Goal: Task Accomplishment & Management: Manage account settings

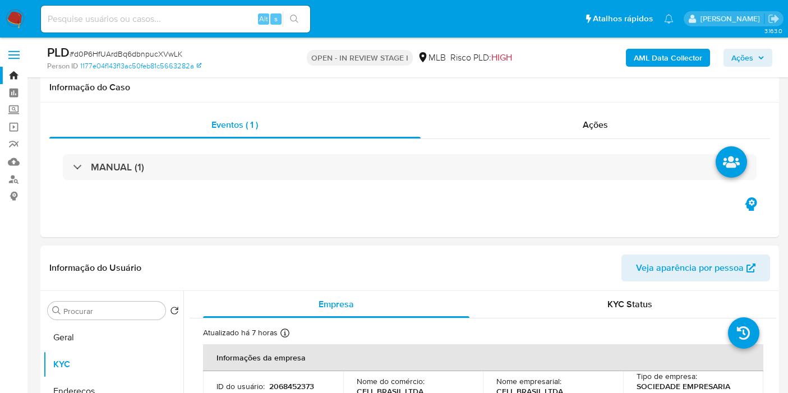
select select "10"
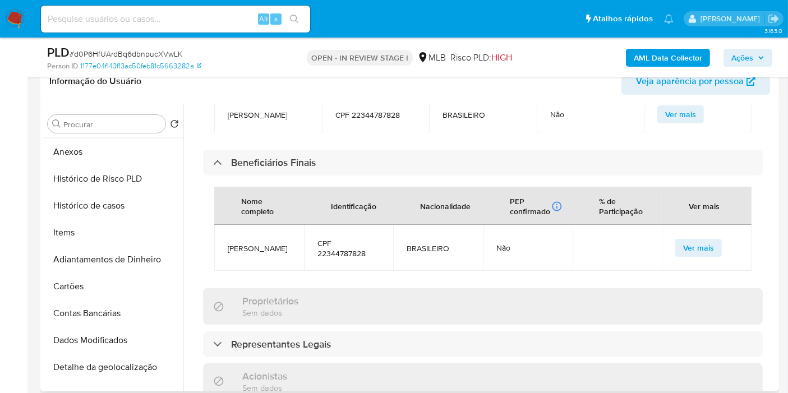
scroll to position [249, 0]
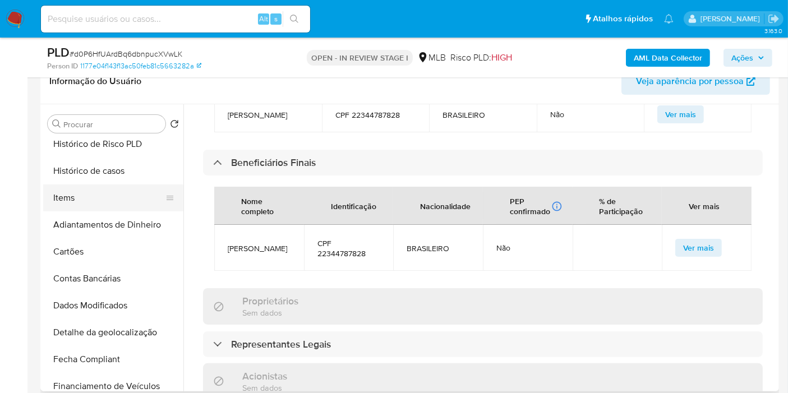
click at [77, 200] on button "Items" at bounding box center [108, 197] width 131 height 27
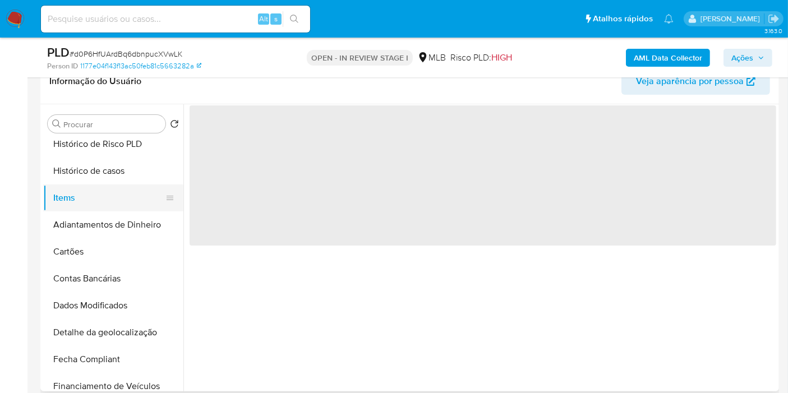
scroll to position [0, 0]
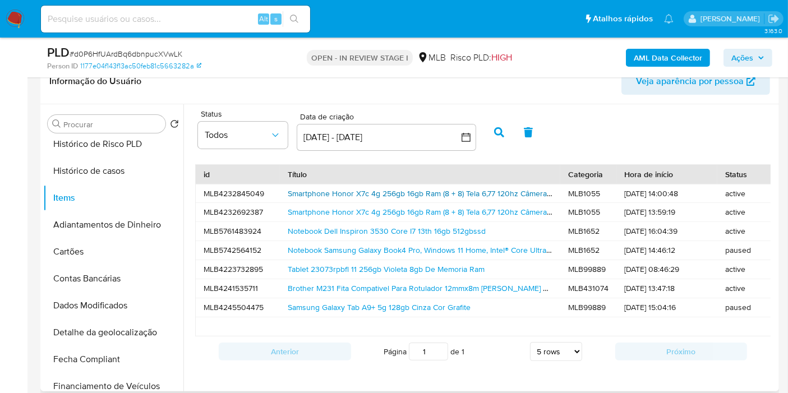
click at [331, 195] on link "Smartphone Honor X7c 4g 256gb 16gb Ram (8 + 8) Tela 6,77 120hz Câmera Dupla 108…" at bounding box center [472, 193] width 368 height 11
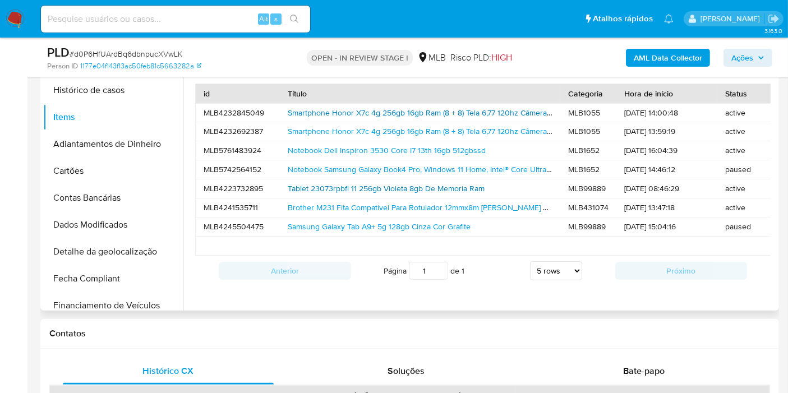
scroll to position [249, 0]
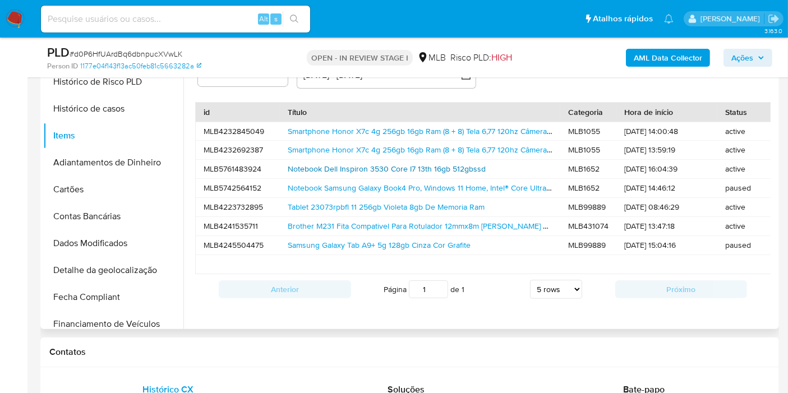
click at [356, 169] on link "Notebook Dell Inspiron 3530 Core I7 13th 16gb 512gbssd" at bounding box center [387, 168] width 198 height 11
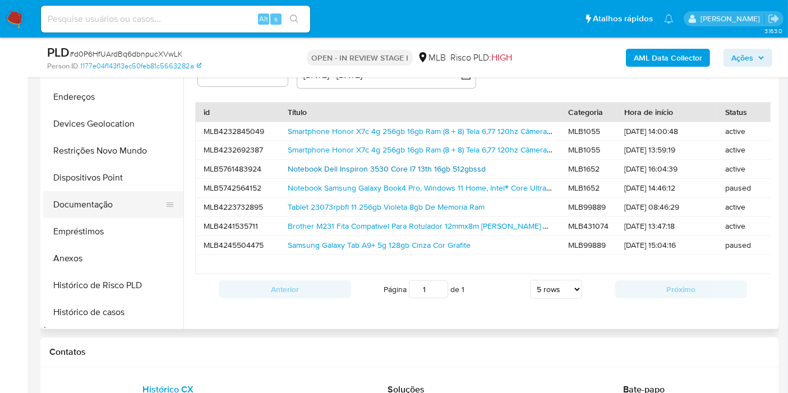
scroll to position [0, 0]
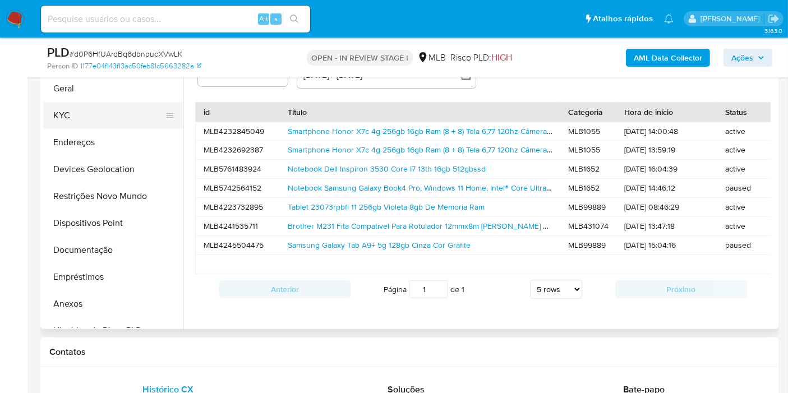
click at [58, 119] on button "KYC" at bounding box center [108, 115] width 131 height 27
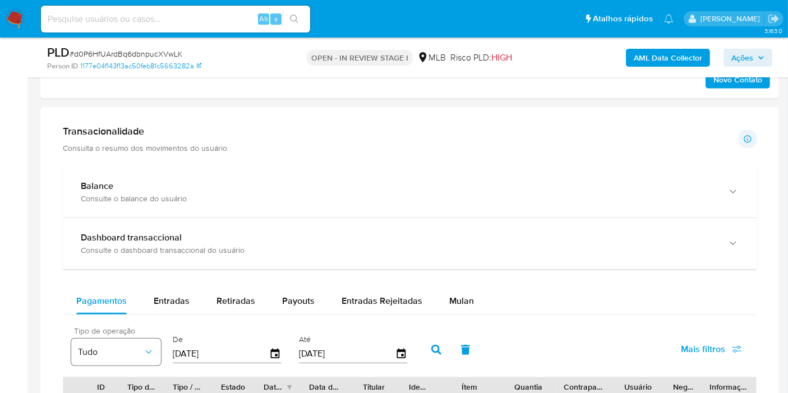
scroll to position [809, 0]
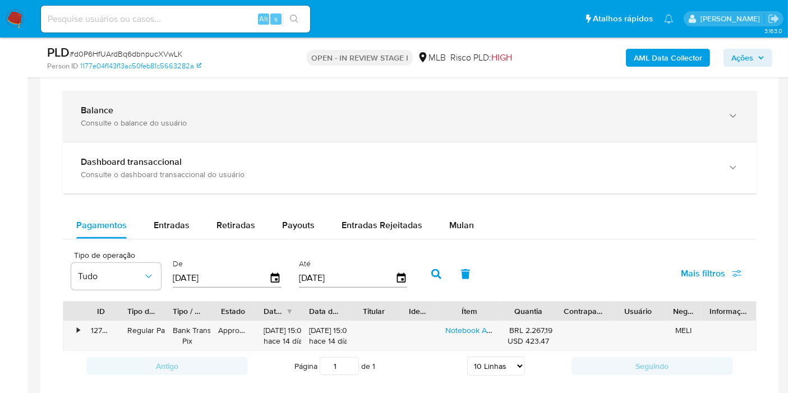
click at [120, 118] on div "Consulte o balance do usuário" at bounding box center [398, 123] width 635 height 10
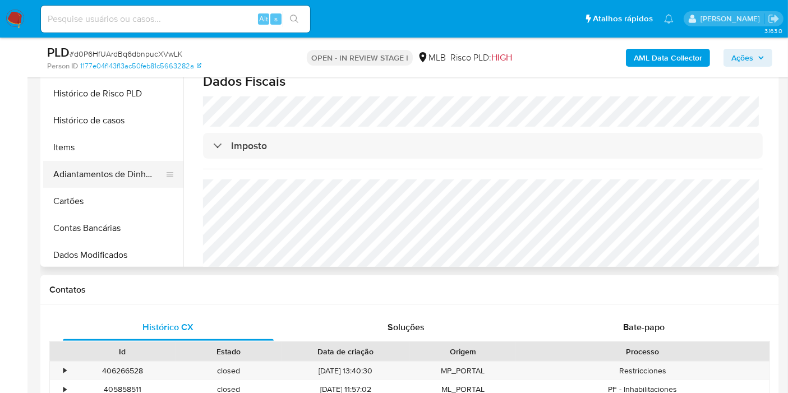
scroll to position [187, 0]
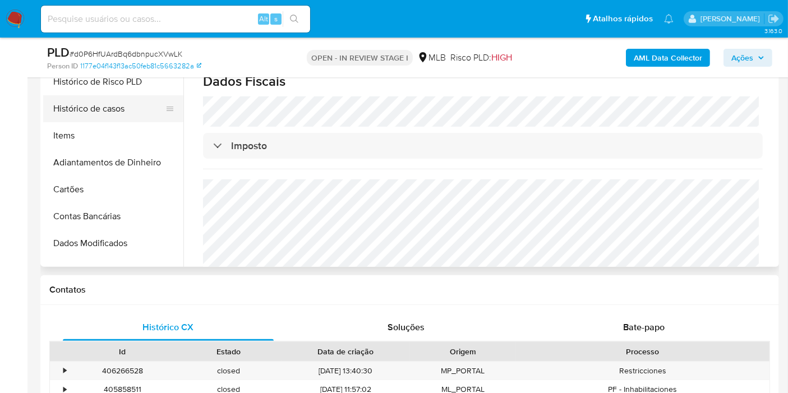
click at [86, 108] on button "Histórico de casos" at bounding box center [108, 108] width 131 height 27
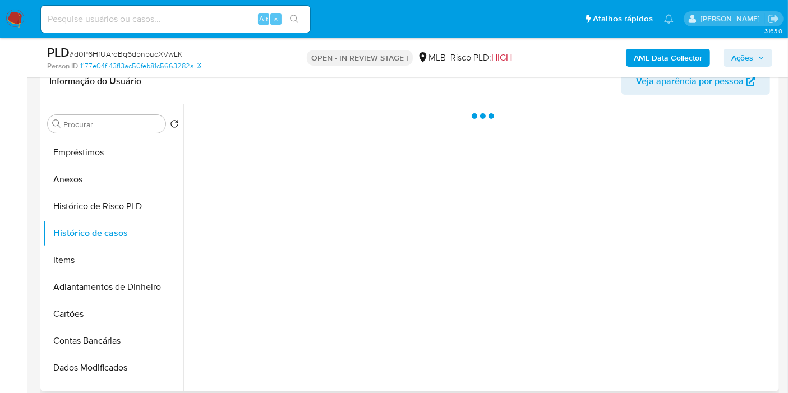
scroll to position [124, 0]
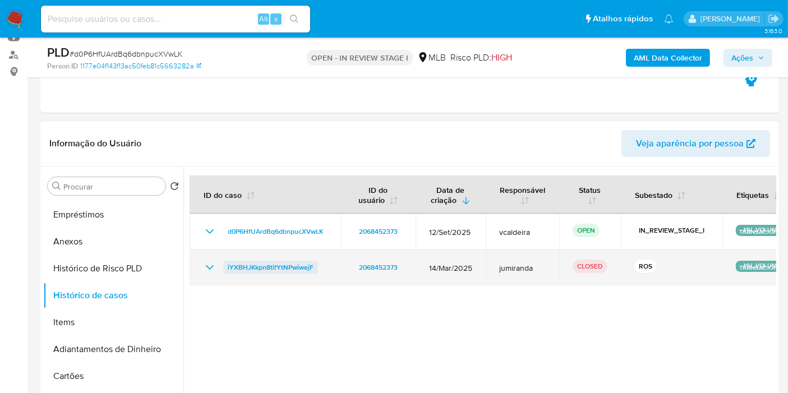
click at [288, 271] on span "iYXBHJKkpn8tifYtNPwiwejF" at bounding box center [271, 267] width 86 height 13
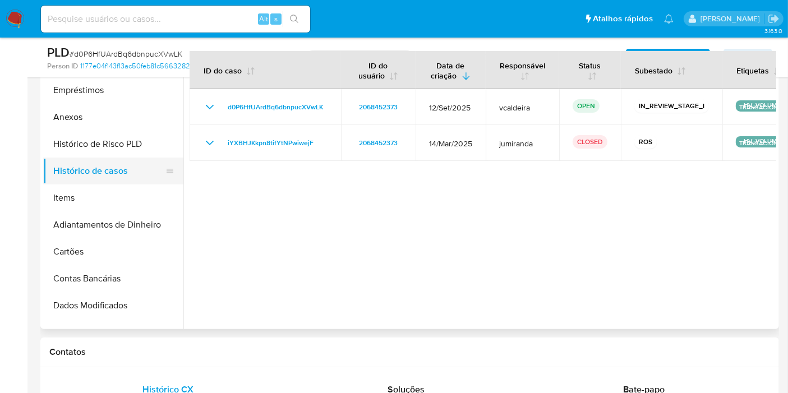
scroll to position [0, 0]
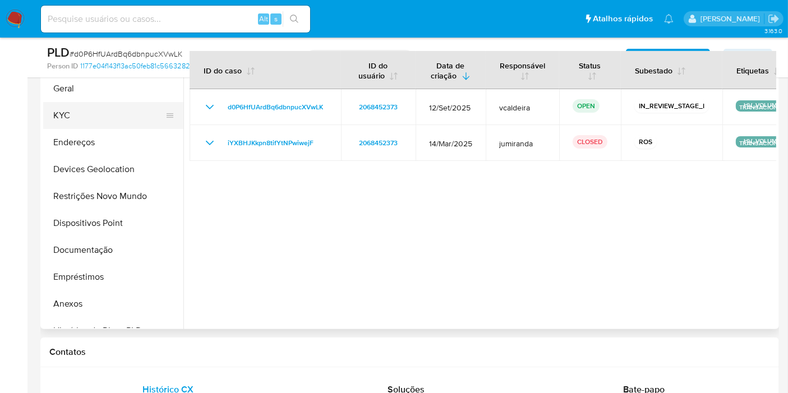
click at [98, 129] on button "Endereços" at bounding box center [113, 142] width 140 height 27
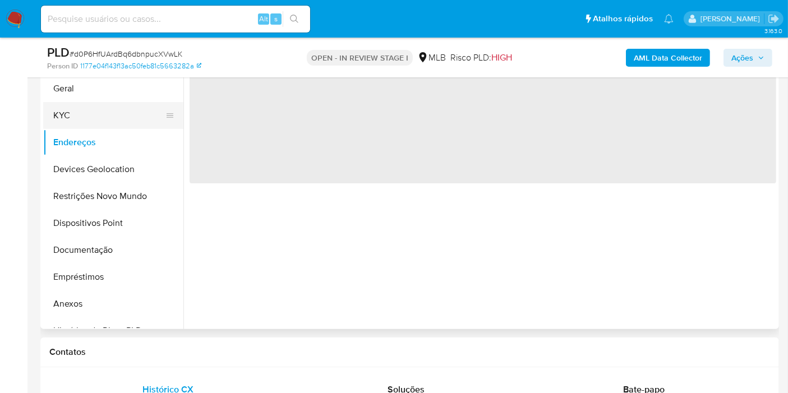
click at [90, 116] on button "KYC" at bounding box center [108, 115] width 131 height 27
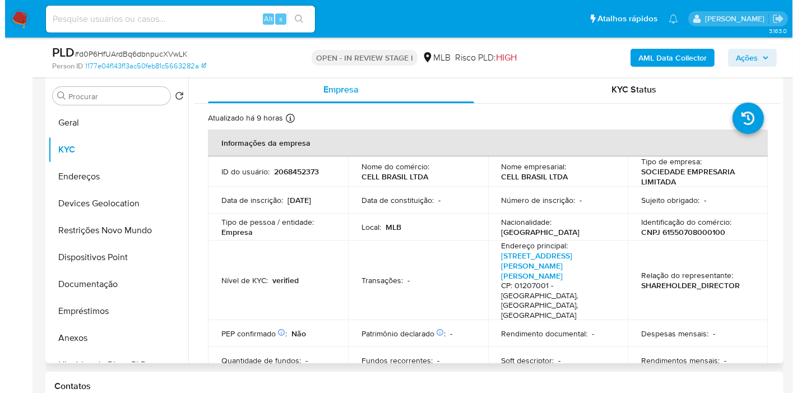
scroll to position [187, 0]
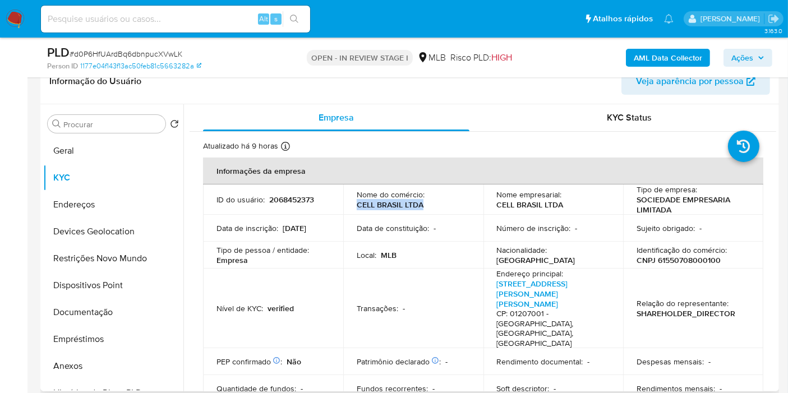
drag, startPoint x: 432, startPoint y: 206, endPoint x: 342, endPoint y: 209, distance: 89.7
click at [343, 209] on td "Nome do comércio : CELL BRASIL LTDA" at bounding box center [413, 199] width 140 height 30
copy p "CELL BRASIL LTDA"
click at [680, 262] on p "CNPJ 61550708000100" at bounding box center [678, 260] width 84 height 10
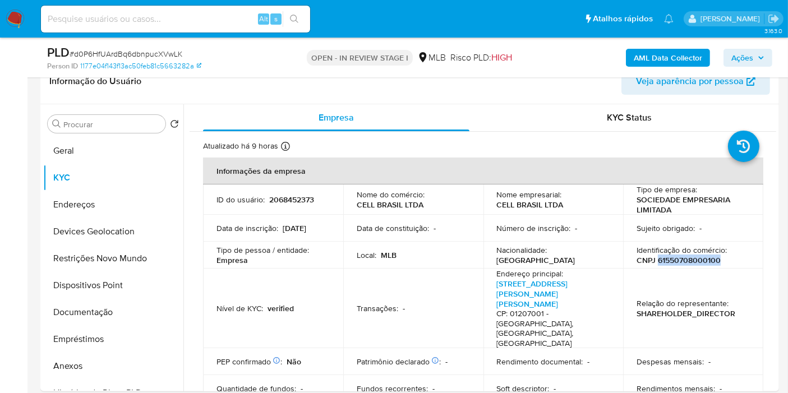
copy p "61550708000100"
click at [656, 56] on b "AML Data Collector" at bounding box center [667, 58] width 68 height 18
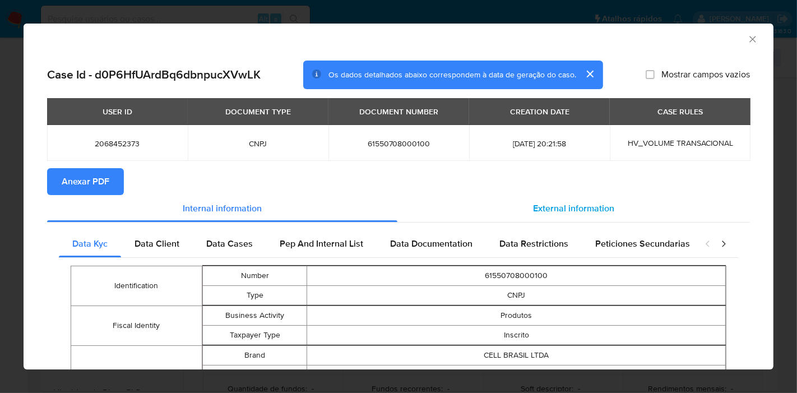
click at [569, 209] on span "External information" at bounding box center [573, 208] width 81 height 13
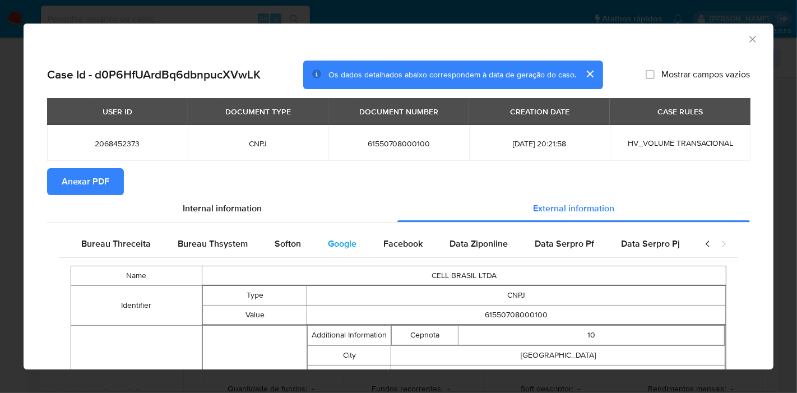
click at [345, 239] on span "Google" at bounding box center [342, 243] width 29 height 13
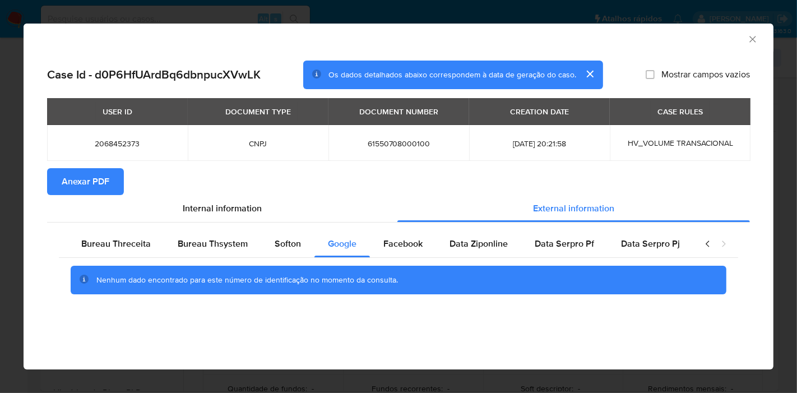
scroll to position [0, 367]
click at [95, 172] on span "Anexar PDF" at bounding box center [86, 181] width 48 height 25
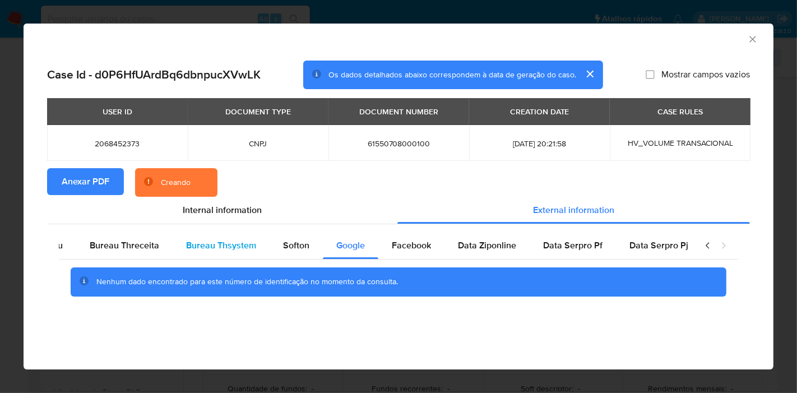
scroll to position [0, 0]
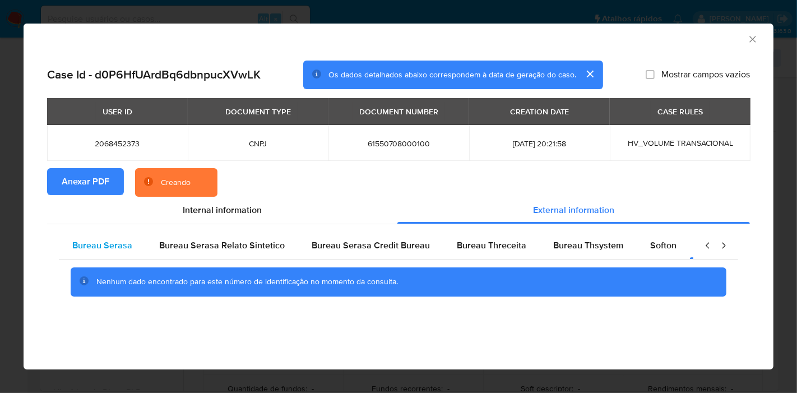
click at [110, 246] on span "Bureau Serasa" at bounding box center [102, 245] width 60 height 13
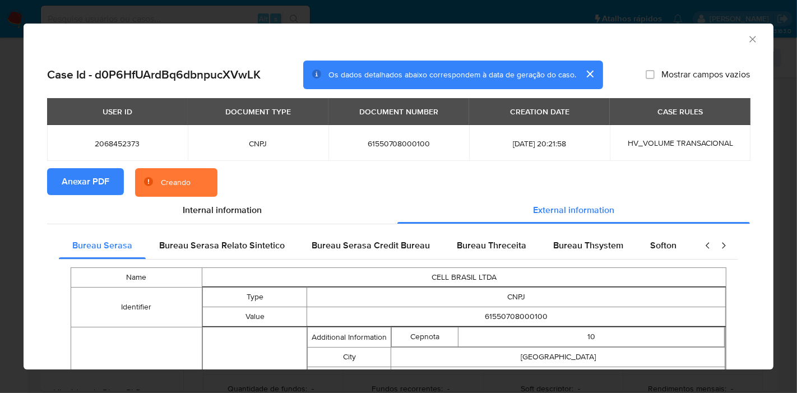
click at [384, 177] on section "Anexar PDF Creando" at bounding box center [398, 182] width 703 height 29
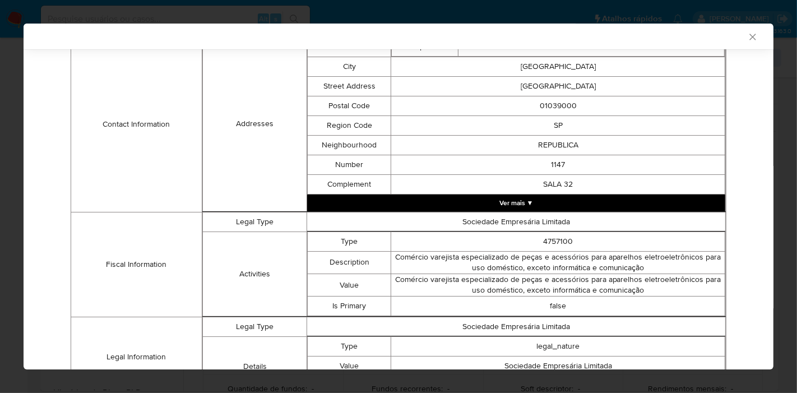
scroll to position [224, 0]
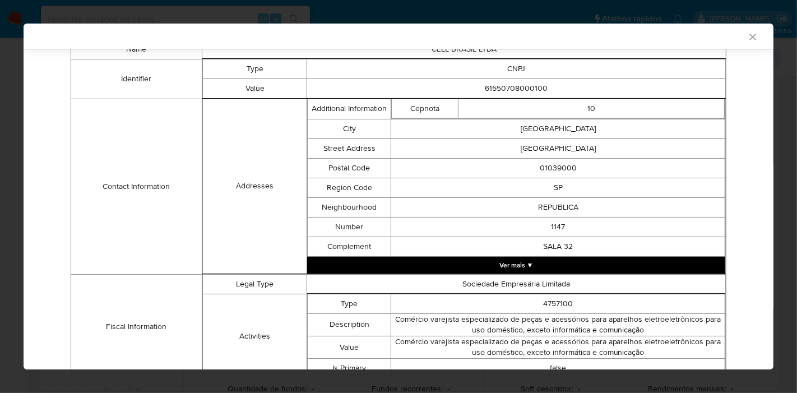
click at [734, 183] on div "Bureau Serasa Bureau Serasa Relato Sintetico Bureau Serasa Credit Bureau Bureau…" at bounding box center [398, 295] width 703 height 598
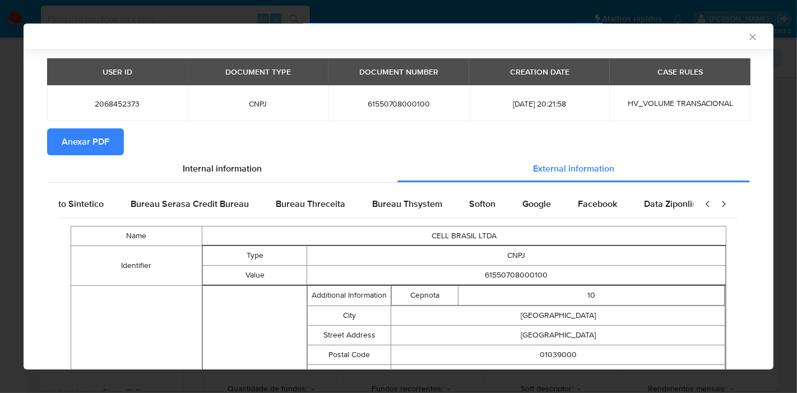
scroll to position [0, 377]
click at [403, 206] on span "Facebook" at bounding box center [402, 203] width 39 height 13
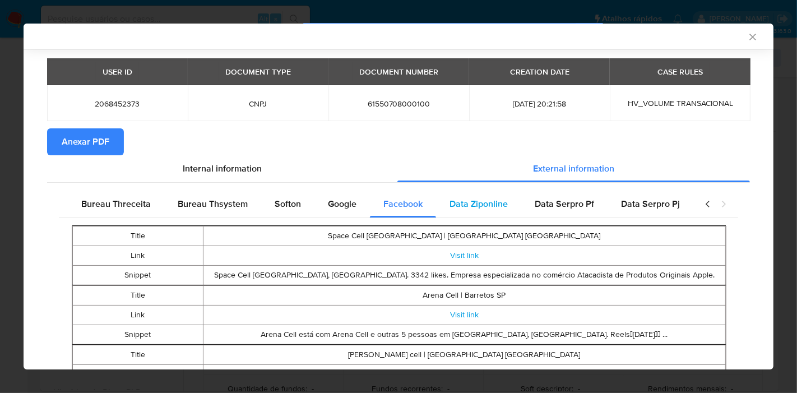
click at [486, 199] on span "Data Ziponline" at bounding box center [479, 203] width 58 height 13
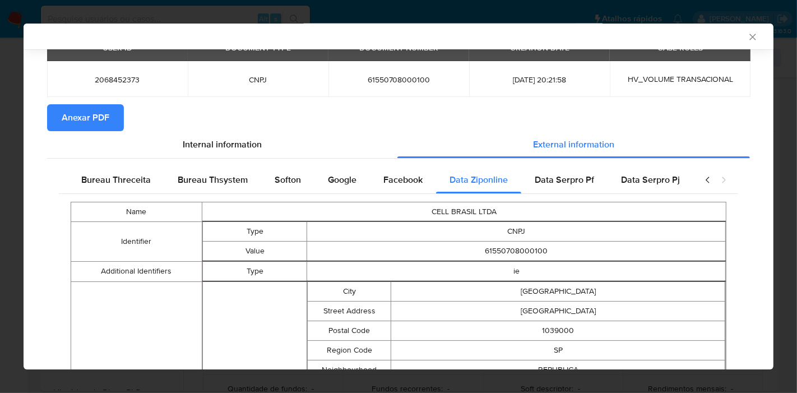
scroll to position [60, 0]
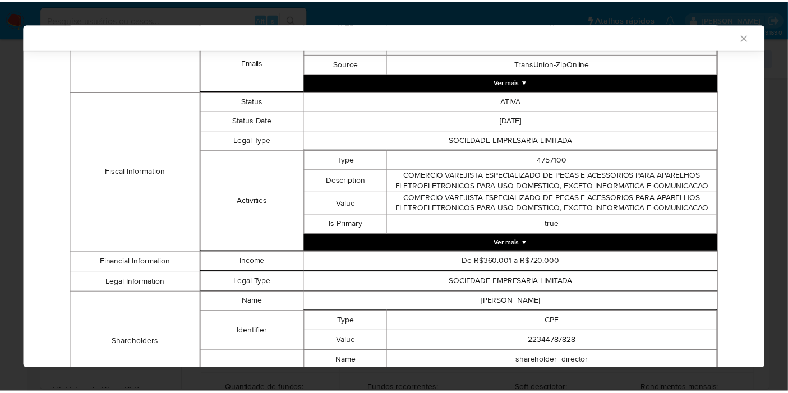
scroll to position [627, 0]
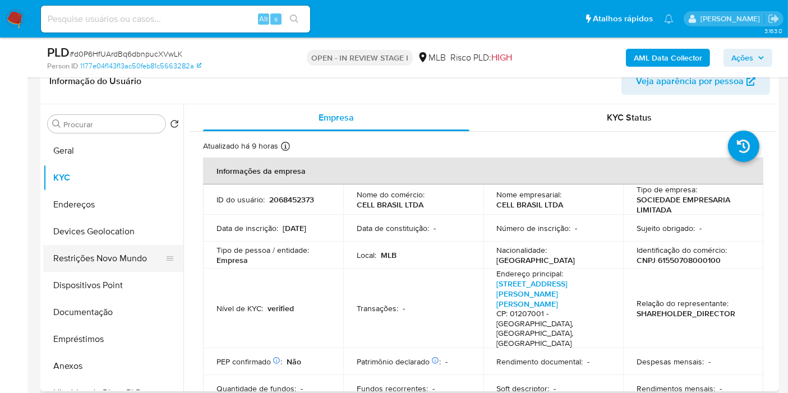
click at [81, 258] on button "Restrições Novo Mundo" at bounding box center [108, 258] width 131 height 27
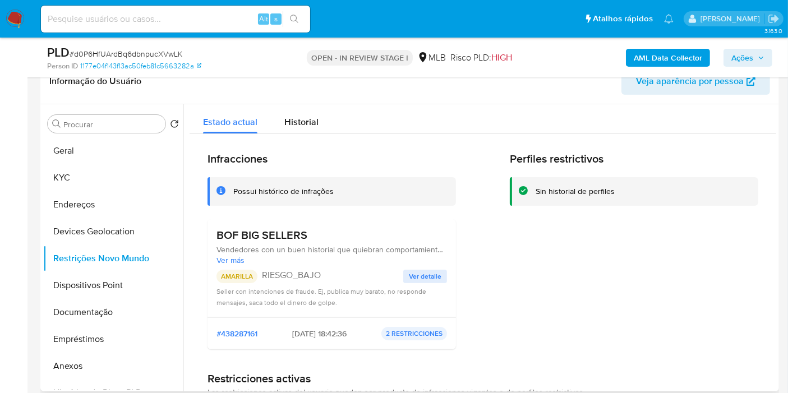
drag, startPoint x: 305, startPoint y: 231, endPoint x: 189, endPoint y: 233, distance: 116.1
click at [189, 233] on div "Infracciones Possui histórico de infrações BOF BIG SELLERS Vendedores con un bu…" at bounding box center [482, 308] width 586 height 349
click at [67, 308] on button "Documentação" at bounding box center [108, 312] width 131 height 27
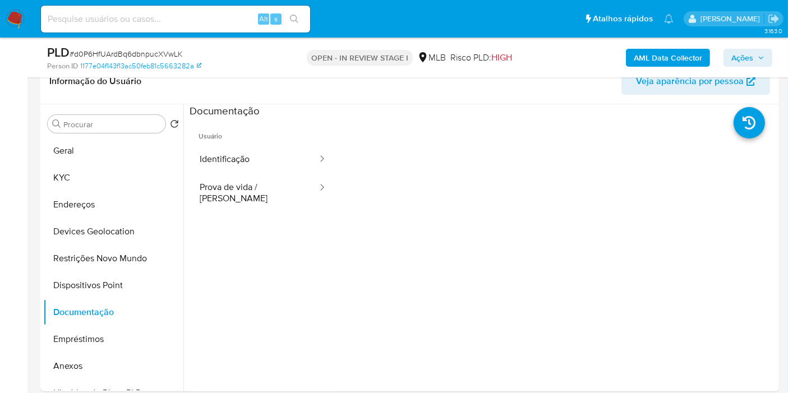
drag, startPoint x: 267, startPoint y: 198, endPoint x: 322, endPoint y: 57, distance: 151.9
click at [267, 199] on button "Prova de vida / Selfie" at bounding box center [253, 193] width 129 height 38
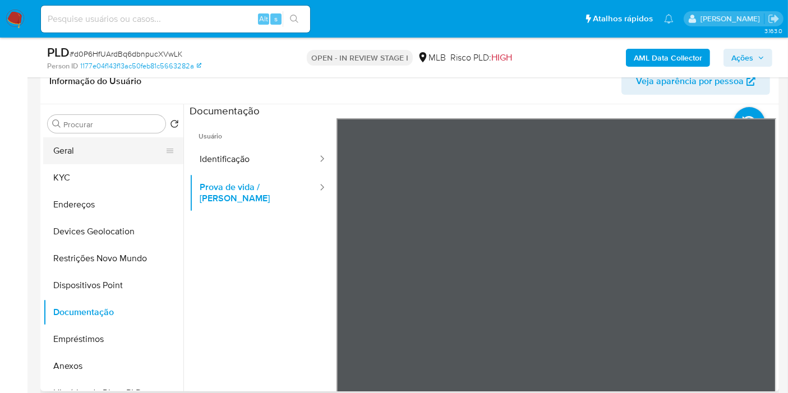
click at [106, 149] on button "Geral" at bounding box center [108, 150] width 131 height 27
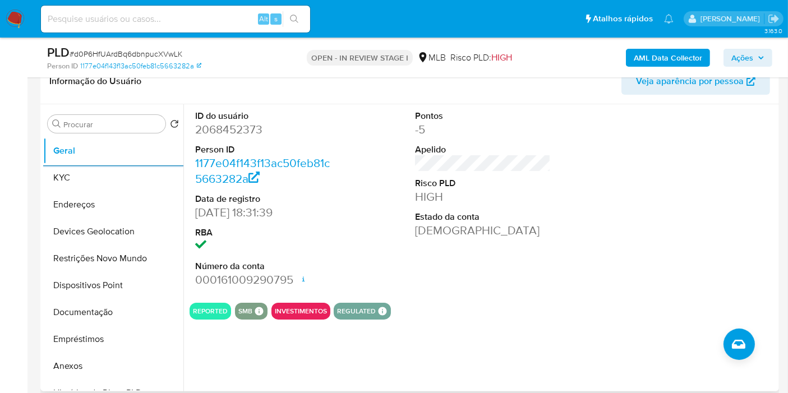
click at [544, 269] on div "Pontos -5 Apelido Risco PLD HIGH Estado da conta Ativa" at bounding box center [482, 198] width 147 height 189
click at [71, 170] on button "KYC" at bounding box center [108, 177] width 131 height 27
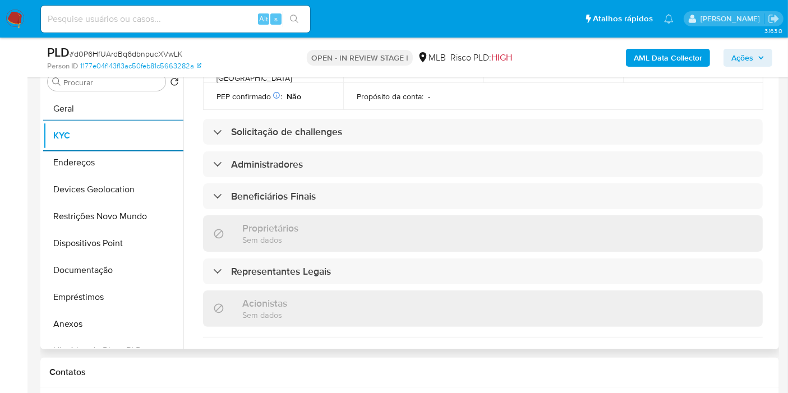
scroll to position [436, 0]
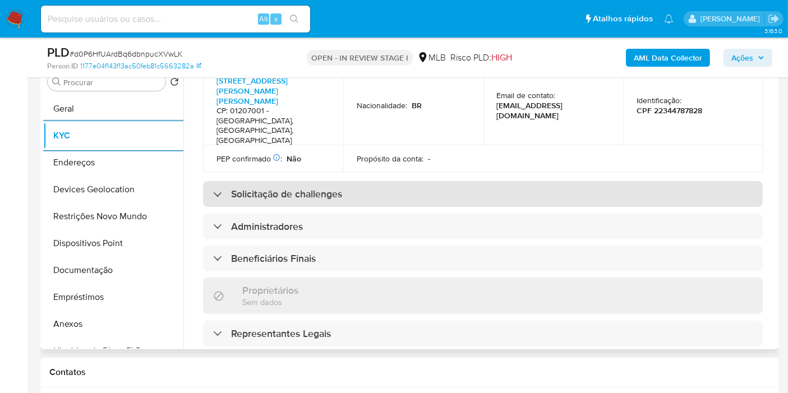
click at [297, 188] on h3 "Solicitação de challenges" at bounding box center [286, 194] width 111 height 12
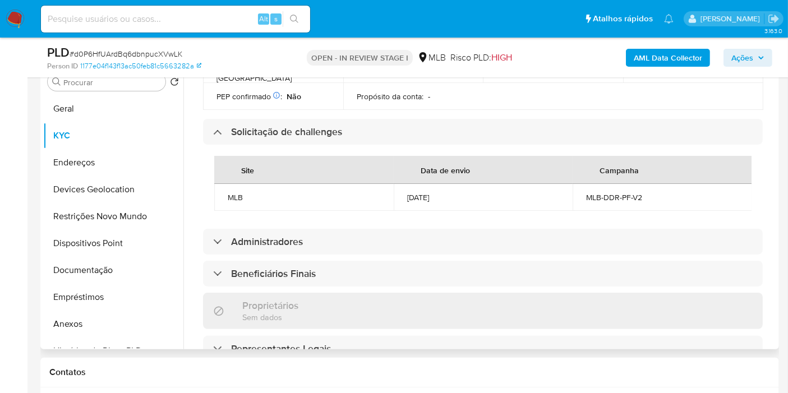
scroll to position [475, 0]
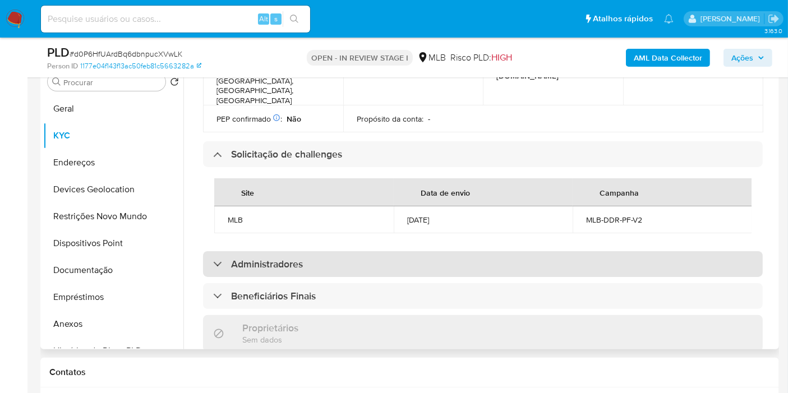
click at [303, 258] on h3 "Administradores" at bounding box center [267, 264] width 72 height 12
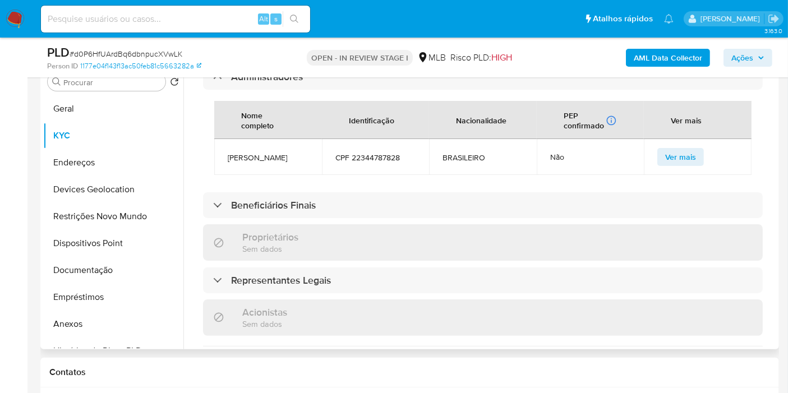
scroll to position [725, 0]
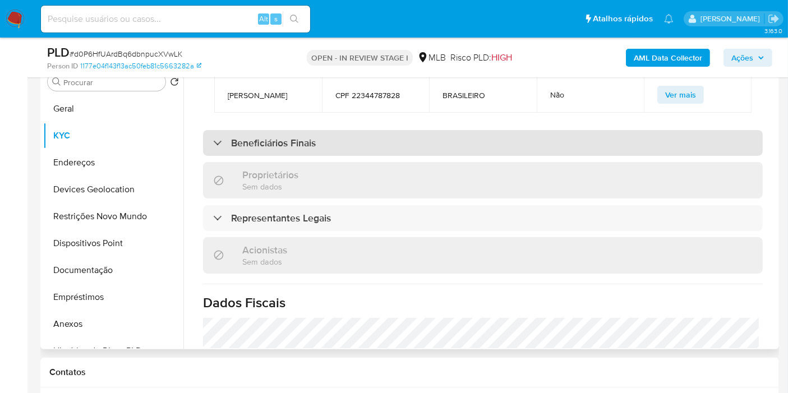
click at [347, 130] on div "Beneficiários Finais" at bounding box center [482, 143] width 559 height 26
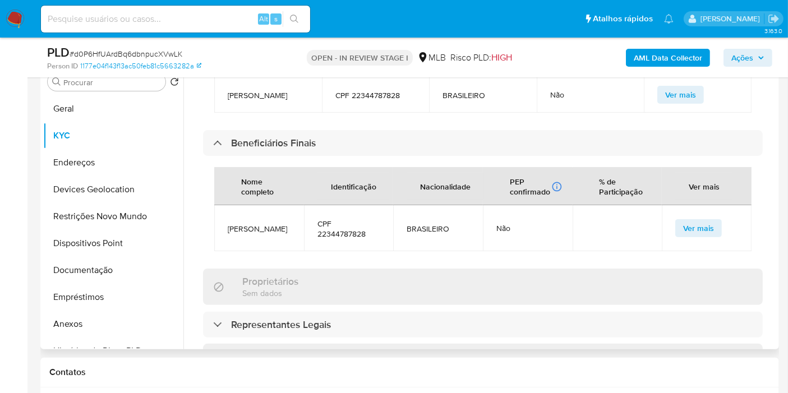
click at [772, 248] on div "Empresa KYC Status Atualizado há 9 horas Criado: 31/10/2024 19:31:39 Atualizado…" at bounding box center [479, 205] width 592 height 287
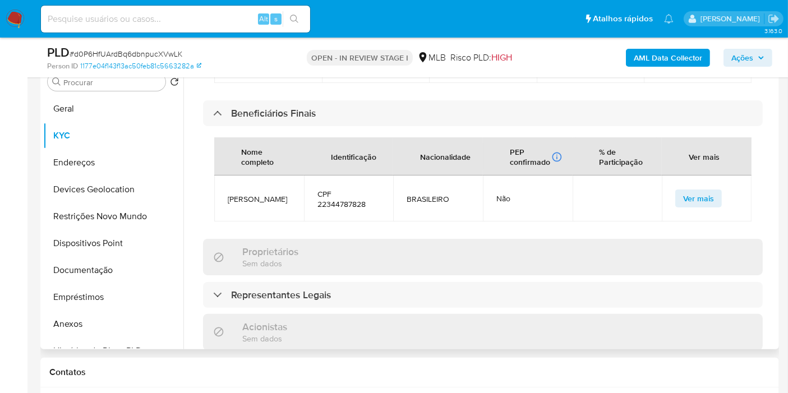
scroll to position [757, 0]
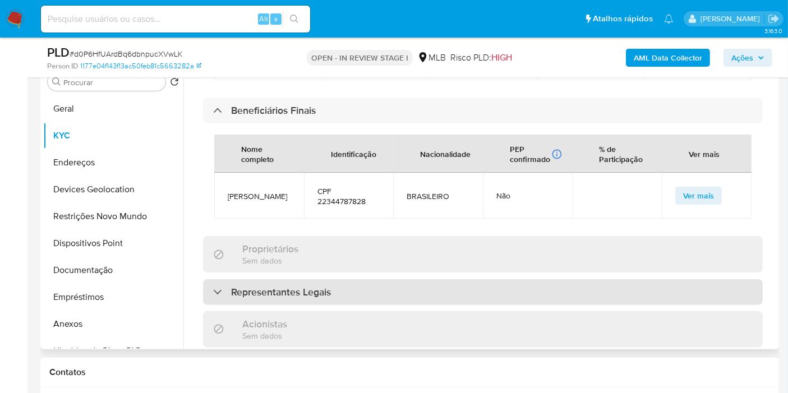
click at [420, 279] on div "Representantes Legais" at bounding box center [482, 292] width 559 height 26
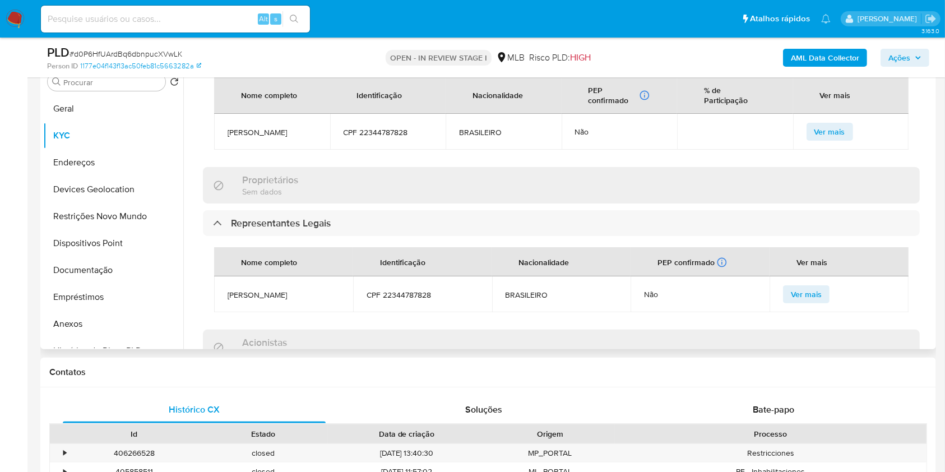
click at [422, 173] on div "Proprietários Sem dados" at bounding box center [561, 185] width 717 height 36
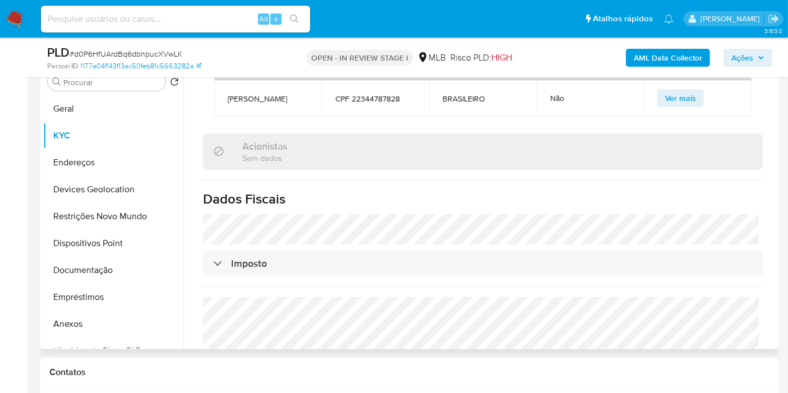
scroll to position [1122, 0]
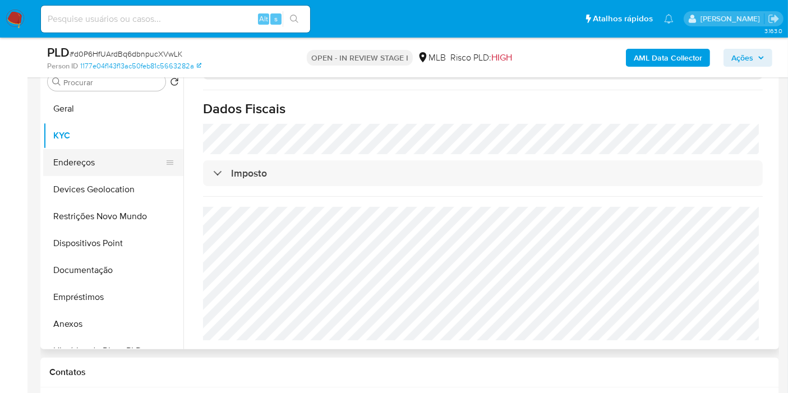
click at [61, 153] on button "Endereços" at bounding box center [108, 162] width 131 height 27
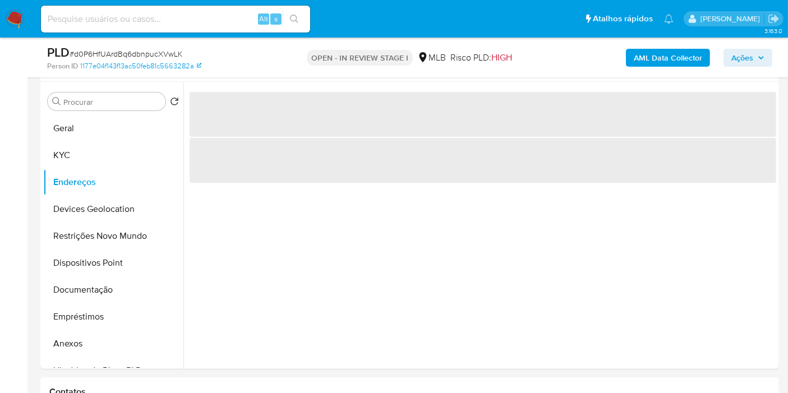
scroll to position [229, 0]
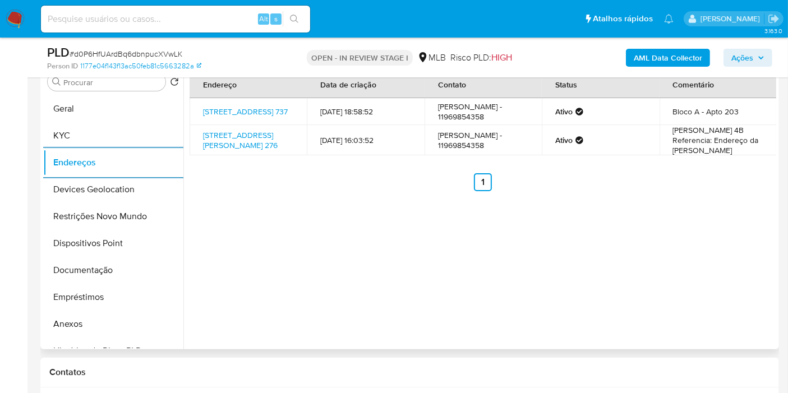
click at [368, 217] on div "Endereço Data de criação Contato Status Comentário Rua Jaraguá 737, São Paulo, …" at bounding box center [479, 205] width 592 height 287
click at [256, 144] on link "Rua Santa Ifigênia 276, São Paulo, São Paulo, 01207001, Brasil 276" at bounding box center [240, 139] width 75 height 21
click at [104, 191] on button "Devices Geolocation" at bounding box center [108, 189] width 131 height 27
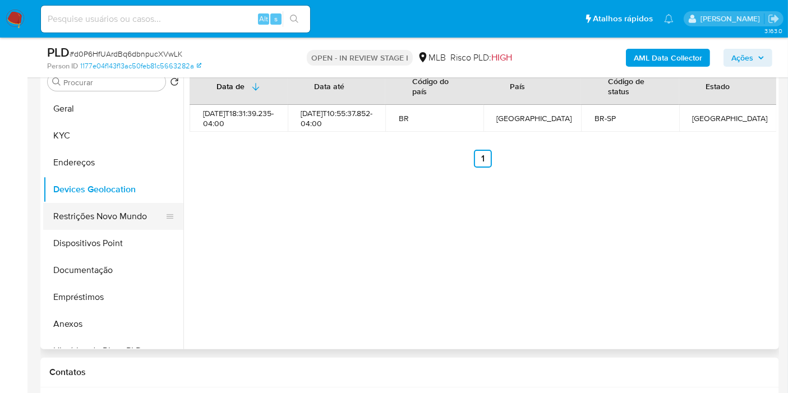
click at [131, 221] on button "Restrições Novo Mundo" at bounding box center [108, 216] width 131 height 27
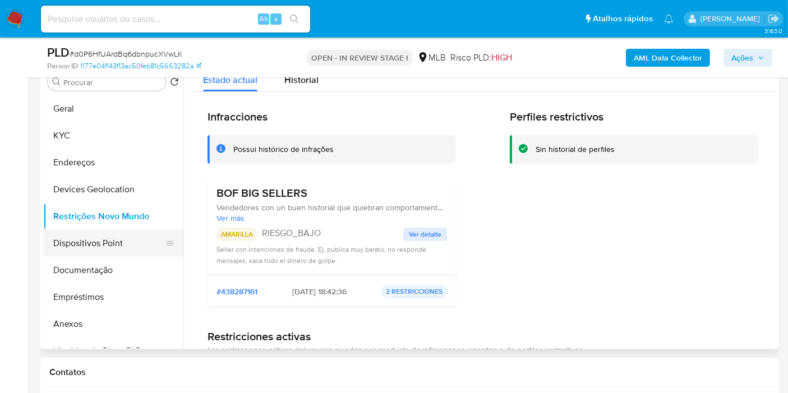
click at [123, 240] on button "Dispositivos Point" at bounding box center [108, 243] width 131 height 27
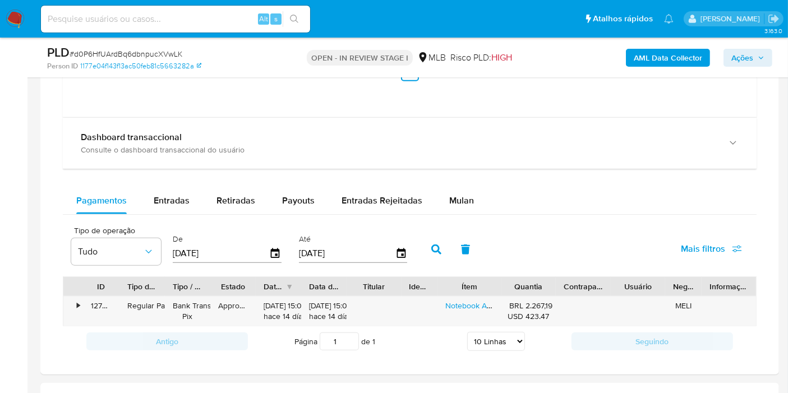
scroll to position [1225, 0]
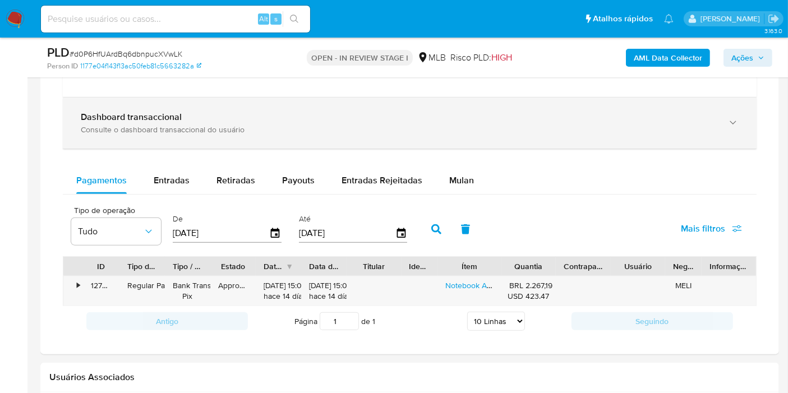
click at [148, 132] on div "Consulte o dashboard transaccional do usuário" at bounding box center [398, 129] width 635 height 10
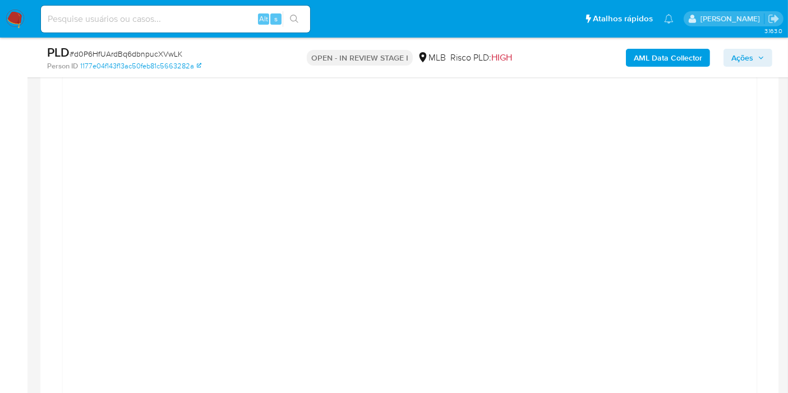
scroll to position [1350, 0]
click at [735, 63] on span "Ações" at bounding box center [742, 58] width 22 height 18
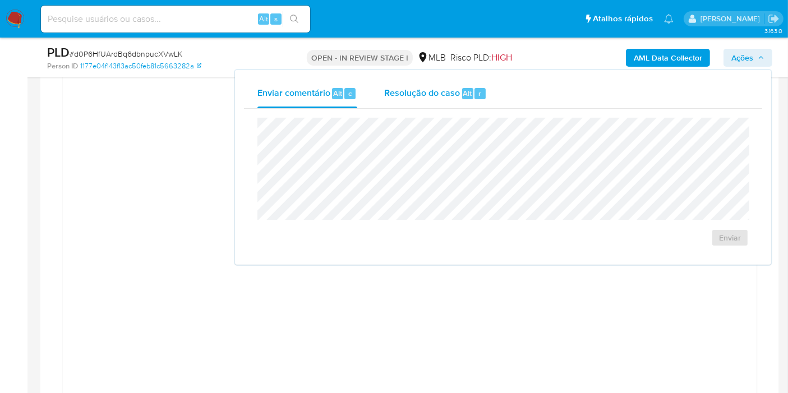
click at [432, 98] on span "Resolução do caso" at bounding box center [422, 92] width 76 height 13
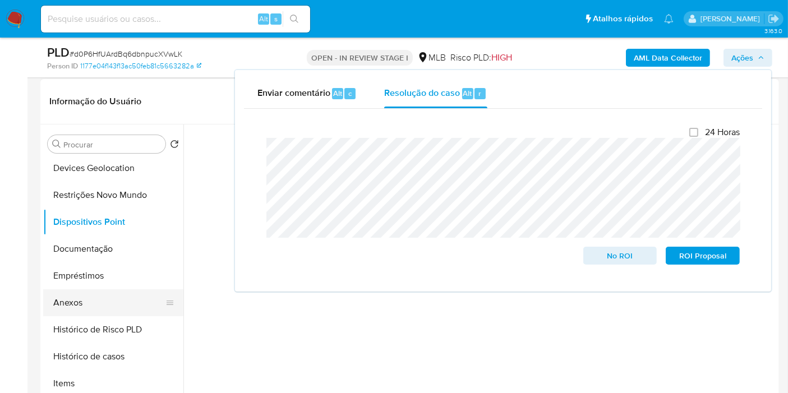
scroll to position [124, 0]
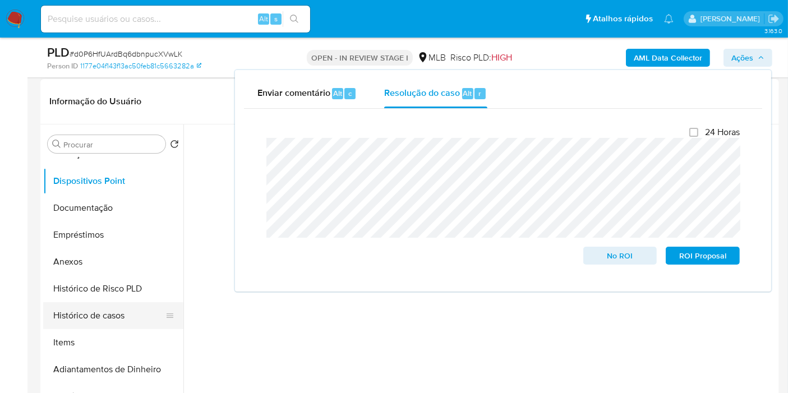
click at [101, 312] on button "Histórico de casos" at bounding box center [108, 315] width 131 height 27
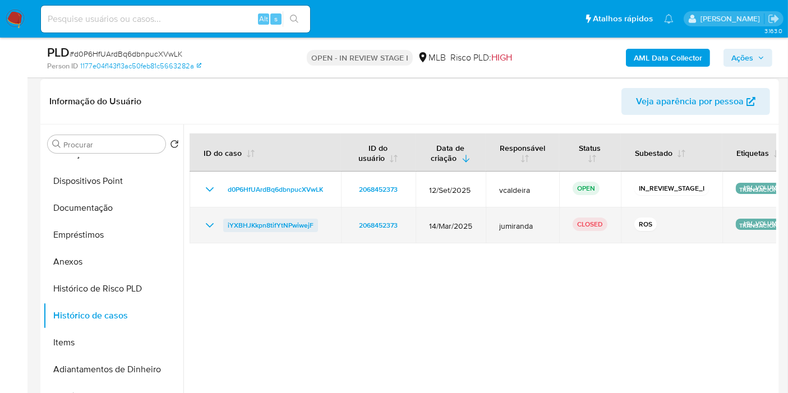
click at [243, 219] on span "iYXBHJKkpn8tifYtNPwiwejF" at bounding box center [271, 225] width 86 height 13
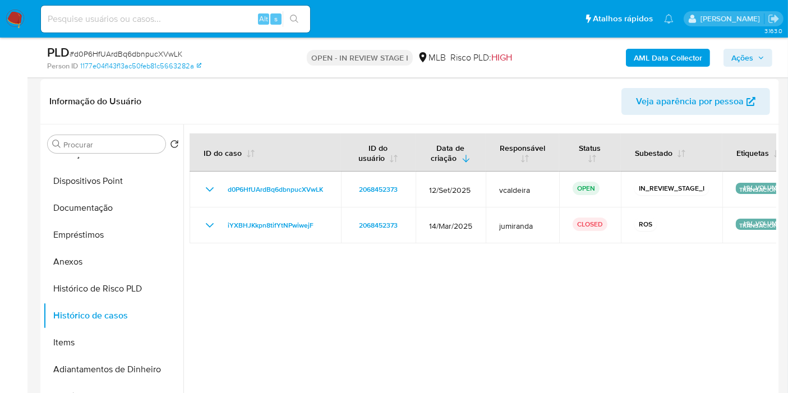
click at [730, 62] on button "Ações" at bounding box center [747, 58] width 49 height 18
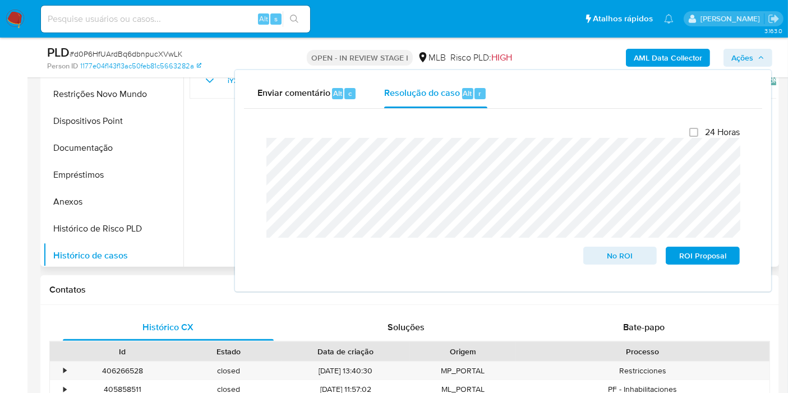
scroll to position [0, 0]
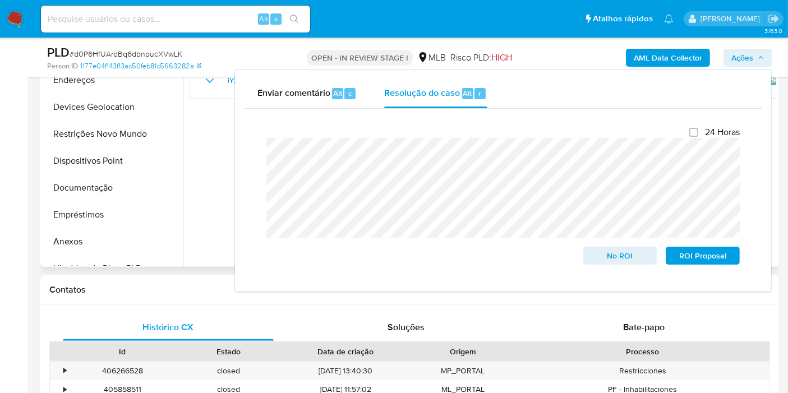
click at [210, 221] on div at bounding box center [479, 123] width 592 height 287
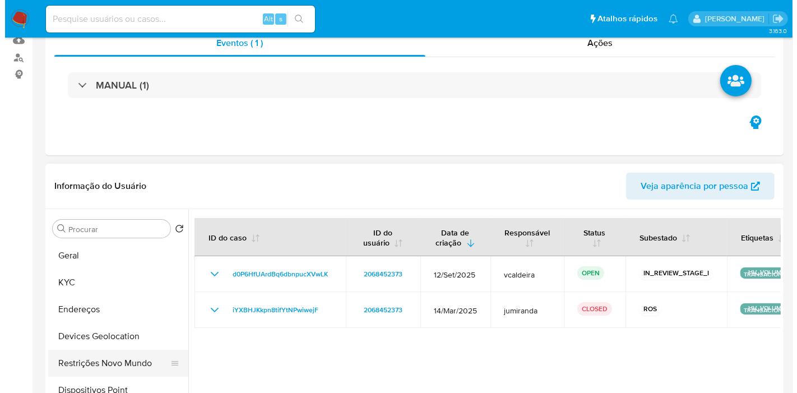
scroll to position [187, 0]
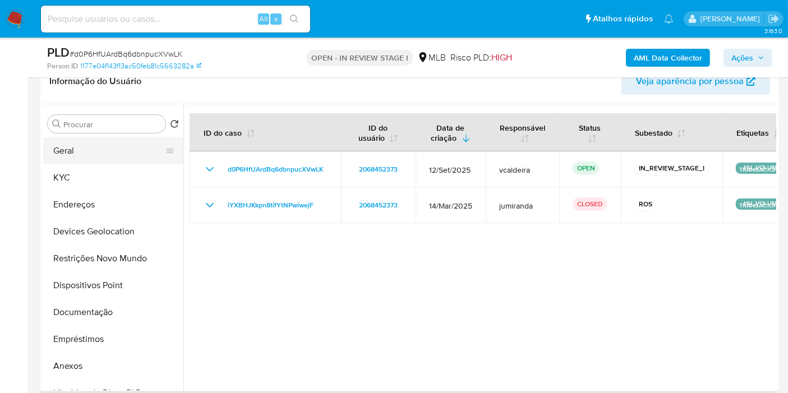
click at [75, 150] on button "Geral" at bounding box center [108, 150] width 131 height 27
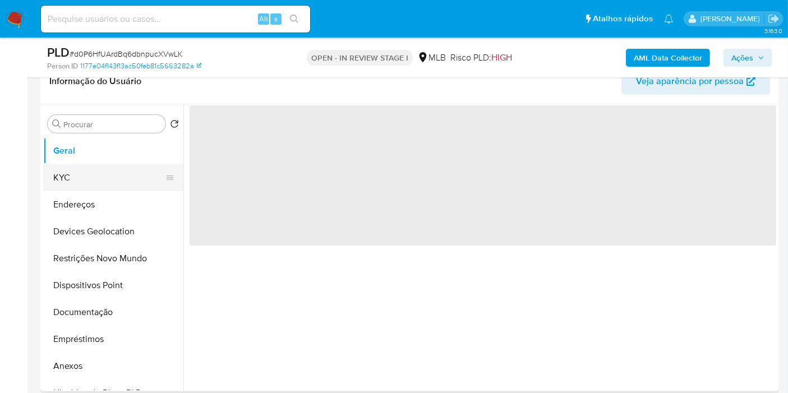
click at [66, 174] on button "KYC" at bounding box center [108, 177] width 131 height 27
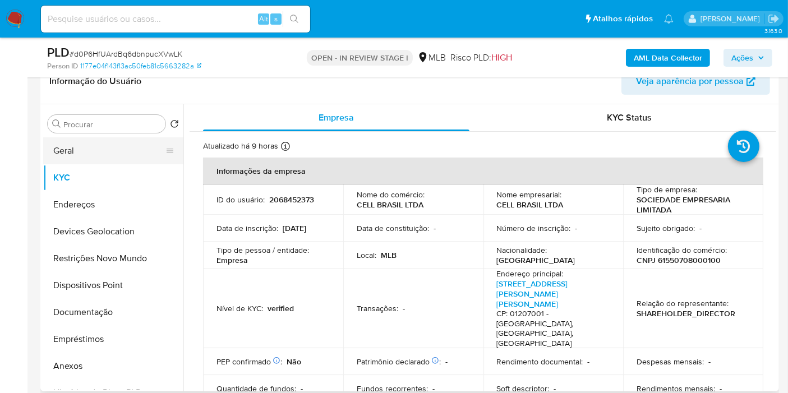
click at [81, 145] on button "Geral" at bounding box center [108, 150] width 131 height 27
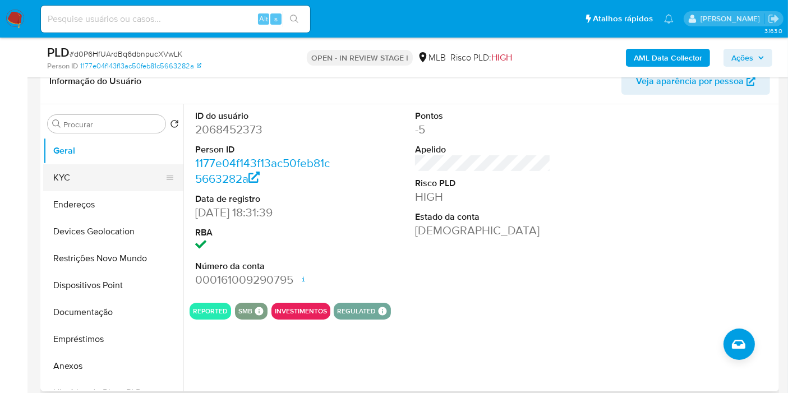
click at [68, 183] on button "KYC" at bounding box center [108, 177] width 131 height 27
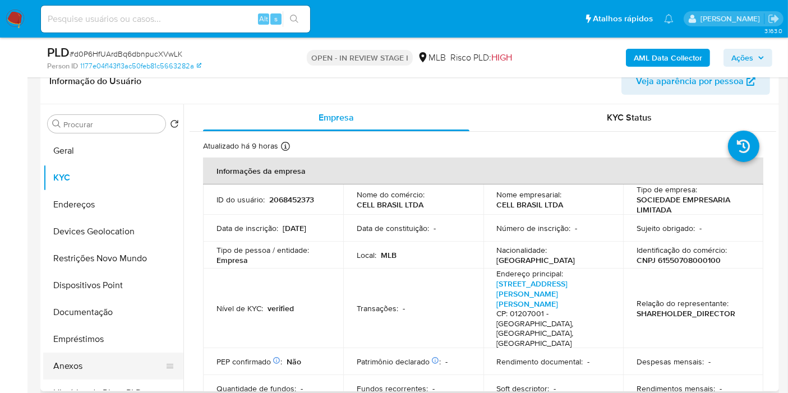
click at [83, 363] on button "Anexos" at bounding box center [108, 366] width 131 height 27
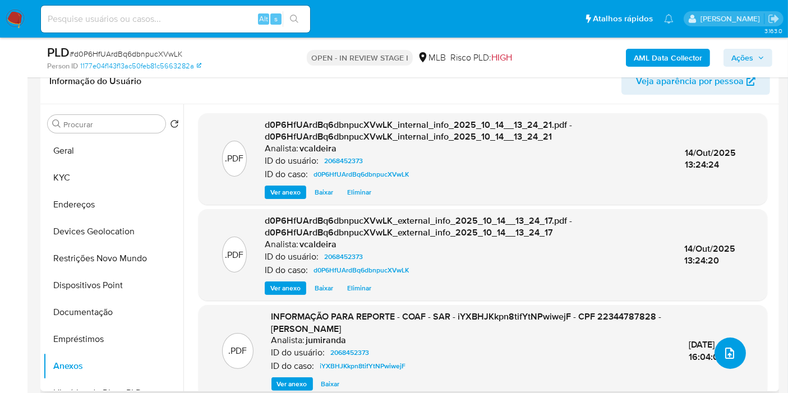
click at [724, 348] on icon "upload-file" at bounding box center [729, 352] width 13 height 13
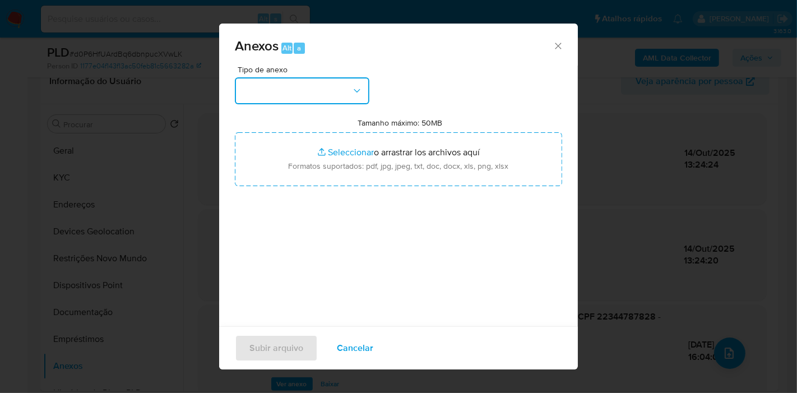
click at [285, 92] on button "button" at bounding box center [302, 90] width 135 height 27
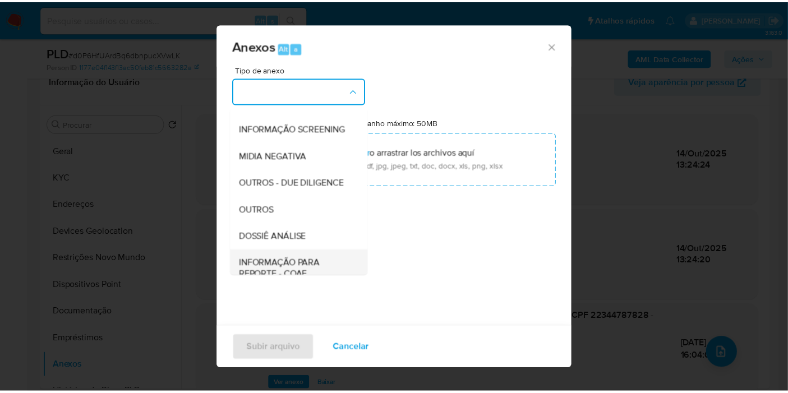
scroll to position [172, 0]
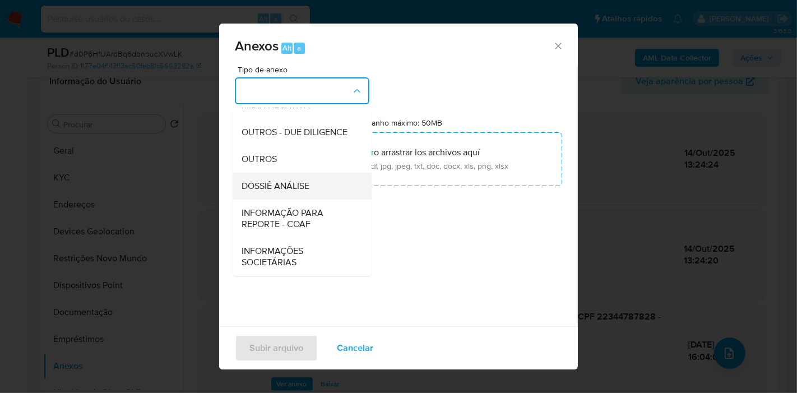
click at [283, 187] on span "DOSSIÊ ANÁLISE" at bounding box center [276, 185] width 68 height 11
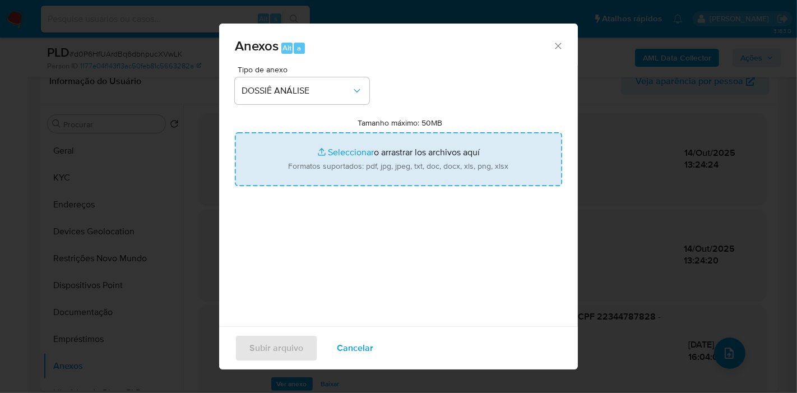
click at [354, 141] on input "Tamanho máximo: 50MB Seleccionar archivos" at bounding box center [398, 159] width 327 height 54
type input "C:\fakepath\2º SAR - d0P6HfUArdBq6dbnpucXVwLK - CNPJ 61550708000100 - CELL BRAS…"
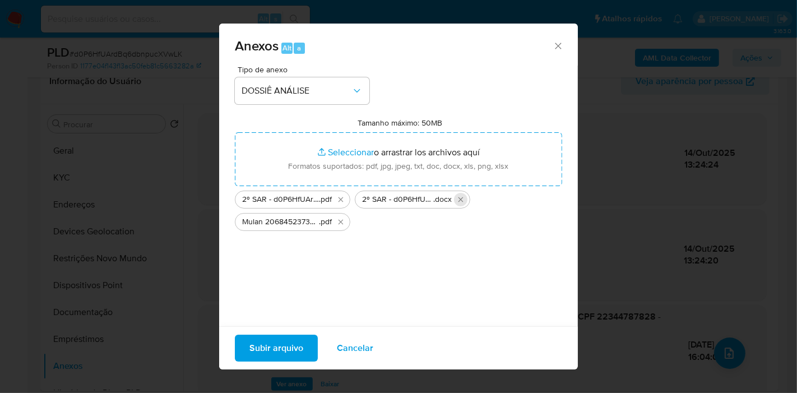
click at [461, 198] on icon "Eliminar 2º SAR - d0P6HfUArdBq6dbnpucXVwLK - CNPJ 61550708000100 - CELL BRASIL …" at bounding box center [460, 199] width 9 height 9
click at [285, 350] on span "Subir arquivo" at bounding box center [276, 348] width 54 height 25
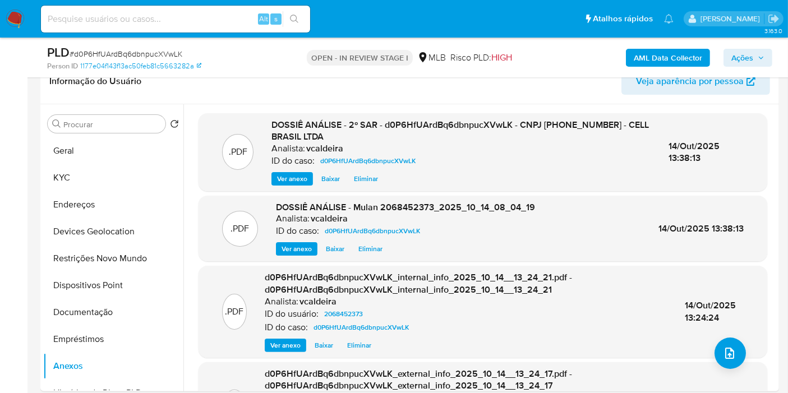
click at [749, 60] on span "Ações" at bounding box center [742, 58] width 22 height 18
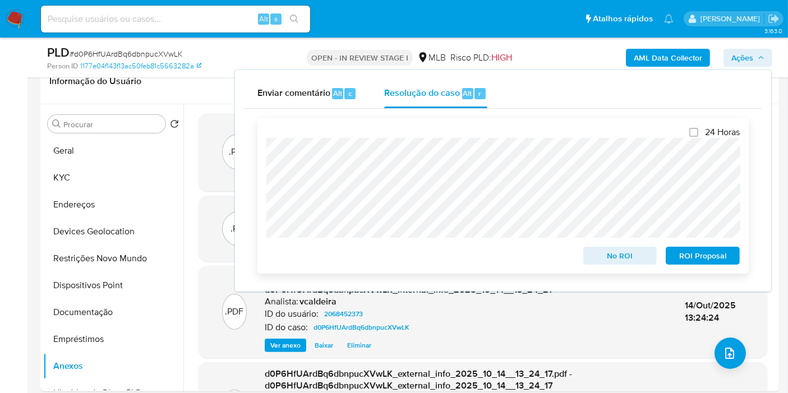
click at [725, 263] on span "ROI Proposal" at bounding box center [702, 256] width 58 height 16
click at [754, 58] on span "Ações" at bounding box center [747, 58] width 33 height 16
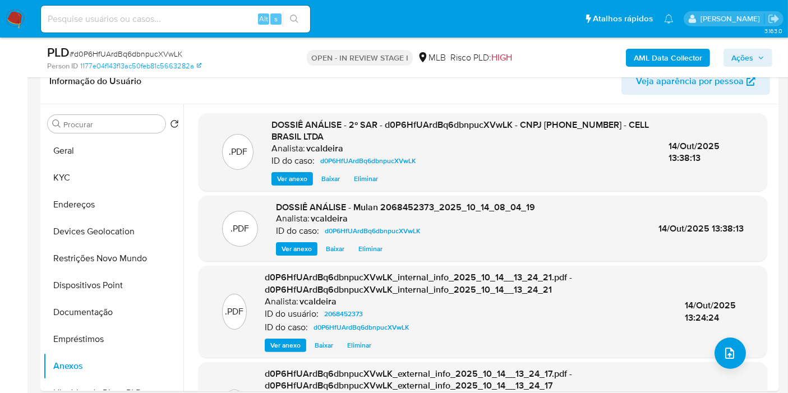
click at [743, 50] on span "Ações" at bounding box center [742, 58] width 22 height 18
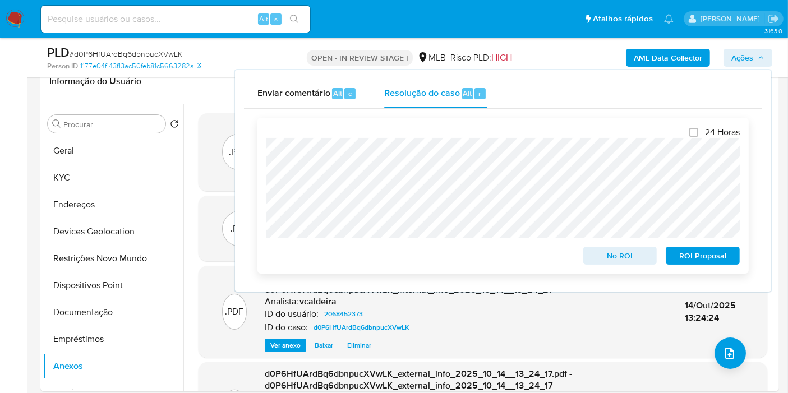
drag, startPoint x: 693, startPoint y: 259, endPoint x: 695, endPoint y: 265, distance: 5.9
click at [694, 260] on span "ROI Proposal" at bounding box center [702, 256] width 58 height 16
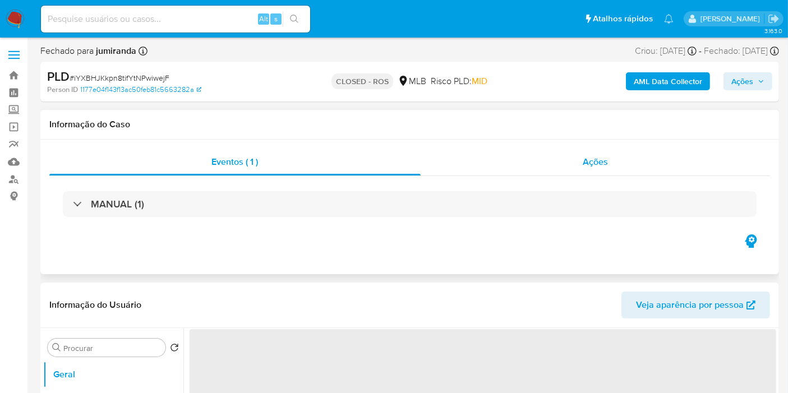
click at [585, 165] on span "Ações" at bounding box center [594, 161] width 25 height 13
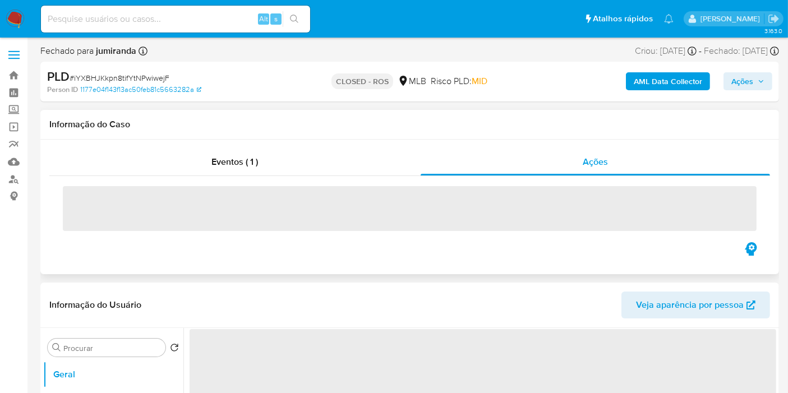
select select "10"
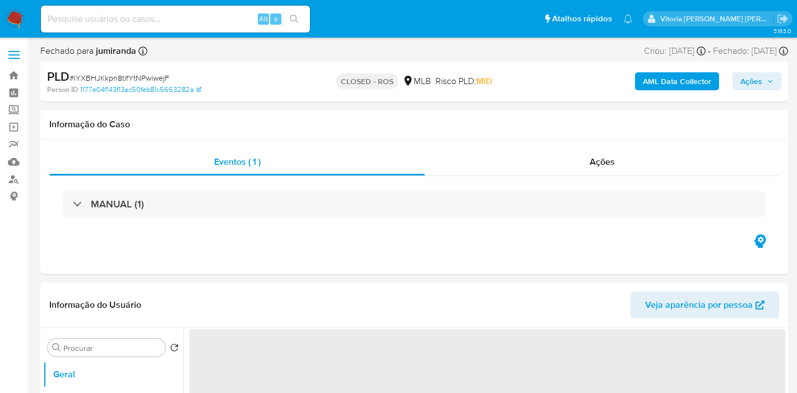
select select "10"
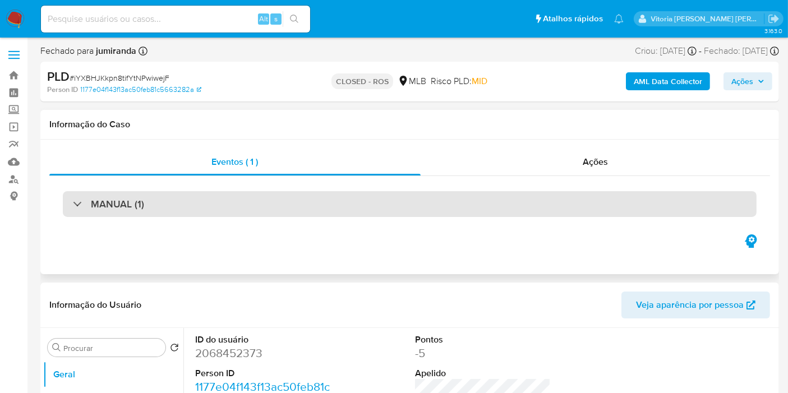
click at [169, 188] on div "MANUAL (1)" at bounding box center [409, 204] width 720 height 56
click at [159, 205] on div "MANUAL (1)" at bounding box center [409, 204] width 693 height 26
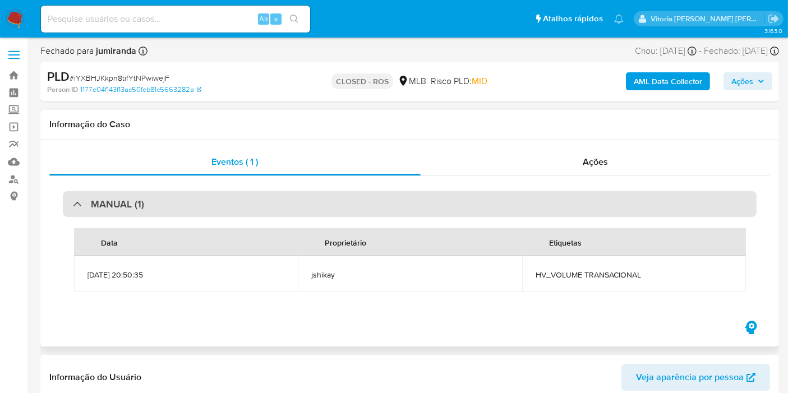
click at [160, 205] on div "MANUAL (1)" at bounding box center [409, 204] width 693 height 26
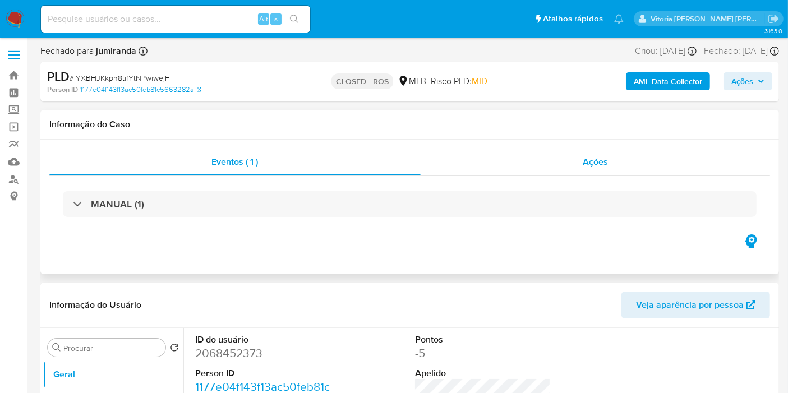
click at [629, 163] on div "Ações" at bounding box center [595, 162] width 350 height 27
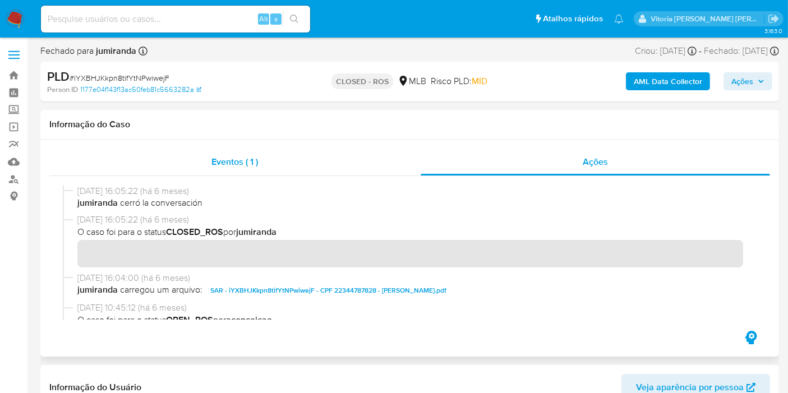
drag, startPoint x: 122, startPoint y: 193, endPoint x: 206, endPoint y: 150, distance: 95.3
click at [76, 193] on div "14/04/2025 16:05:22 (há 6 meses) jumiranda cerró la conversación" at bounding box center [409, 199] width 693 height 29
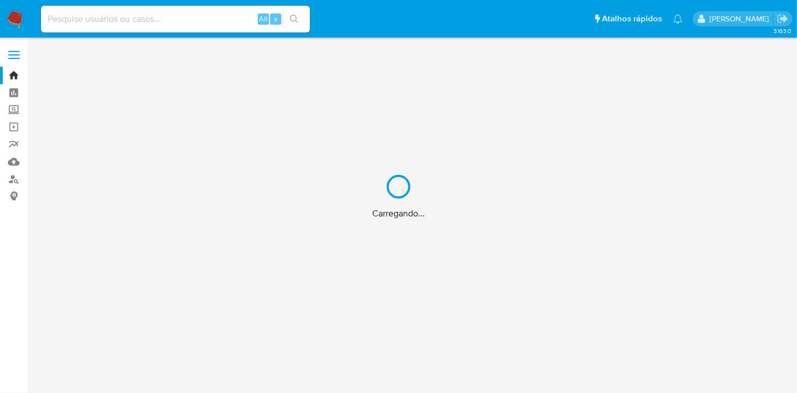
click at [89, 15] on div "Carregando..." at bounding box center [398, 196] width 797 height 393
click at [85, 23] on div "Carregando..." at bounding box center [398, 196] width 797 height 393
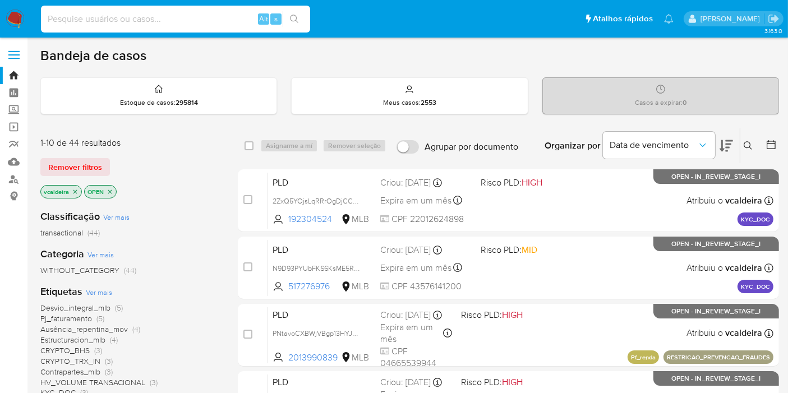
click at [84, 23] on input at bounding box center [175, 19] width 269 height 15
paste input "tznnMfY5tVoajJBmp5IMv9cL"
type input "tznnMfY5tVoajJBmp5IMv9cL"
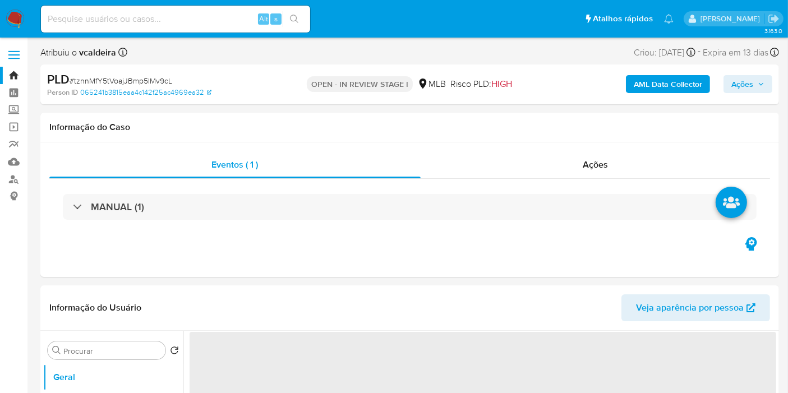
select select "10"
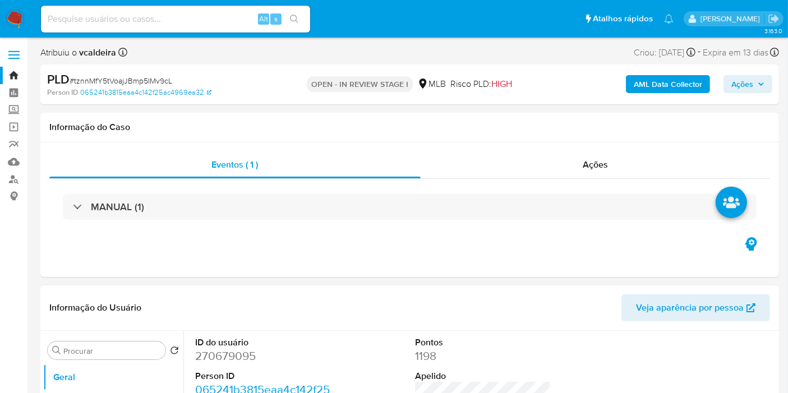
click at [212, 359] on dd "270679095" at bounding box center [263, 356] width 136 height 16
copy dd "270679095"
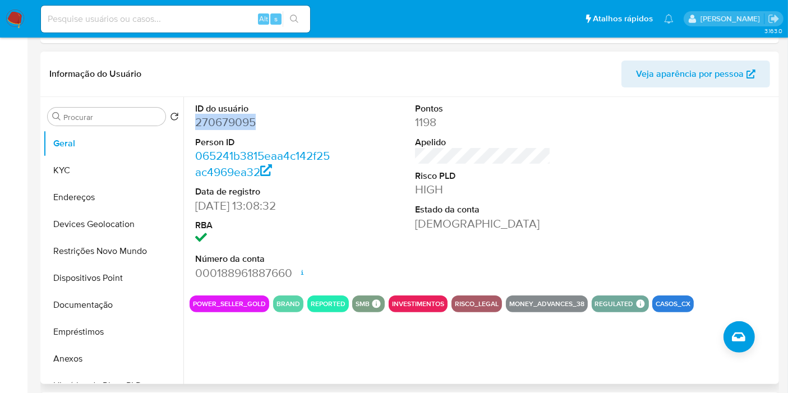
scroll to position [249, 0]
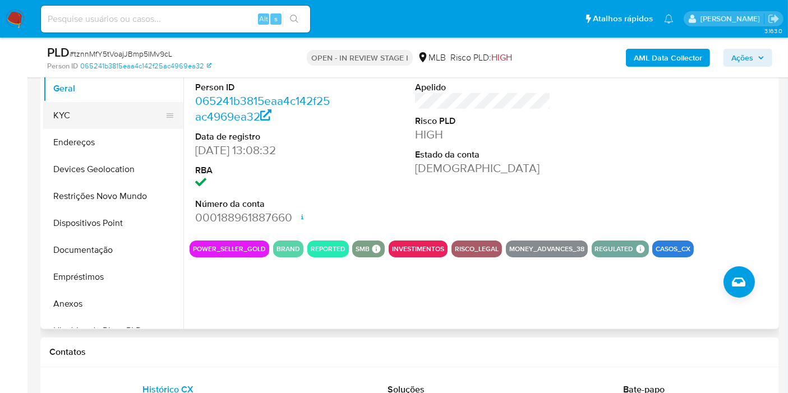
drag, startPoint x: 91, startPoint y: 113, endPoint x: 136, endPoint y: 116, distance: 44.4
click at [91, 113] on button "KYC" at bounding box center [108, 115] width 131 height 27
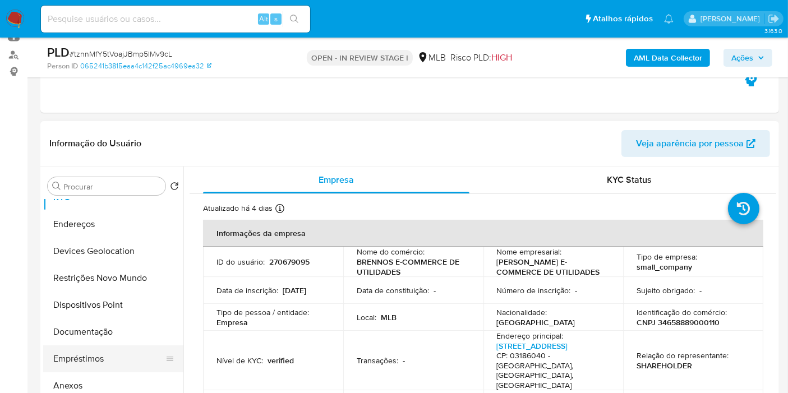
scroll to position [62, 0]
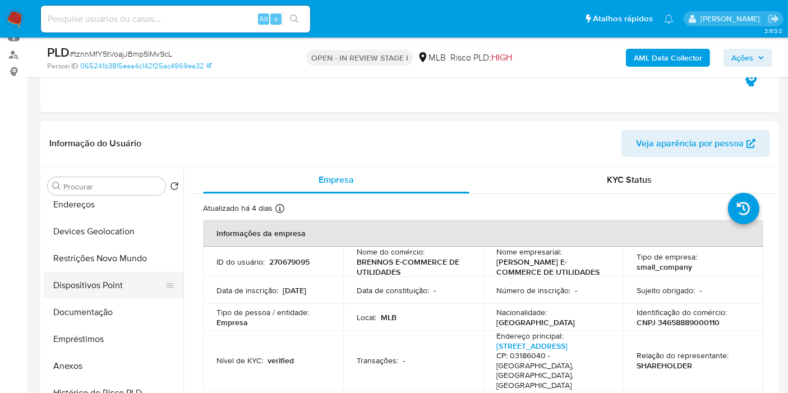
drag, startPoint x: 84, startPoint y: 314, endPoint x: 154, endPoint y: 272, distance: 82.0
click at [84, 316] on button "Documentação" at bounding box center [113, 312] width 140 height 27
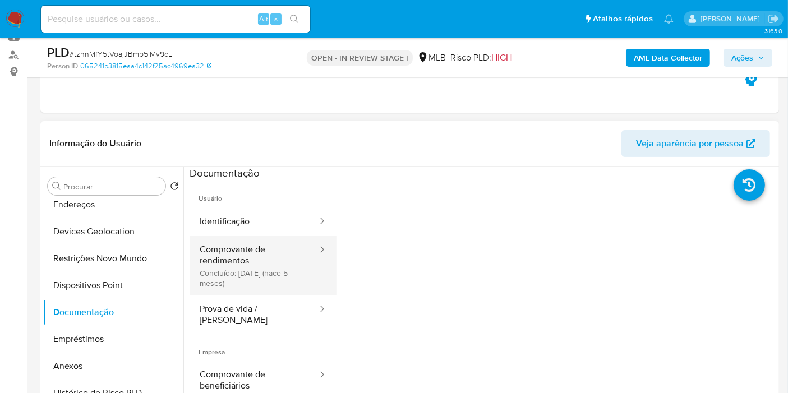
click at [234, 274] on button "Comprovante de rendimentos Concluído: 09/05/2025 (hace 5 meses)" at bounding box center [253, 265] width 129 height 59
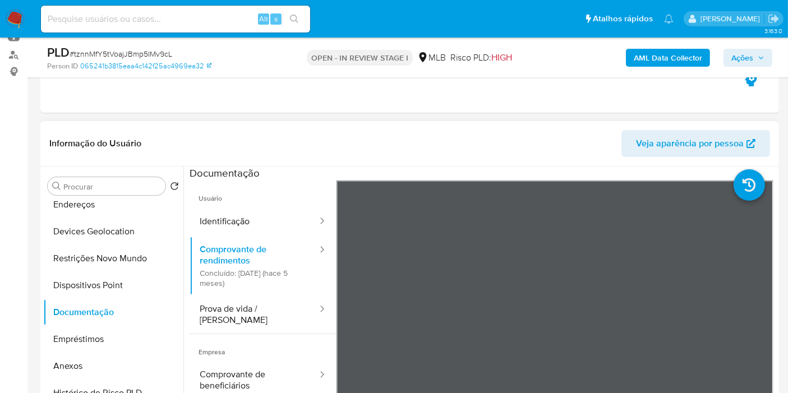
scroll to position [0, 0]
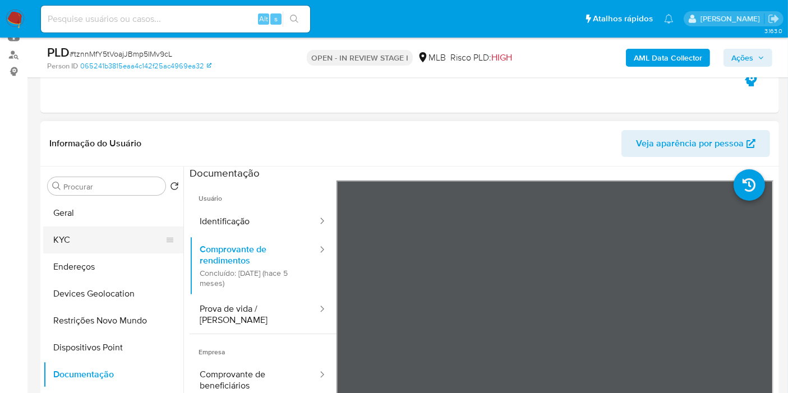
click at [97, 230] on button "KYC" at bounding box center [108, 239] width 131 height 27
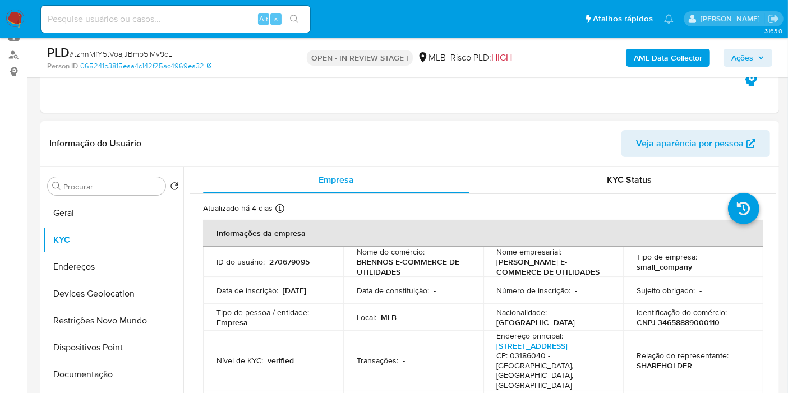
click at [275, 255] on td "ID do usuário : 270679095" at bounding box center [273, 262] width 140 height 30
click at [277, 258] on p "270679095" at bounding box center [289, 262] width 40 height 10
click at [86, 312] on button "Restrições Novo Mundo" at bounding box center [108, 320] width 131 height 27
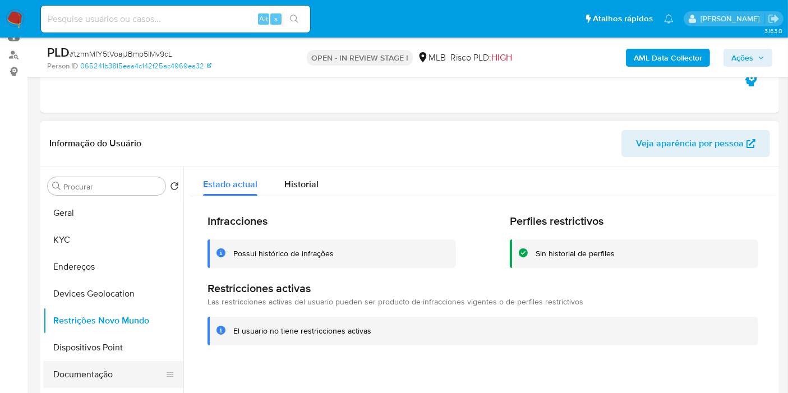
click at [76, 376] on button "Documentação" at bounding box center [108, 374] width 131 height 27
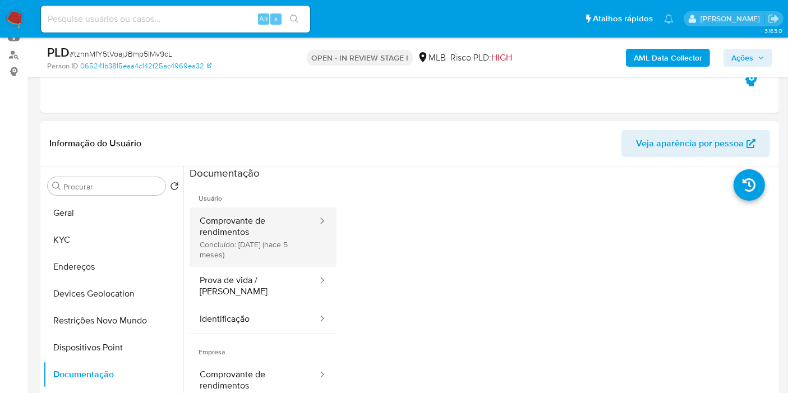
click at [272, 234] on button "Comprovante de rendimentos Concluído: 09/05/2025 (hace 5 meses)" at bounding box center [253, 236] width 129 height 59
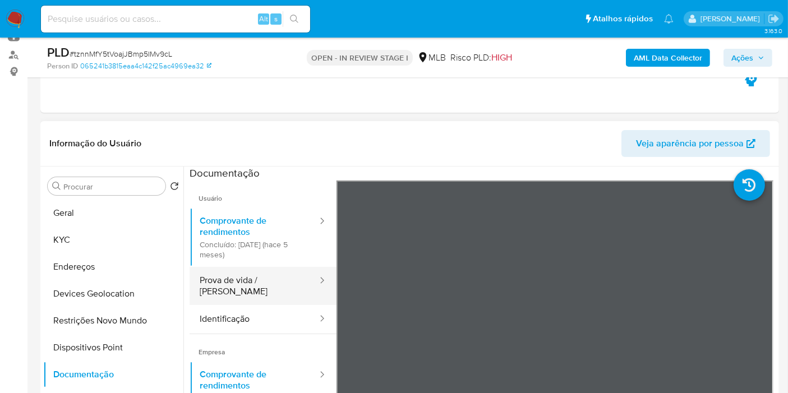
click at [271, 290] on button "Prova de vida / Selfie" at bounding box center [253, 286] width 129 height 38
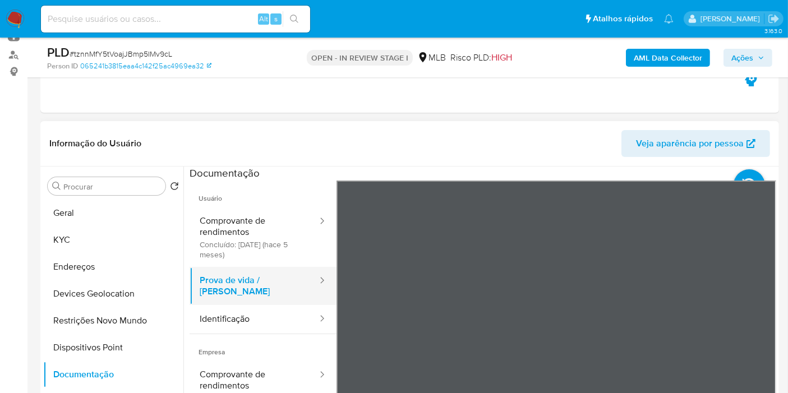
click at [243, 281] on button "Prova de vida / Selfie" at bounding box center [253, 286] width 129 height 38
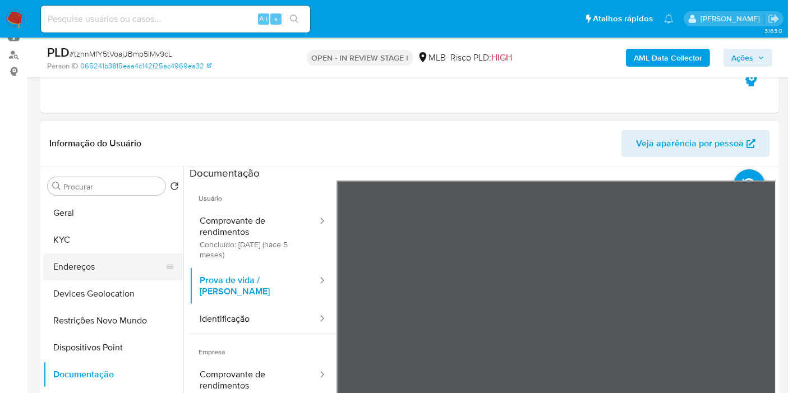
drag, startPoint x: 232, startPoint y: 318, endPoint x: 117, endPoint y: 275, distance: 122.2
click at [230, 319] on button "Identificação" at bounding box center [253, 319] width 129 height 29
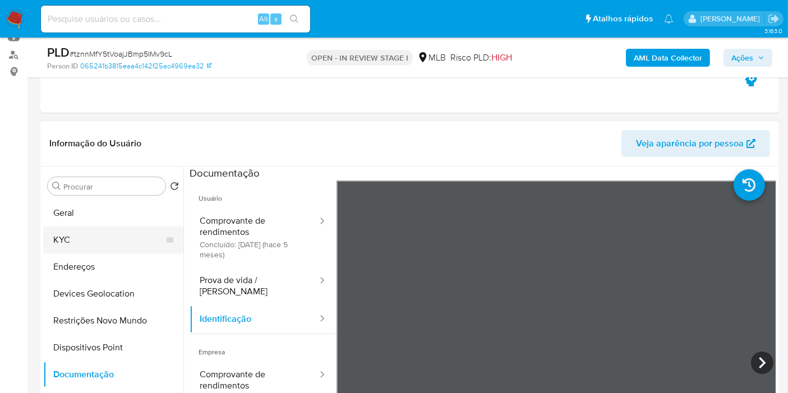
click at [98, 241] on button "KYC" at bounding box center [108, 239] width 131 height 27
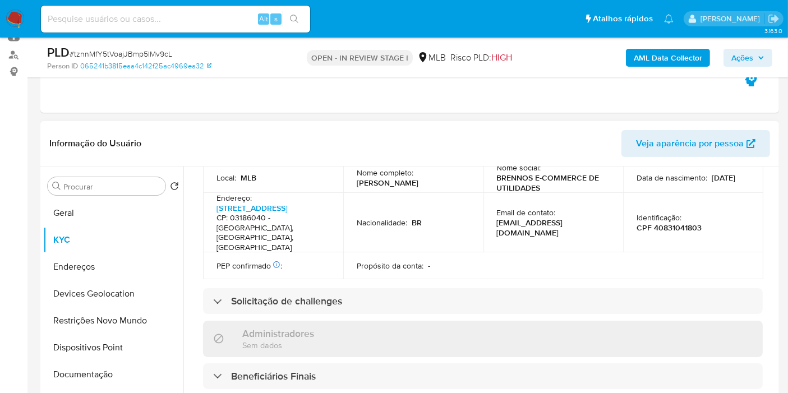
scroll to position [690, 0]
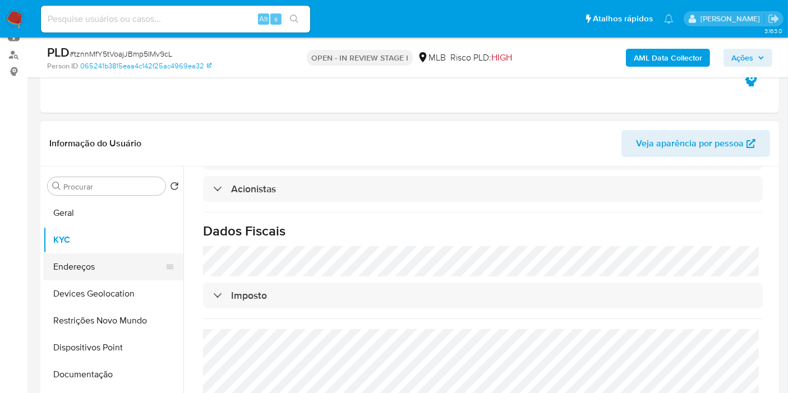
click at [86, 260] on button "Endereços" at bounding box center [108, 266] width 131 height 27
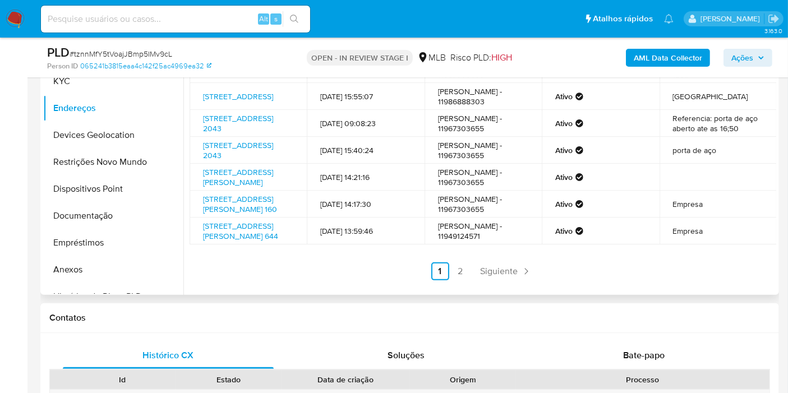
scroll to position [249, 0]
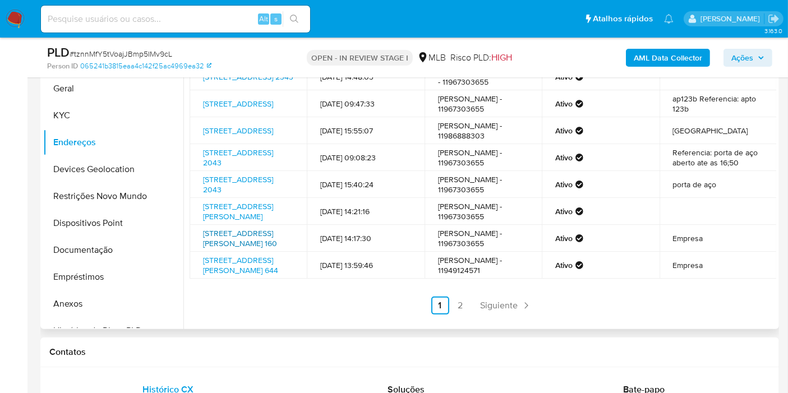
click at [258, 228] on link "Rua Oscar Ferreira Do Amaral 160, São Paulo, São Paulo, 03344090, Brasil 160" at bounding box center [240, 238] width 74 height 21
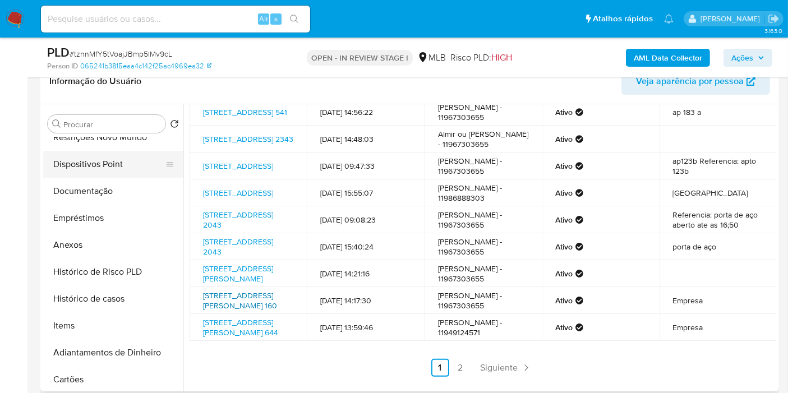
scroll to position [124, 0]
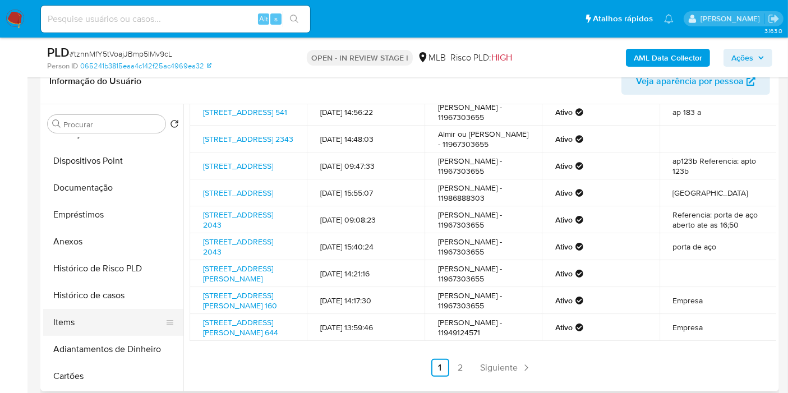
click at [86, 327] on button "Items" at bounding box center [108, 322] width 131 height 27
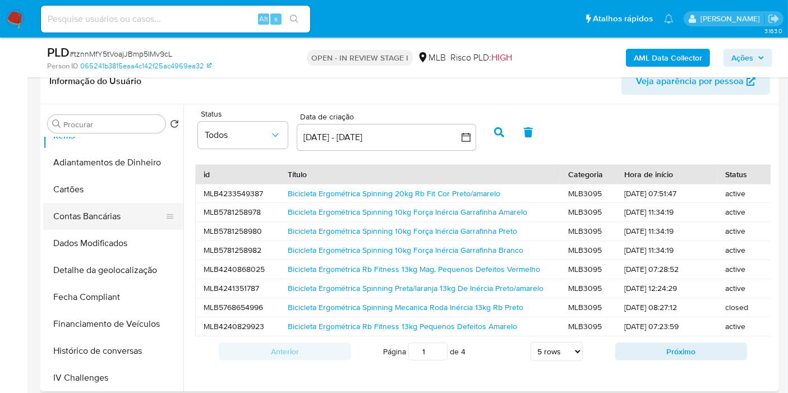
scroll to position [187, 0]
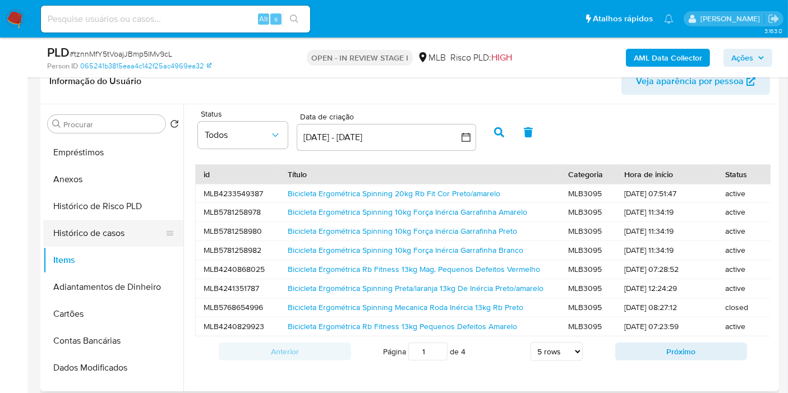
click at [104, 234] on button "Histórico de casos" at bounding box center [108, 233] width 131 height 27
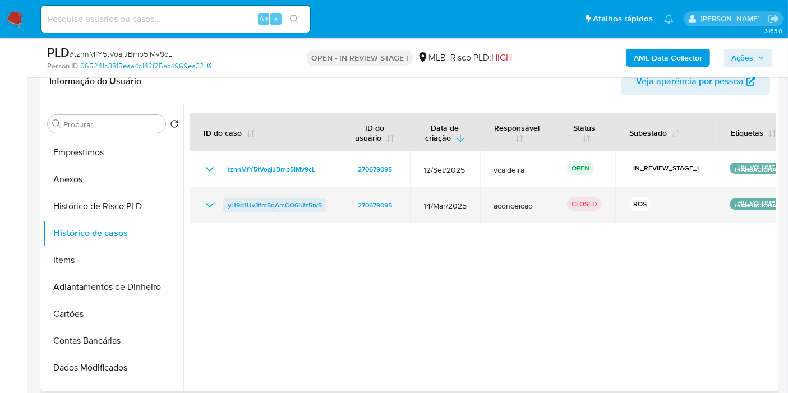
click at [307, 206] on span "yH9d1Uv3fm5qAmCO6IUz5rv5" at bounding box center [275, 204] width 94 height 13
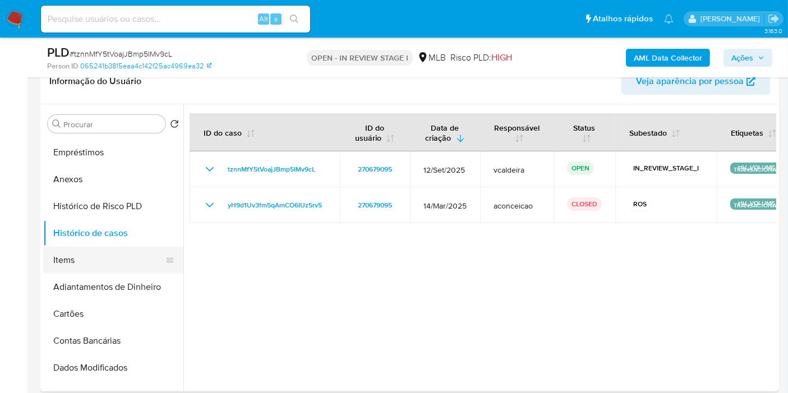
click at [80, 255] on button "Items" at bounding box center [108, 260] width 131 height 27
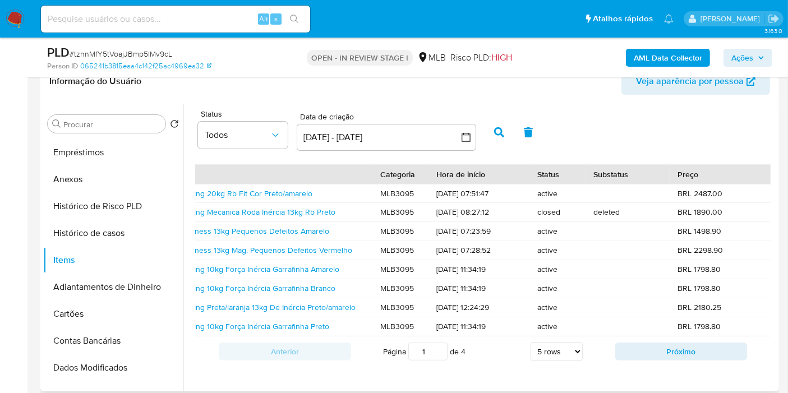
scroll to position [0, 187]
click at [267, 193] on link "Bicicleta Ergométrica Spinning 20kg Rb Fit Cor Preto/amarelo" at bounding box center [207, 193] width 212 height 11
click at [670, 360] on button "Próximo" at bounding box center [681, 351] width 132 height 18
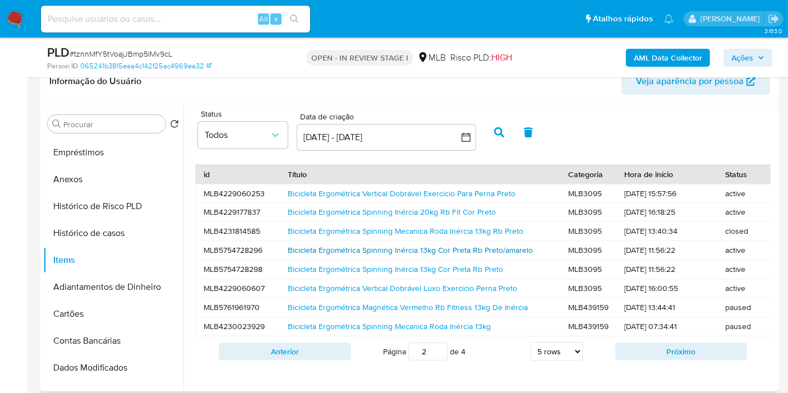
click at [342, 247] on link "Bicicleta Ergométrica Spinning Inércia 13kg Cor Preta Rb Preto/amarelo" at bounding box center [410, 249] width 245 height 11
click at [650, 360] on button "Próximo" at bounding box center [681, 351] width 132 height 18
click at [329, 307] on link "Bicicleta Ergométrica Preta/amarela 13kg De Inércia Rb Fitness" at bounding box center [396, 307] width 216 height 11
click at [659, 360] on button "Próximo" at bounding box center [681, 351] width 132 height 18
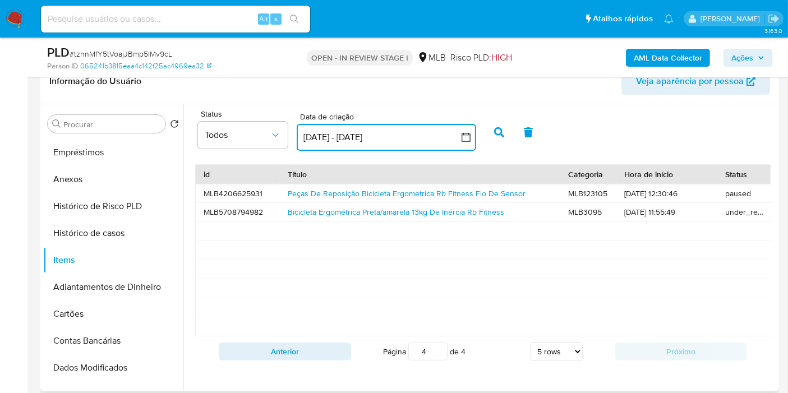
click at [467, 135] on icon "button" at bounding box center [465, 137] width 11 height 11
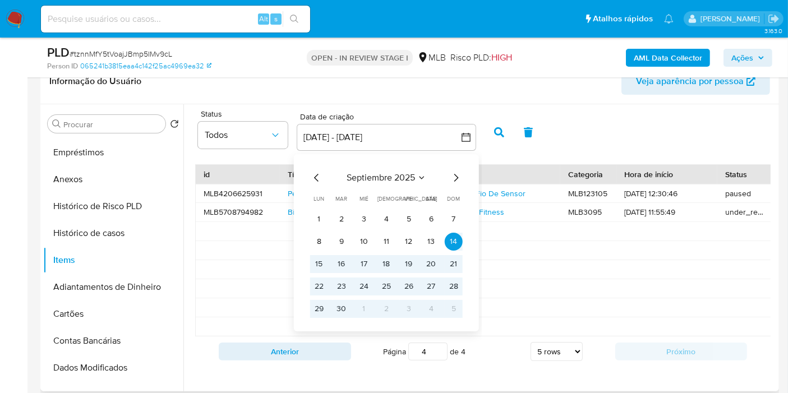
click at [420, 177] on icon "Seleccionar mes y año" at bounding box center [421, 177] width 9 height 9
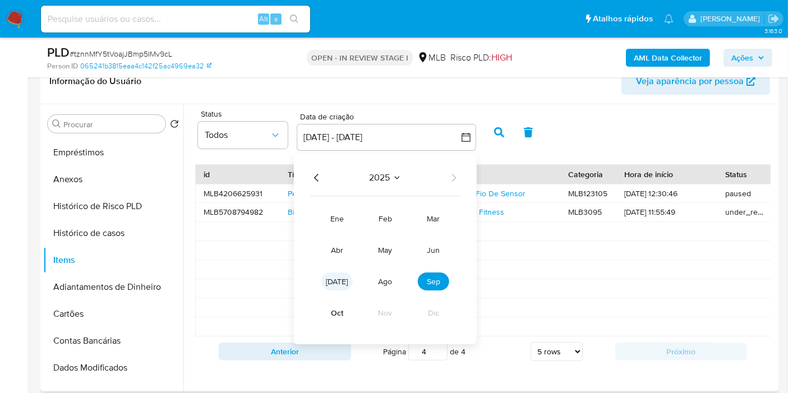
click at [331, 285] on span "jul" at bounding box center [337, 281] width 22 height 11
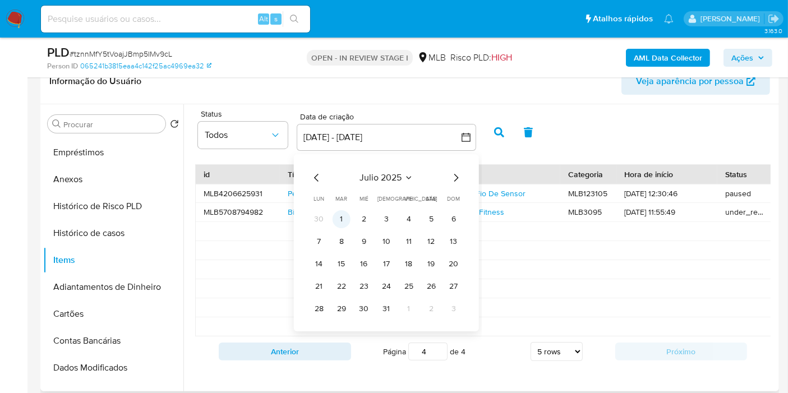
click at [342, 222] on button "1" at bounding box center [341, 219] width 18 height 18
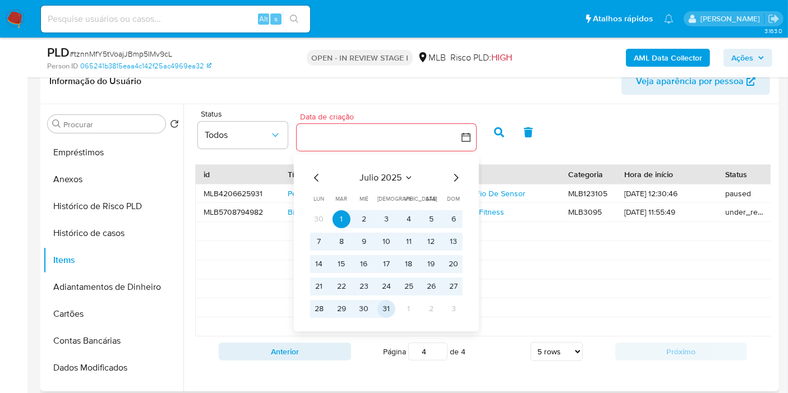
click at [385, 308] on button "31" at bounding box center [386, 309] width 18 height 18
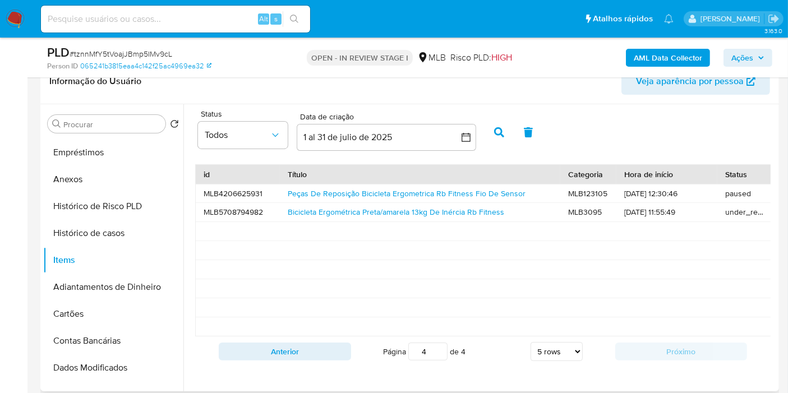
click at [499, 136] on icon "button" at bounding box center [499, 132] width 10 height 10
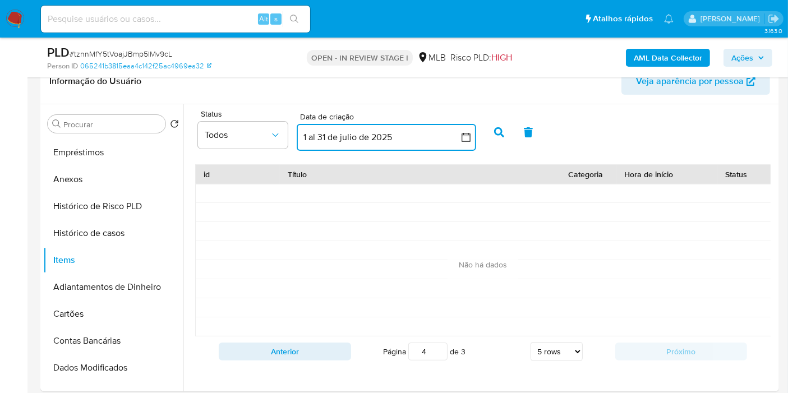
click at [466, 132] on icon "button" at bounding box center [465, 137] width 11 height 11
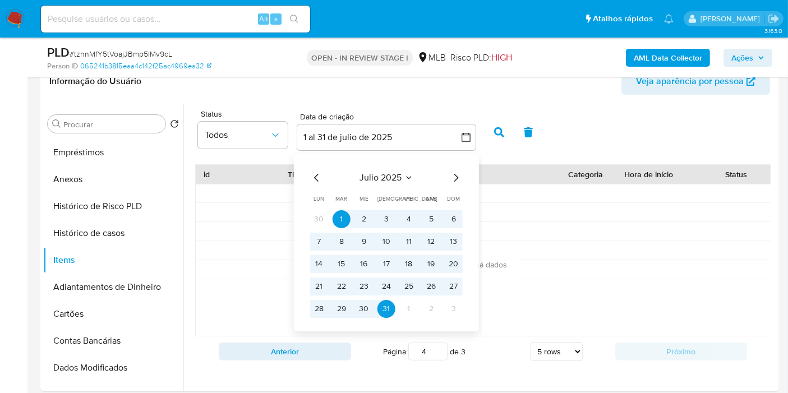
click at [404, 172] on button "julio 2025" at bounding box center [385, 177] width 53 height 11
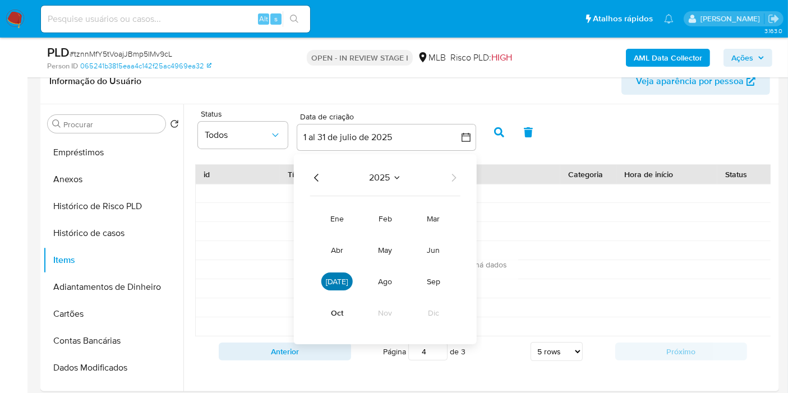
click at [335, 280] on span "jul" at bounding box center [337, 281] width 22 height 11
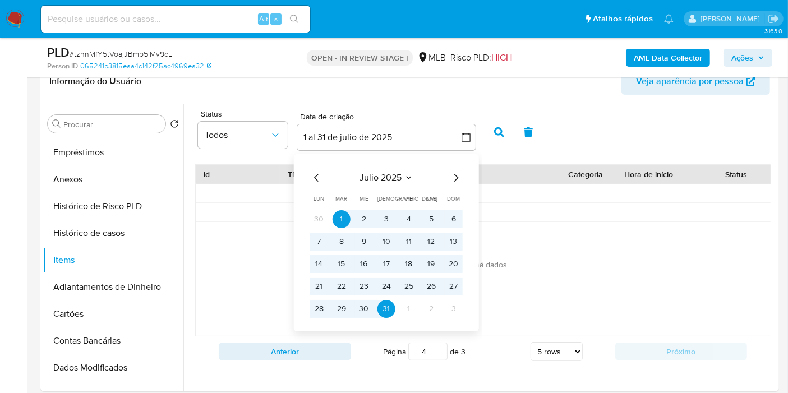
click at [338, 207] on table "lun lunes mar martes mié miércoles jue jueves vie viernes sáb sábado dom doming…" at bounding box center [386, 256] width 152 height 123
click at [344, 219] on button "1" at bounding box center [341, 219] width 18 height 18
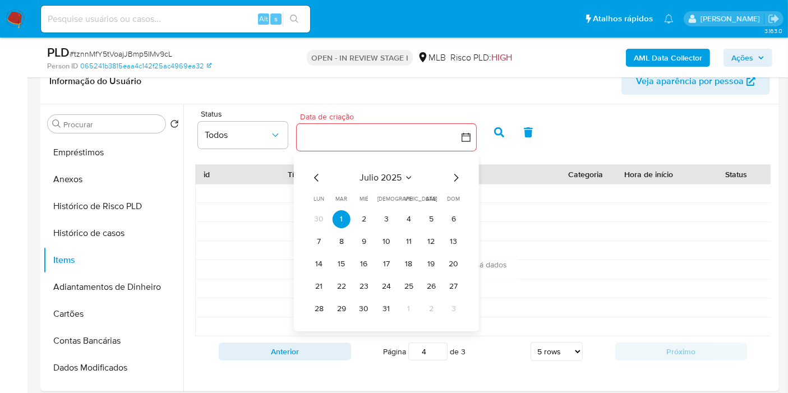
click at [405, 172] on button "julio 2025" at bounding box center [385, 177] width 53 height 11
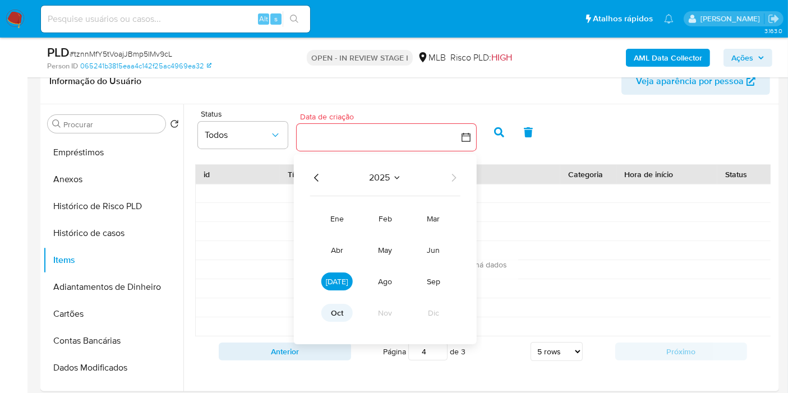
click at [340, 310] on span "oct" at bounding box center [337, 312] width 12 height 11
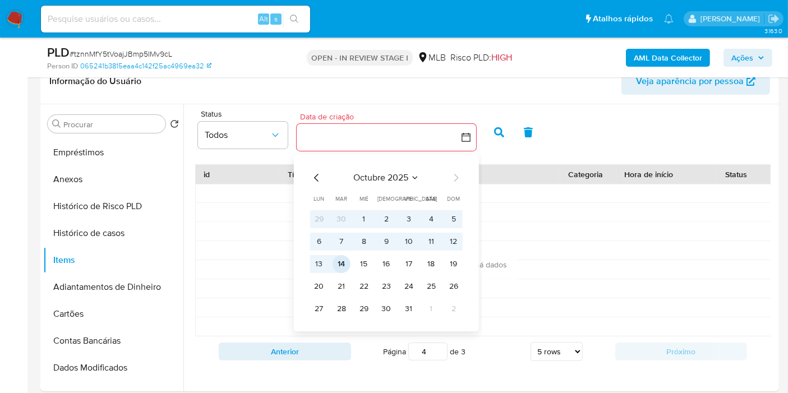
click at [341, 263] on button "14" at bounding box center [341, 264] width 18 height 18
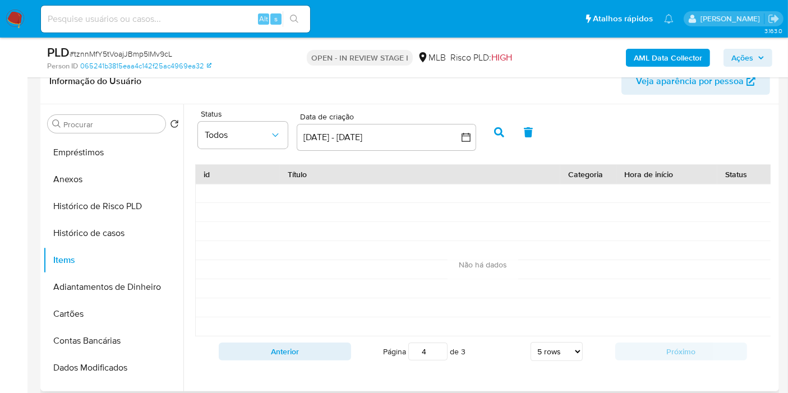
click at [497, 130] on icon "button" at bounding box center [499, 132] width 10 height 10
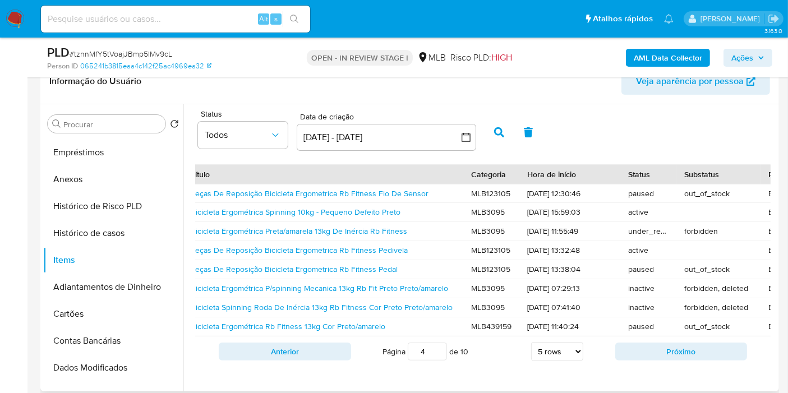
scroll to position [0, 0]
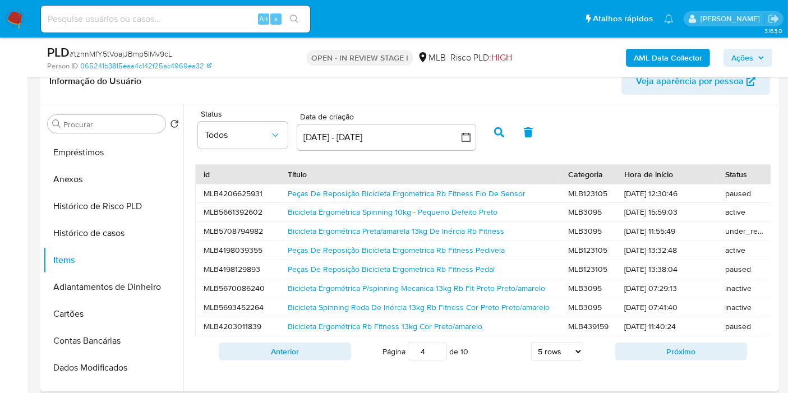
click at [556, 358] on select "5 rows 10 rows 20 rows 25 rows 50 rows 100 rows" at bounding box center [557, 351] width 52 height 19
click at [531, 349] on select "5 rows 10 rows 20 rows 25 rows 50 rows 100 rows" at bounding box center [557, 351] width 52 height 19
select select "5"
click at [651, 359] on button "Próximo" at bounding box center [681, 351] width 132 height 18
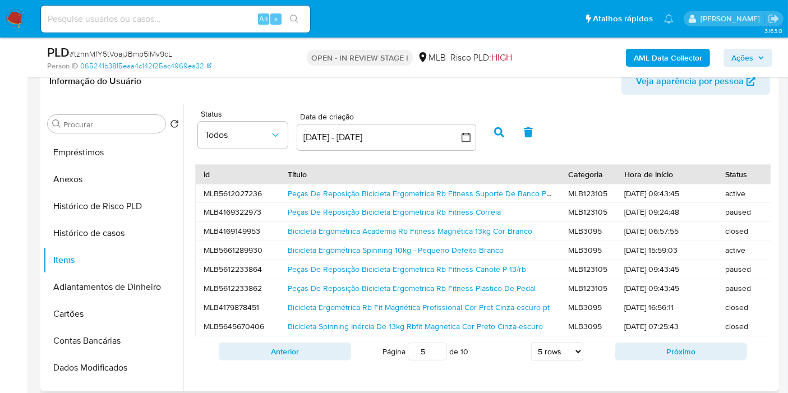
click at [431, 200] on div "Peças De Reposição Bicicleta Ergometrica Rb Fitness Suporte De Banco P-13/rb" at bounding box center [420, 193] width 280 height 18
click at [678, 360] on button "Próximo" at bounding box center [681, 351] width 132 height 18
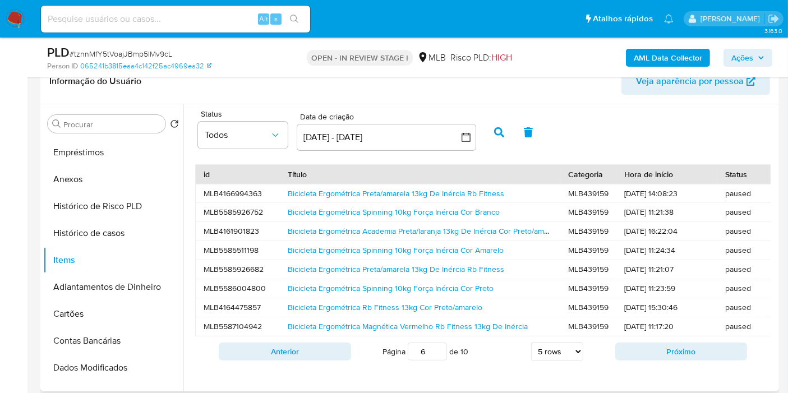
click at [678, 360] on button "Próximo" at bounding box center [681, 351] width 132 height 18
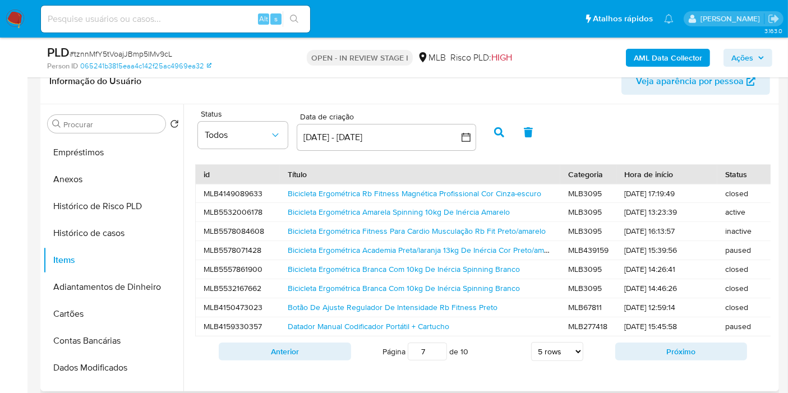
click at [678, 360] on button "Próximo" at bounding box center [681, 351] width 132 height 18
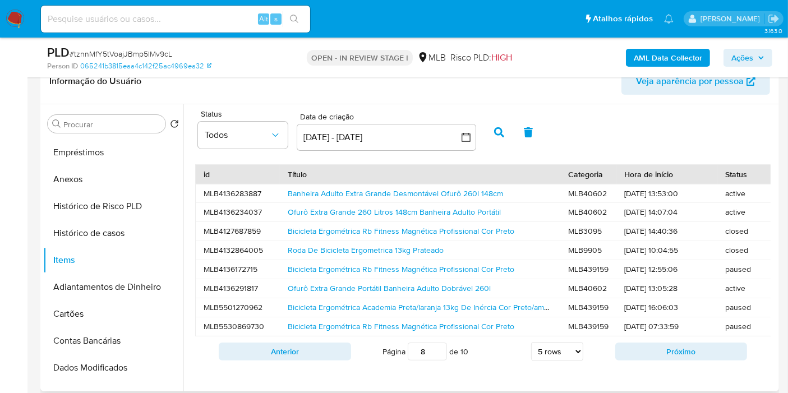
click at [678, 360] on button "Próximo" at bounding box center [681, 351] width 132 height 18
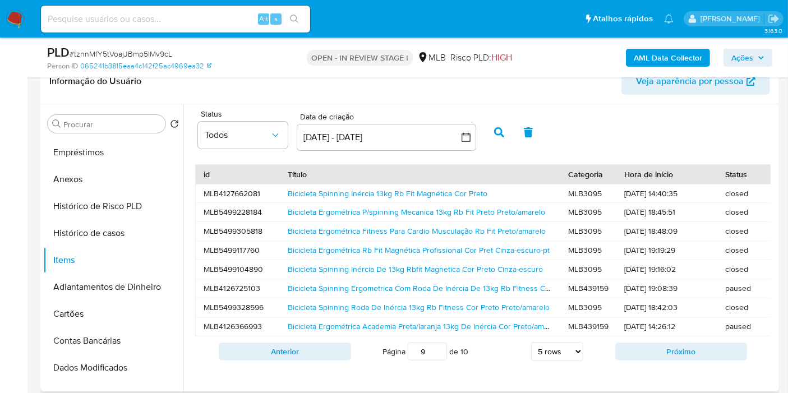
drag, startPoint x: 440, startPoint y: 343, endPoint x: 492, endPoint y: 340, distance: 51.7
click at [492, 340] on div "id Título Categoria Hora de início Status Substatus Preço Aceita Mercado Pago T…" at bounding box center [482, 266] width 586 height 214
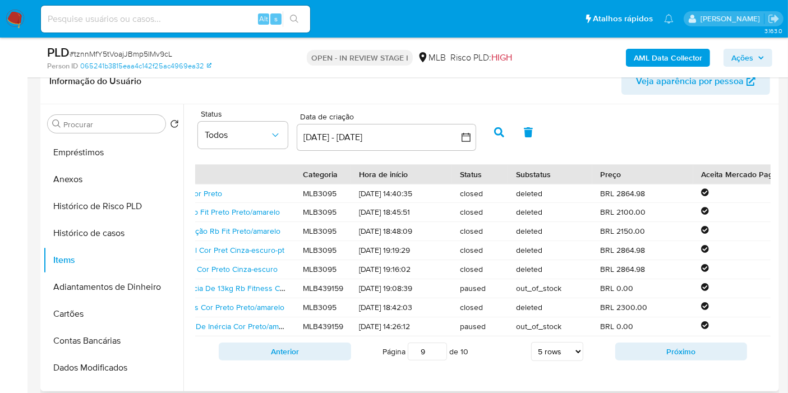
scroll to position [0, 279]
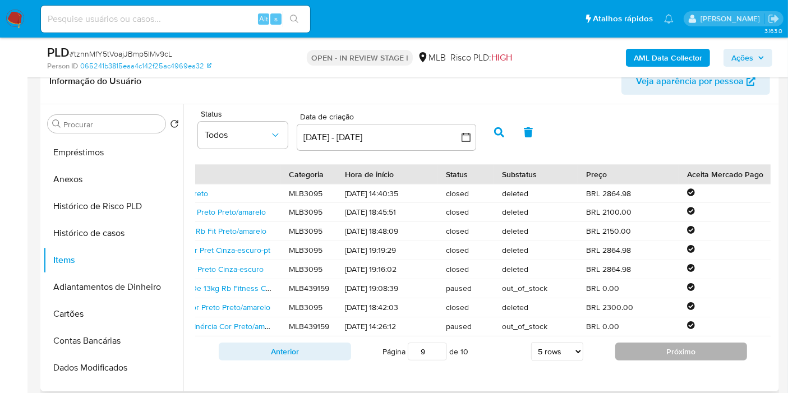
click at [644, 356] on button "Próximo" at bounding box center [681, 351] width 132 height 18
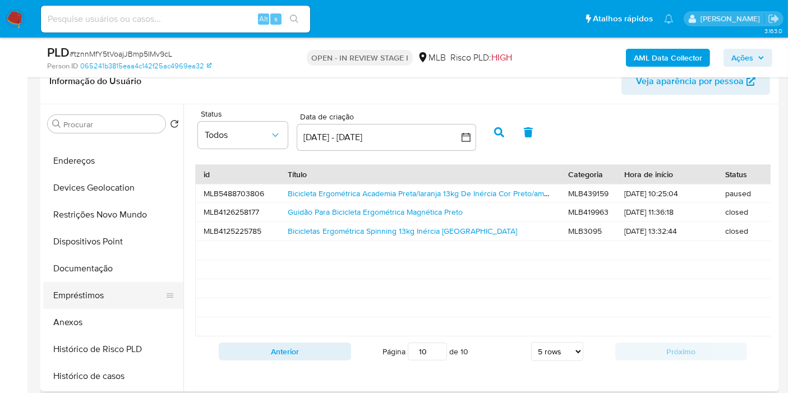
scroll to position [0, 0]
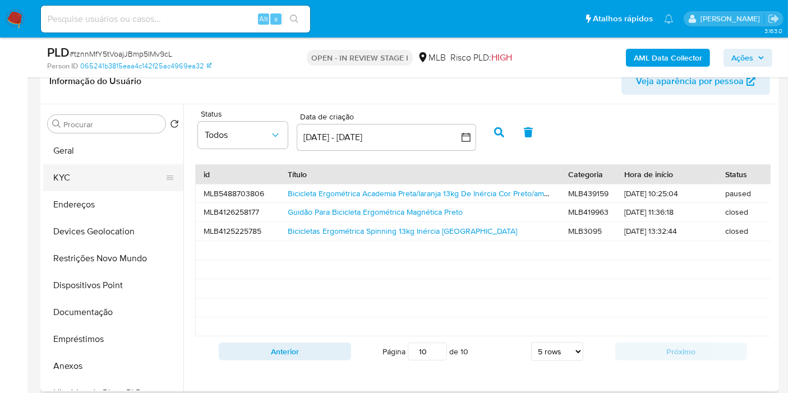
click at [62, 184] on button "KYC" at bounding box center [108, 177] width 131 height 27
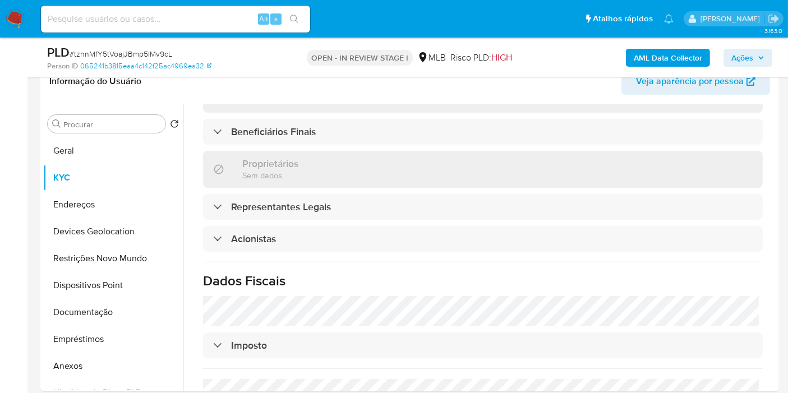
scroll to position [438, 0]
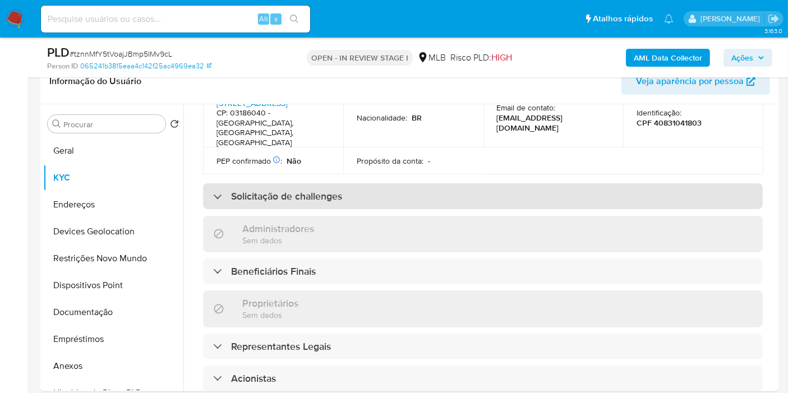
click at [253, 190] on h3 "Solicitação de challenges" at bounding box center [286, 196] width 111 height 12
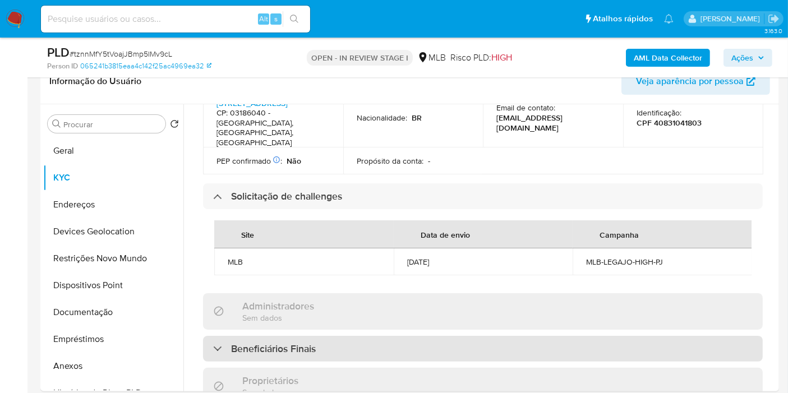
click at [241, 342] on h3 "Beneficiários Finais" at bounding box center [273, 348] width 85 height 12
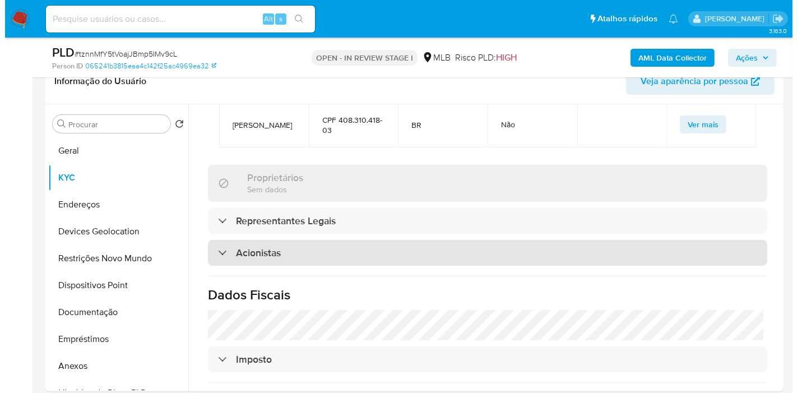
scroll to position [749, 0]
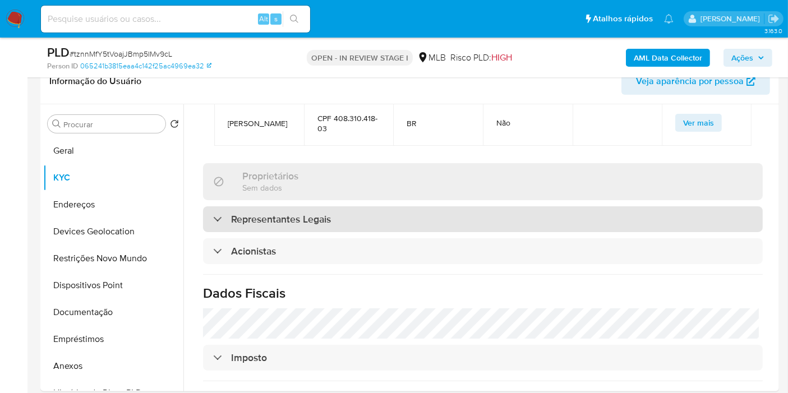
click at [245, 213] on h3 "Representantes Legais" at bounding box center [281, 219] width 100 height 12
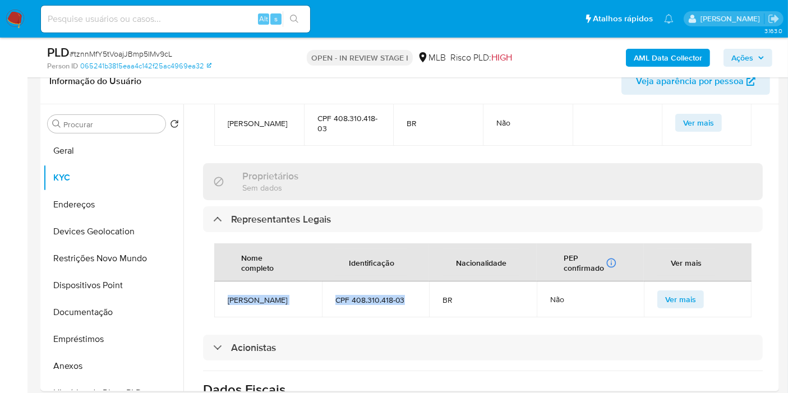
drag, startPoint x: 341, startPoint y: 280, endPoint x: 217, endPoint y: 291, distance: 123.8
click at [217, 291] on tr "Roger Brenno Pereira CPF 408.310.418-03 BR Não Ver mais" at bounding box center [482, 299] width 537 height 36
copy tr "Roger Brenno Pereira CPF 408.310.418-03"
click at [679, 58] on b "AML Data Collector" at bounding box center [667, 58] width 68 height 18
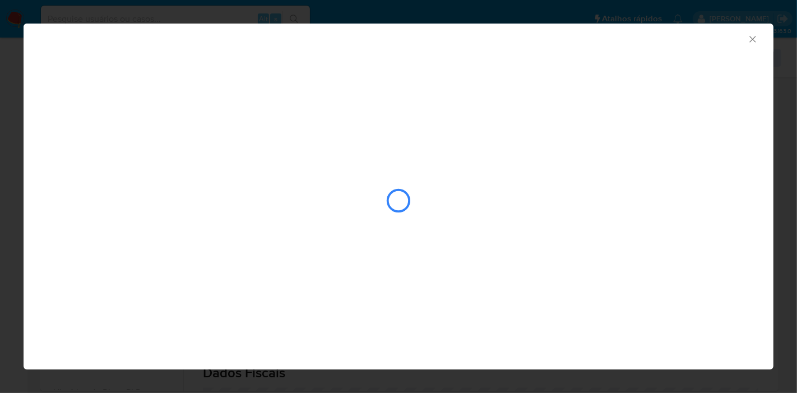
scroll to position [740, 0]
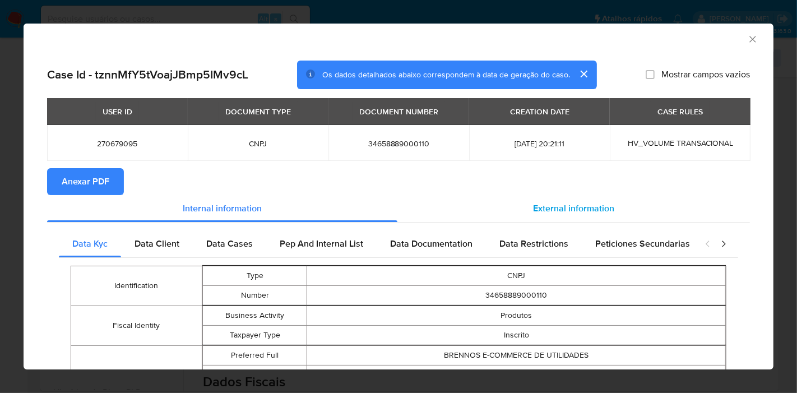
click at [548, 212] on span "External information" at bounding box center [573, 208] width 81 height 13
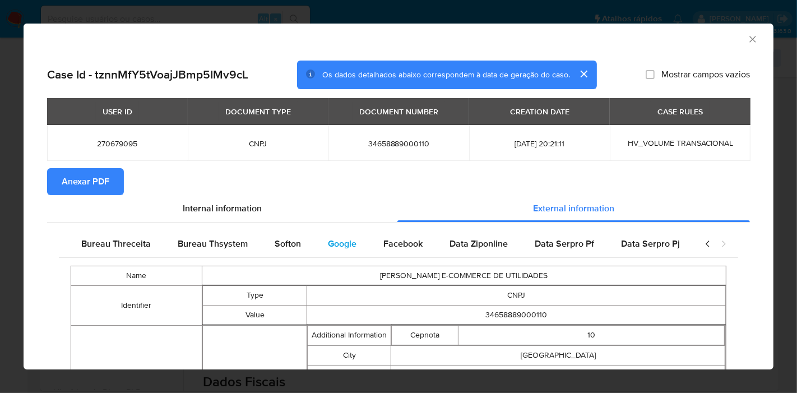
click at [333, 239] on span "Google" at bounding box center [342, 243] width 29 height 13
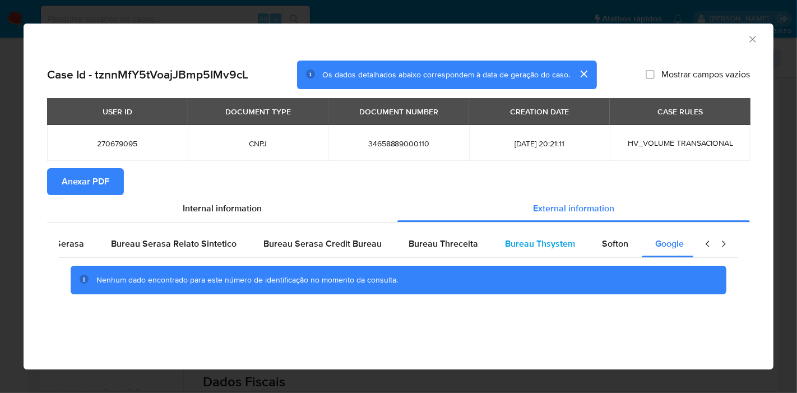
scroll to position [0, 0]
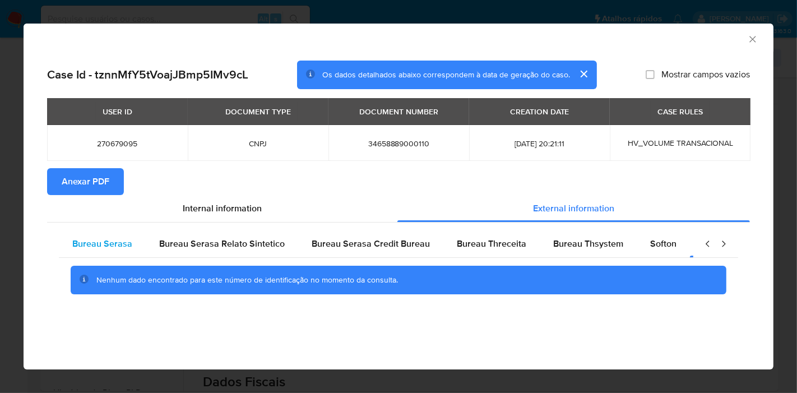
click at [119, 244] on span "Bureau Serasa" at bounding box center [102, 243] width 60 height 13
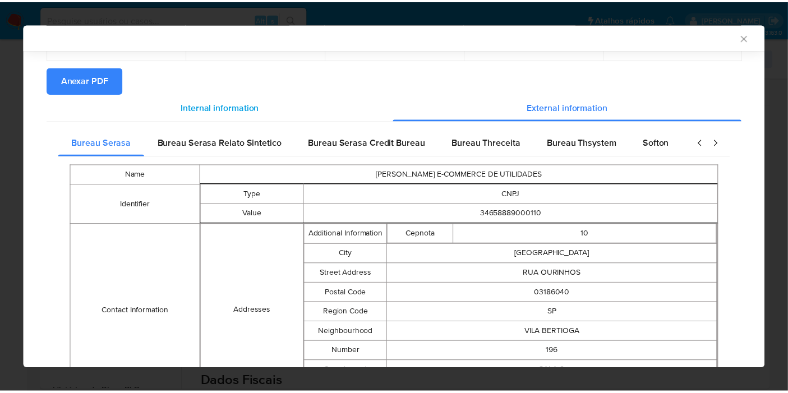
scroll to position [12, 0]
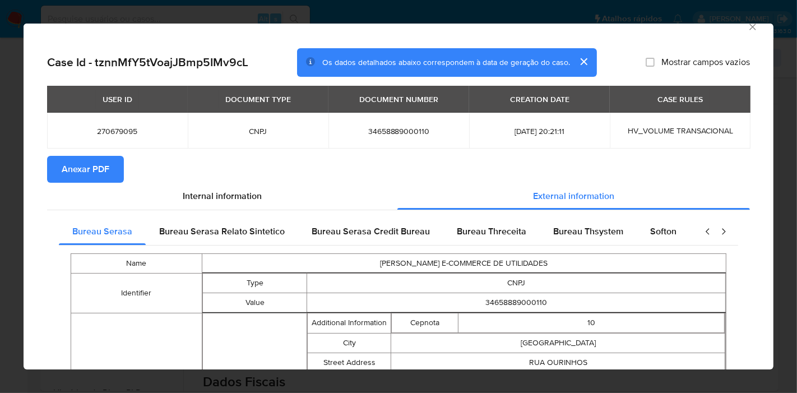
click at [89, 160] on span "Anexar PDF" at bounding box center [86, 169] width 48 height 25
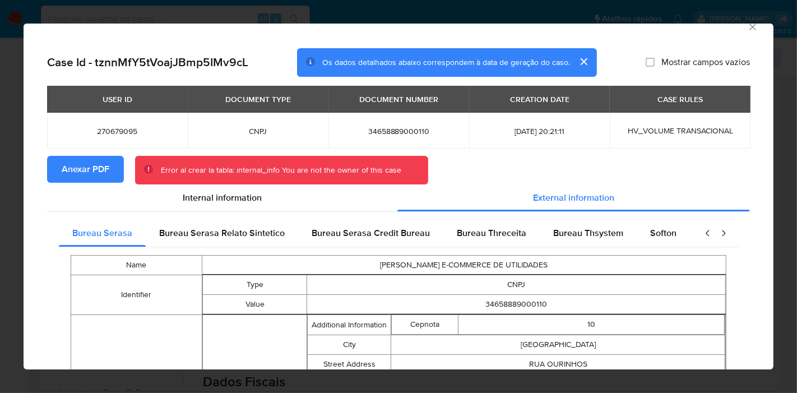
click at [63, 163] on span "Anexar PDF" at bounding box center [86, 169] width 48 height 25
click at [749, 27] on icon "Fechar a janela" at bounding box center [752, 27] width 6 height 6
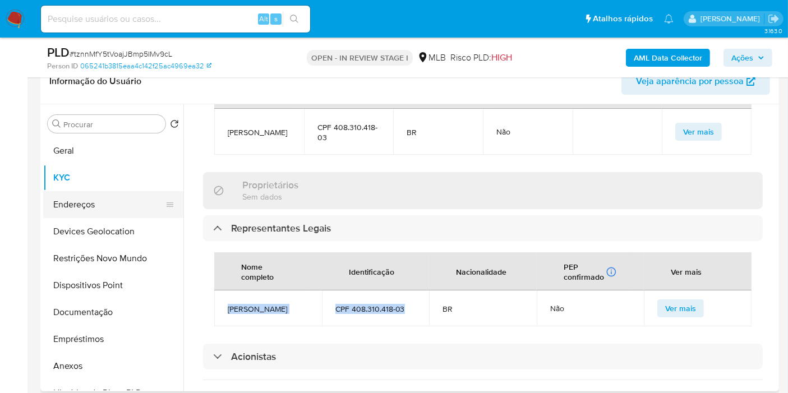
scroll to position [749, 0]
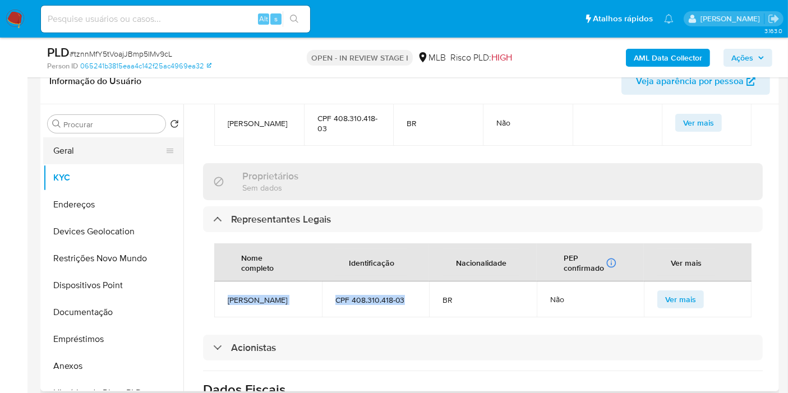
click at [77, 156] on button "Geral" at bounding box center [108, 150] width 131 height 27
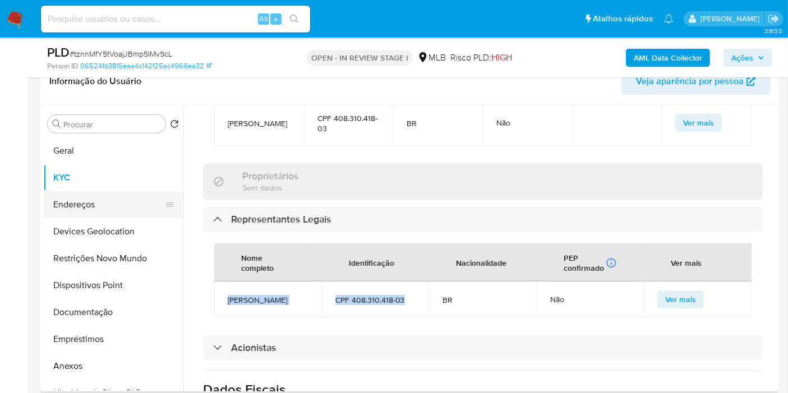
scroll to position [0, 0]
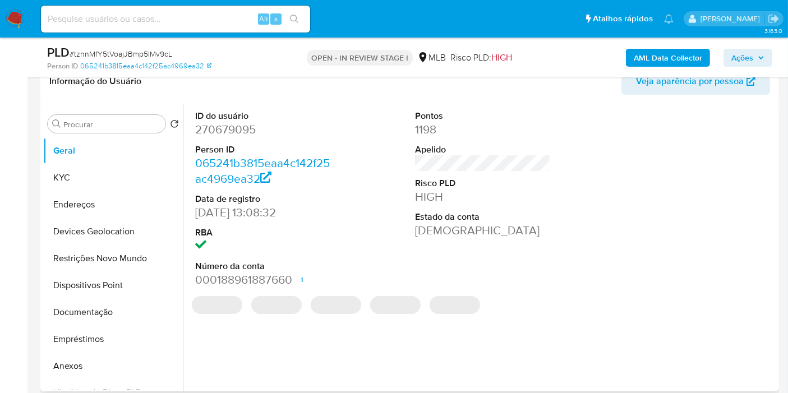
click at [581, 266] on div "ID do usuário 270679095 Person ID 065241b3815eaa4c142f25ac4969ea32 Data de regi…" at bounding box center [482, 198] width 586 height 189
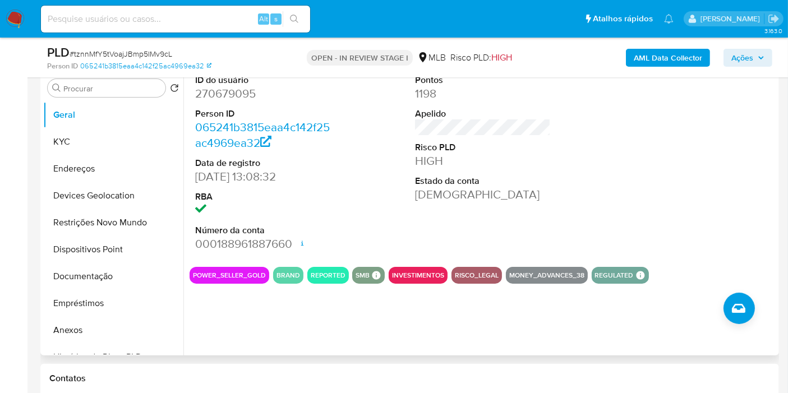
scroll to position [249, 0]
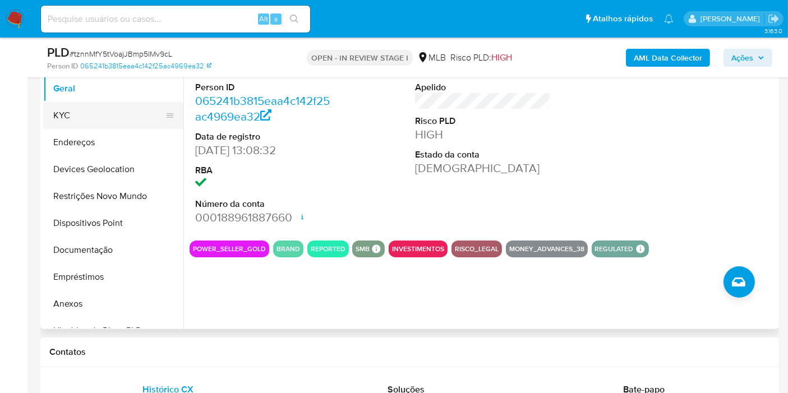
click at [88, 118] on button "KYC" at bounding box center [108, 115] width 131 height 27
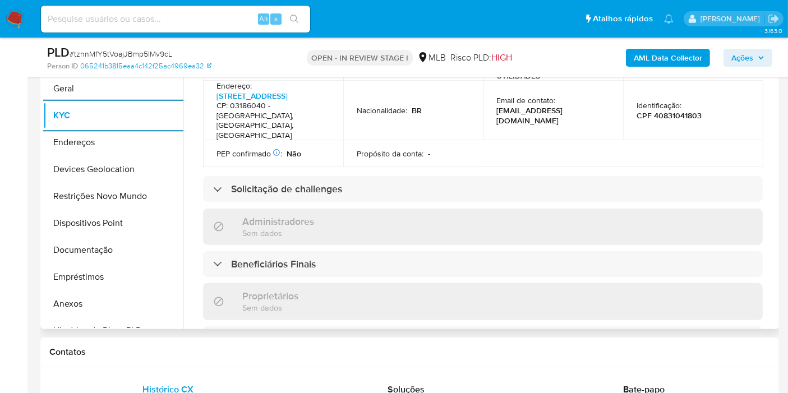
scroll to position [436, 0]
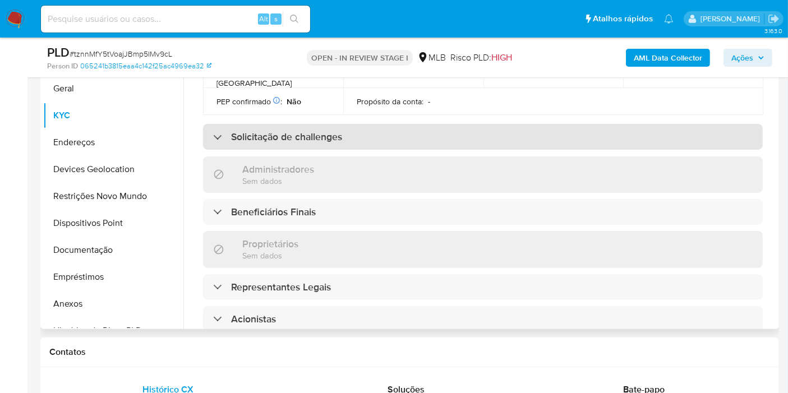
click at [262, 131] on h3 "Solicitação de challenges" at bounding box center [286, 137] width 111 height 12
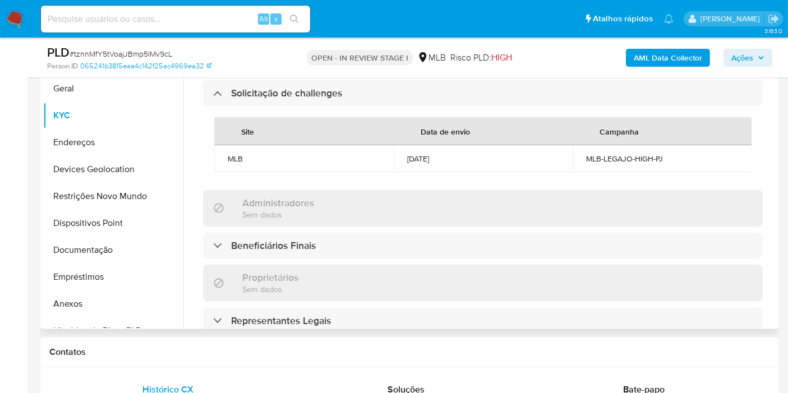
scroll to position [498, 0]
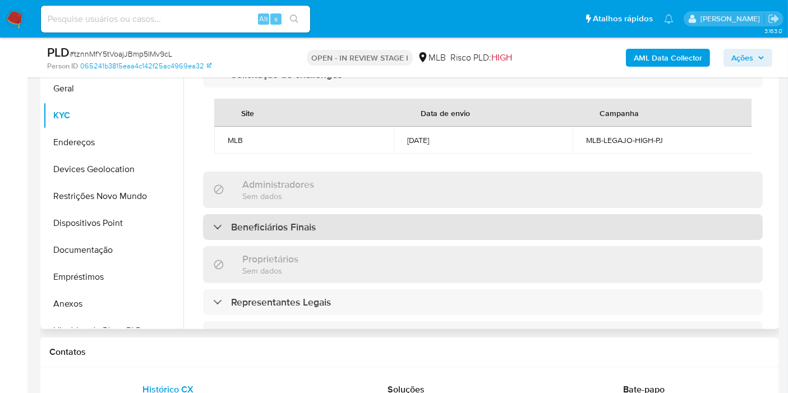
click at [251, 214] on div "Beneficiários Finais" at bounding box center [482, 227] width 559 height 26
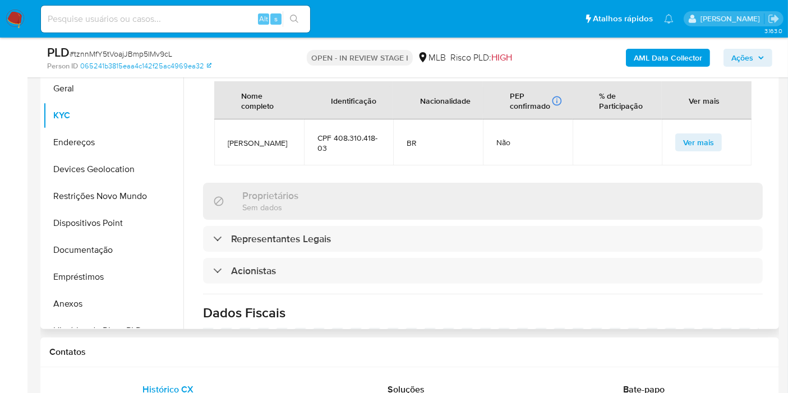
scroll to position [792, 0]
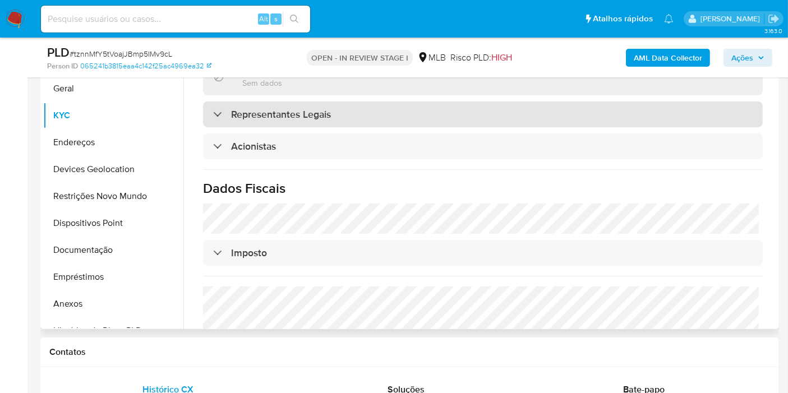
click at [316, 108] on h3 "Representantes Legais" at bounding box center [281, 114] width 100 height 12
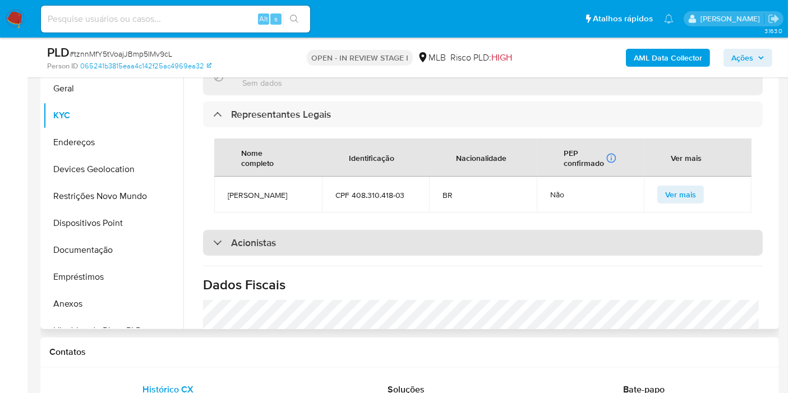
click at [263, 237] on h3 "Acionistas" at bounding box center [253, 243] width 45 height 12
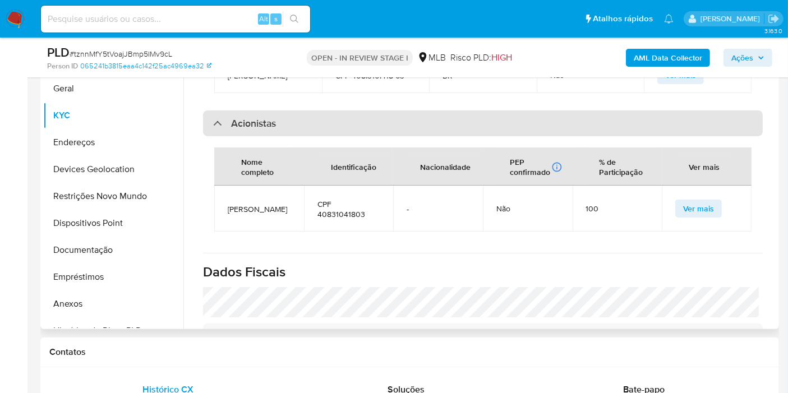
scroll to position [1086, 0]
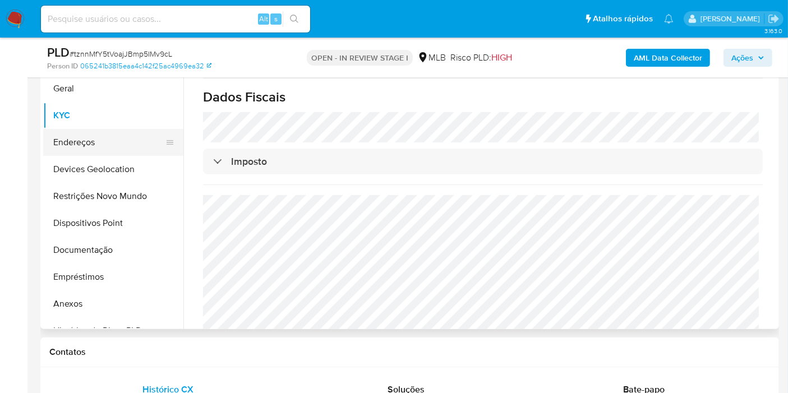
click at [79, 148] on button "Endereços" at bounding box center [108, 142] width 131 height 27
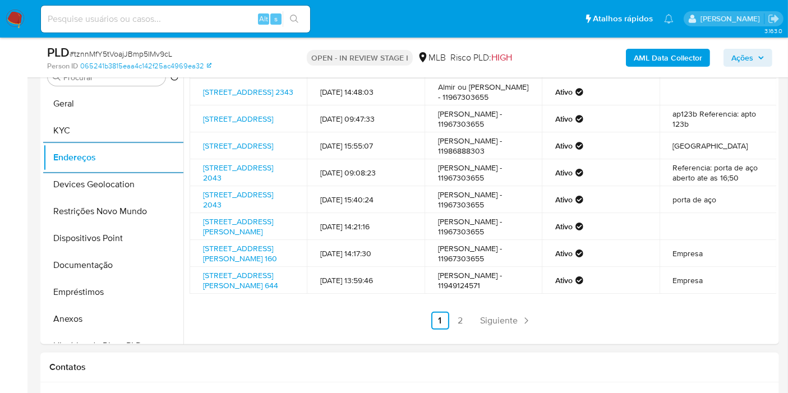
scroll to position [217, 0]
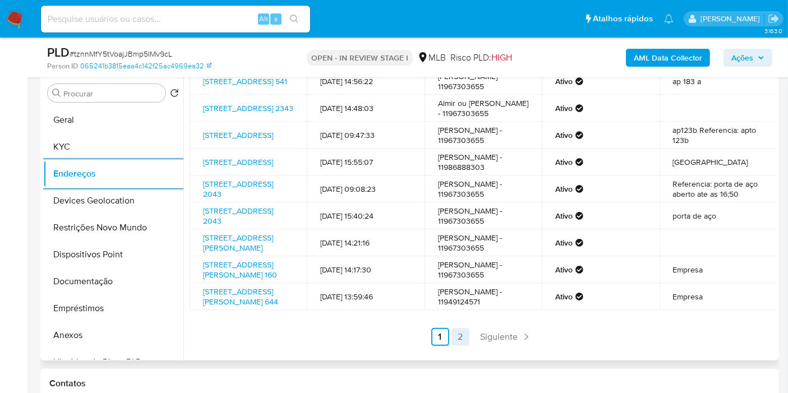
click at [453, 338] on link "2" at bounding box center [460, 337] width 18 height 18
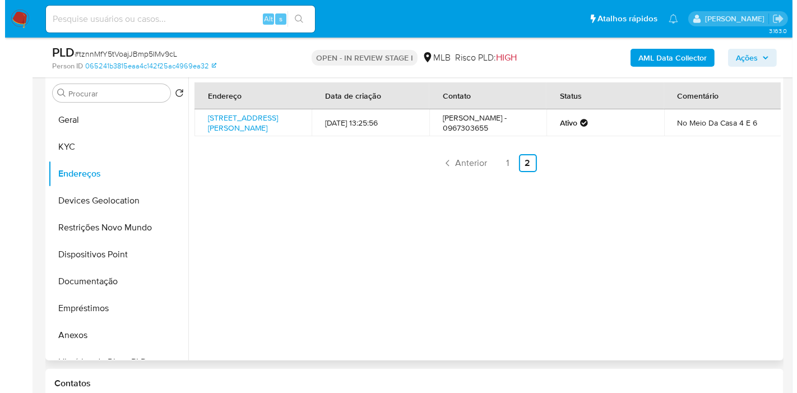
scroll to position [0, 0]
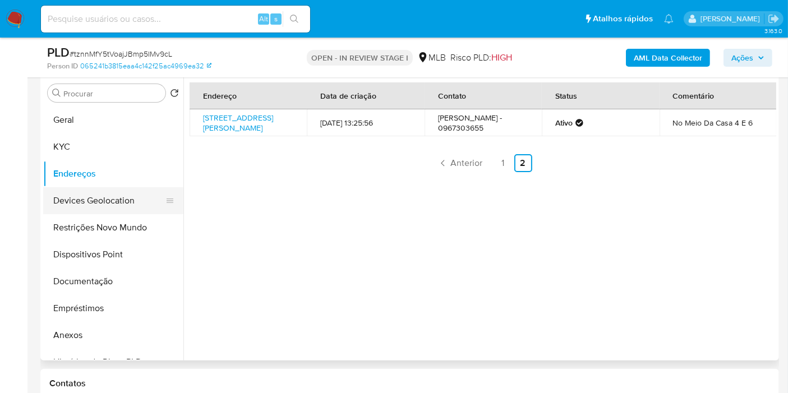
click at [85, 206] on button "Devices Geolocation" at bounding box center [108, 200] width 131 height 27
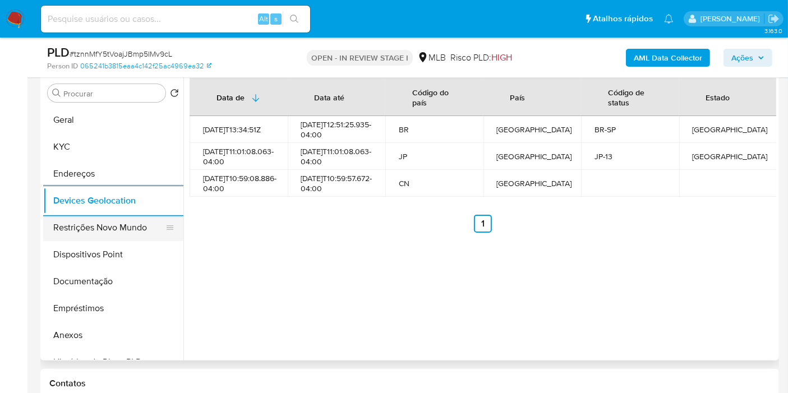
click at [123, 226] on button "Restrições Novo Mundo" at bounding box center [108, 227] width 131 height 27
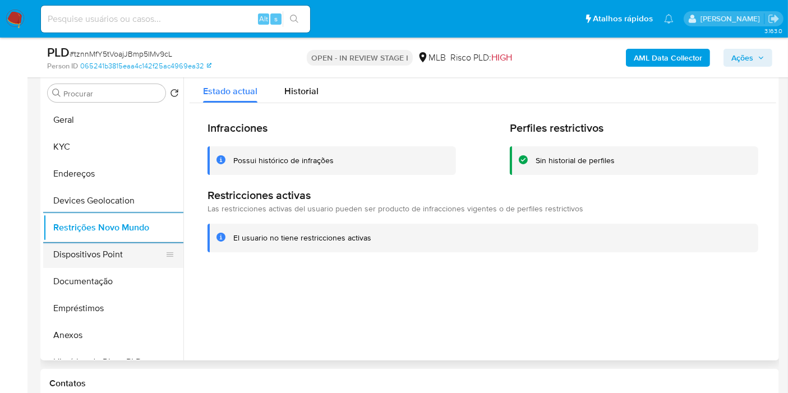
click at [100, 260] on button "Dispositivos Point" at bounding box center [108, 254] width 131 height 27
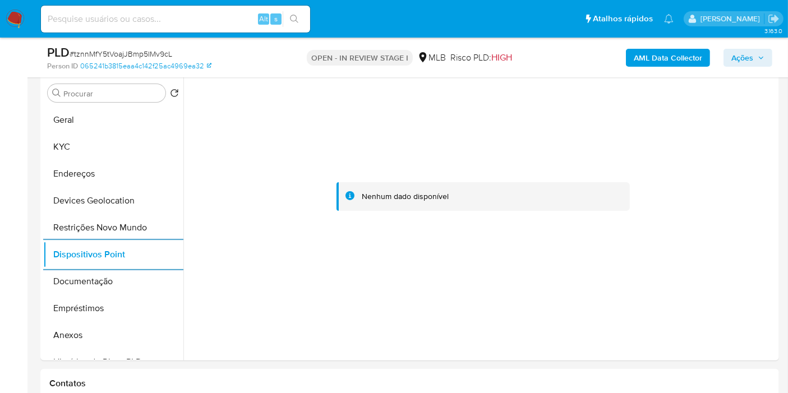
click at [729, 61] on button "Ações" at bounding box center [747, 58] width 49 height 18
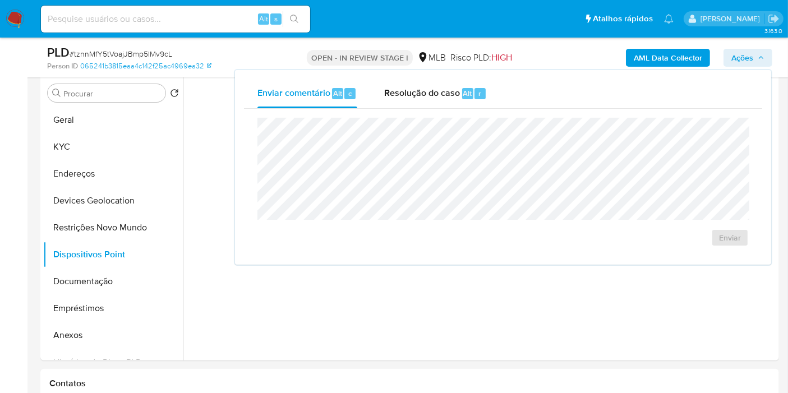
click at [475, 100] on div "Resolução do caso Alt r" at bounding box center [435, 93] width 103 height 29
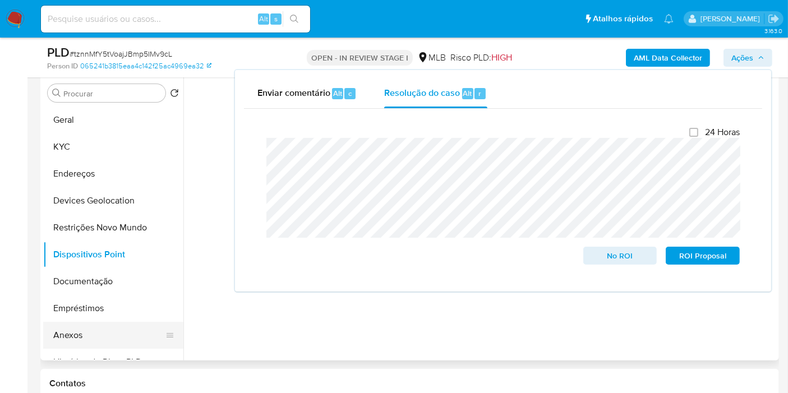
click at [57, 338] on button "Anexos" at bounding box center [108, 335] width 131 height 27
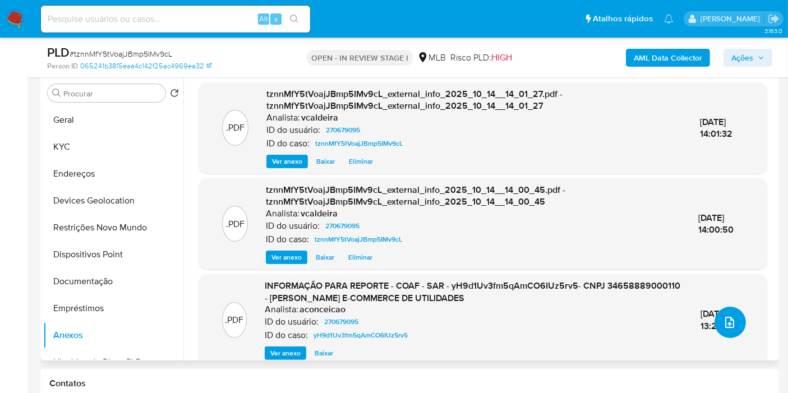
click at [723, 325] on icon "upload-file" at bounding box center [729, 322] width 13 height 13
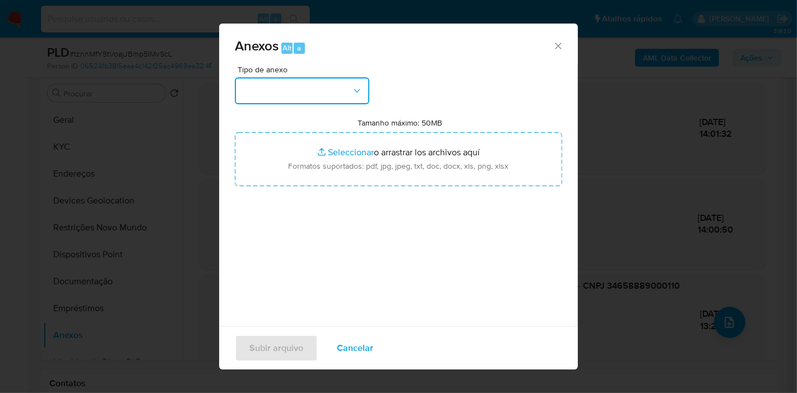
click at [269, 90] on button "button" at bounding box center [302, 90] width 135 height 27
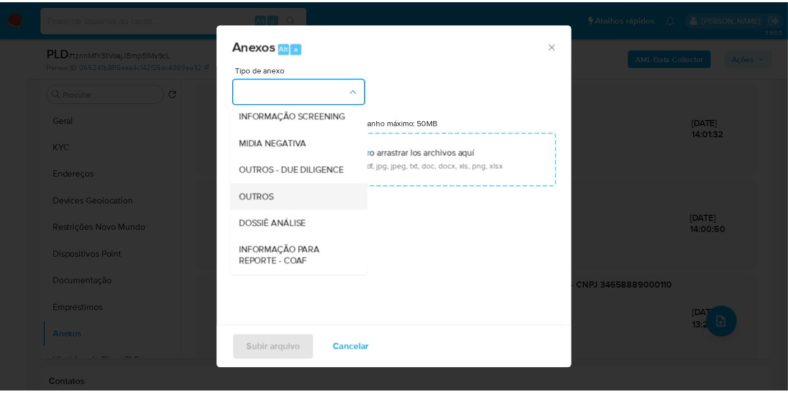
scroll to position [124, 0]
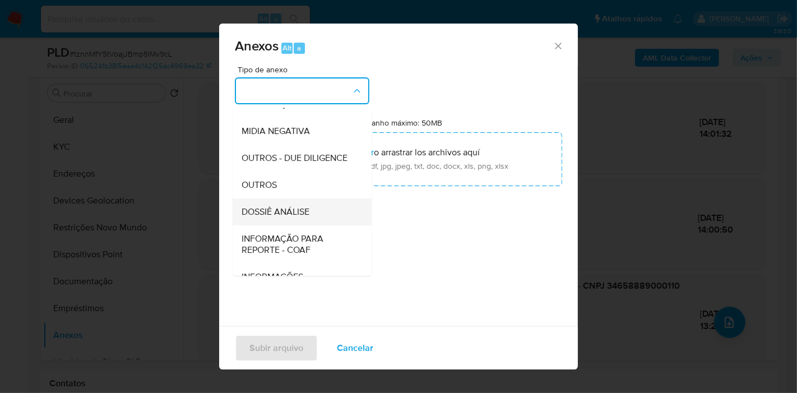
click at [279, 217] on span "DOSSIÊ ANÁLISE" at bounding box center [276, 211] width 68 height 11
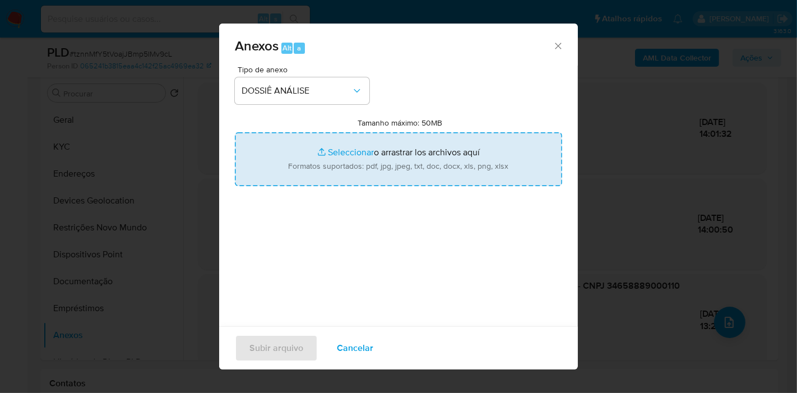
click at [382, 165] on input "Tamanho máximo: 50MB Seleccionar archivos" at bounding box center [398, 159] width 327 height 54
type input "C:\fakepath\2º SAR - (XXX) - CNPJ 34658889000110 - ROGER BRENNO PEREIRA E-COMME…"
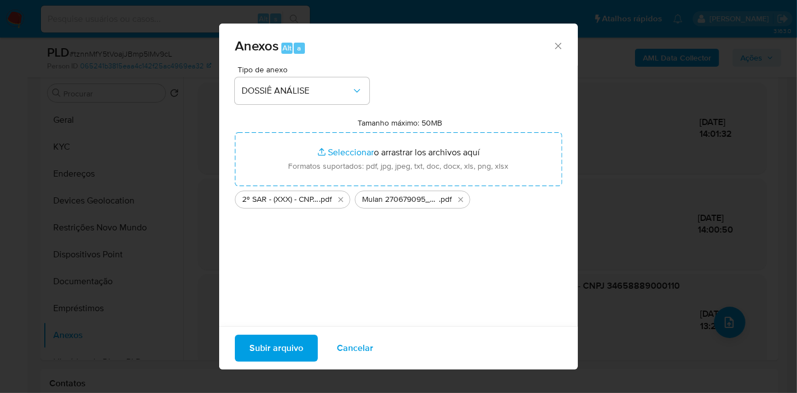
click at [132, 242] on div "Anexos Alt a Tipo de anexo DOSSIÊ ANÁLISE Tamanho máximo: 50MB Seleccionar arch…" at bounding box center [398, 196] width 797 height 393
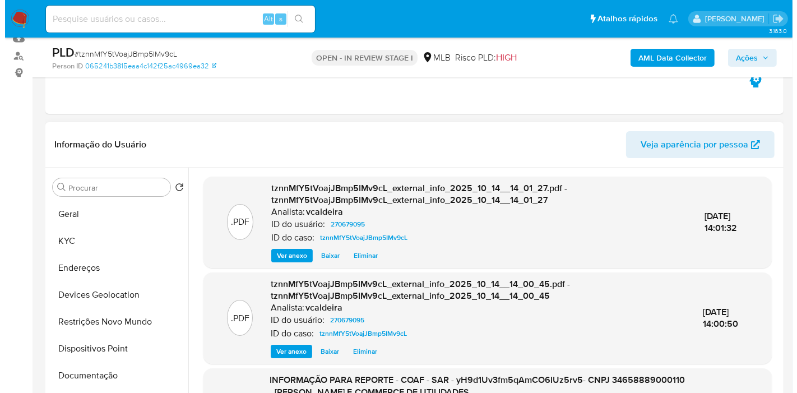
scroll to position [217, 0]
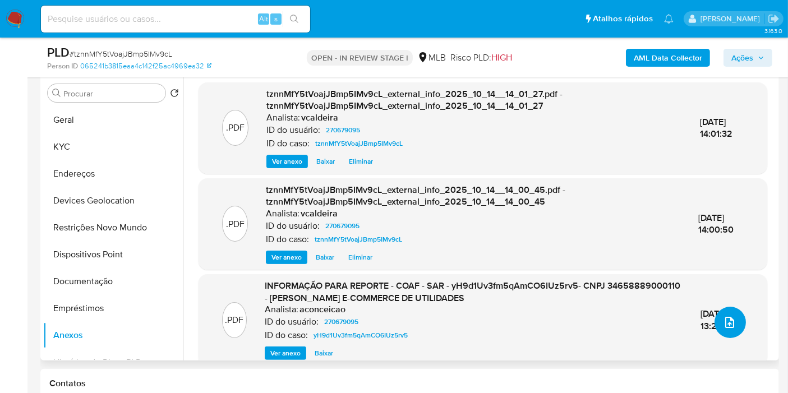
click at [732, 321] on button "upload-file" at bounding box center [729, 322] width 31 height 31
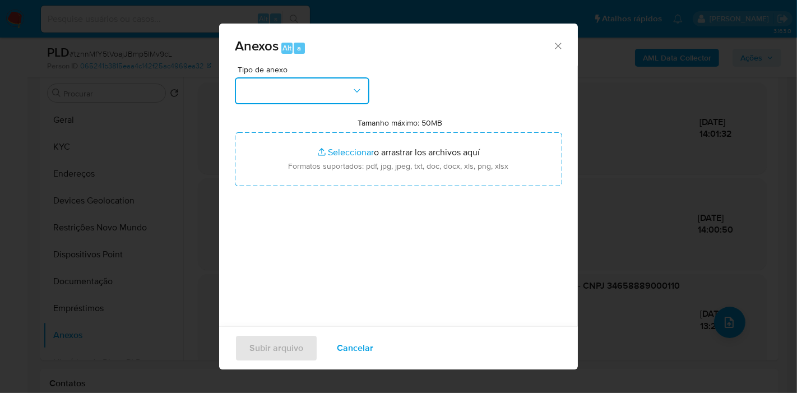
drag, startPoint x: 318, startPoint y: 97, endPoint x: 314, endPoint y: 107, distance: 10.5
click at [317, 98] on button "button" at bounding box center [302, 90] width 135 height 27
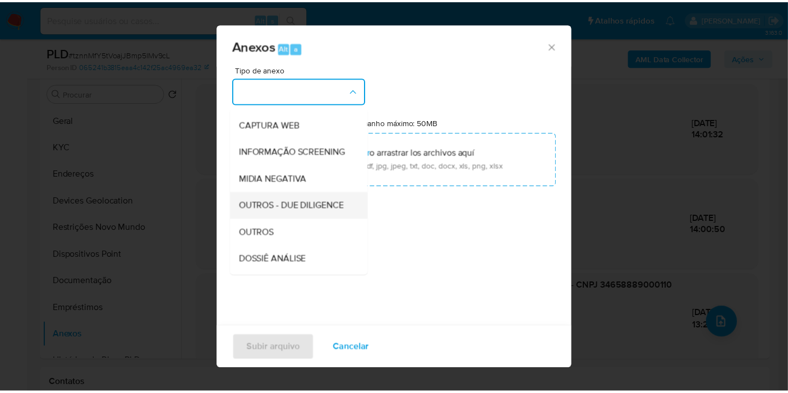
scroll to position [172, 0]
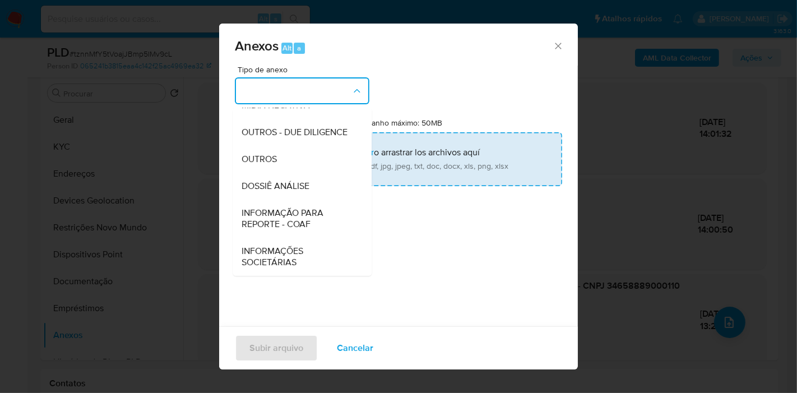
click at [275, 186] on span "DOSSIÊ ANÁLISE" at bounding box center [276, 185] width 68 height 11
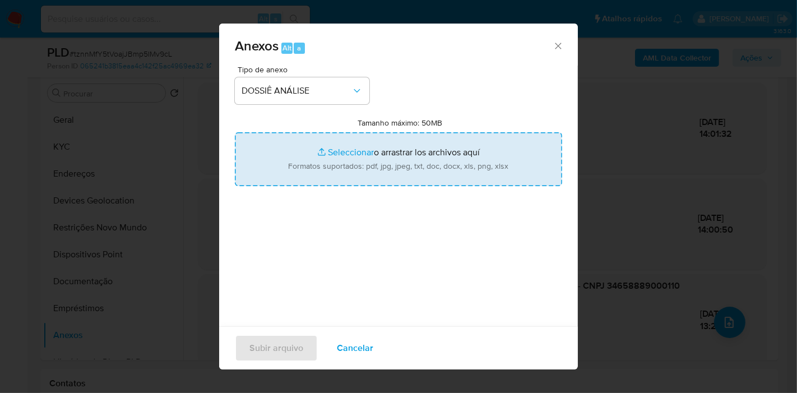
click at [308, 163] on input "Tamanho máximo: 50MB Seleccionar archivos" at bounding box center [398, 159] width 327 height 54
type input "C:\fakepath\2º SAR - (XXX) - CNPJ 34658889000110 - ROGER BRENNO PEREIRA E-COMME…"
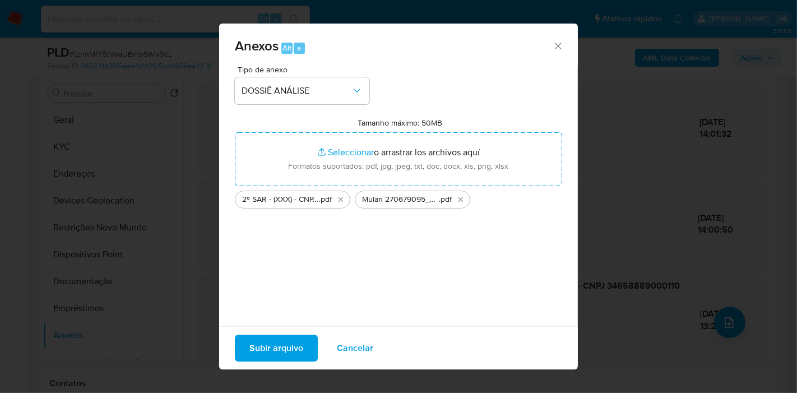
click at [283, 345] on span "Subir arquivo" at bounding box center [276, 348] width 54 height 25
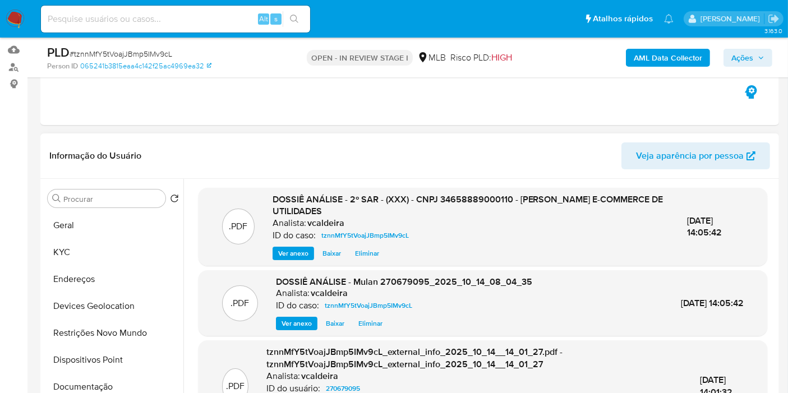
scroll to position [155, 0]
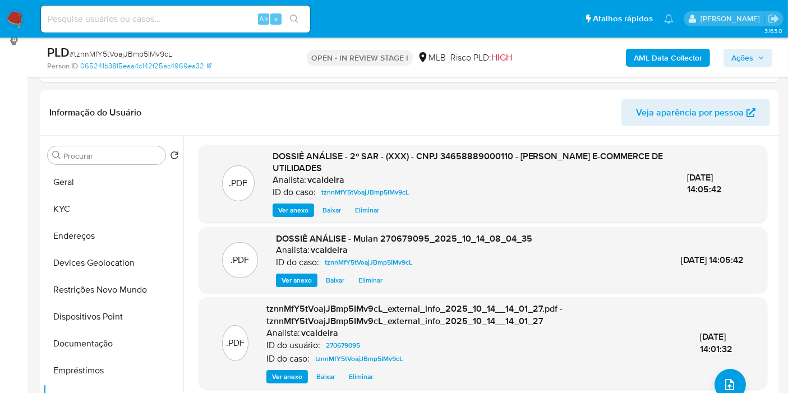
click at [738, 61] on span "Ações" at bounding box center [742, 58] width 22 height 18
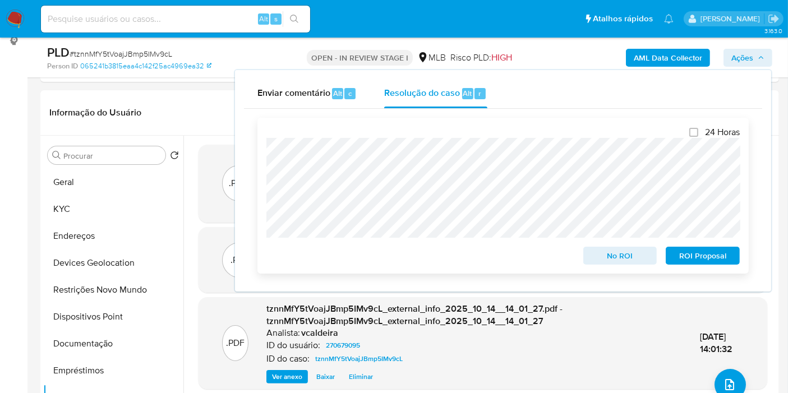
click at [677, 256] on span "ROI Proposal" at bounding box center [702, 256] width 58 height 16
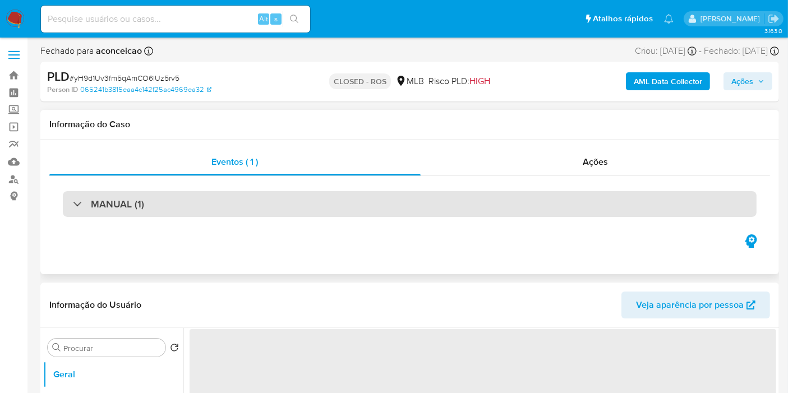
select select "10"
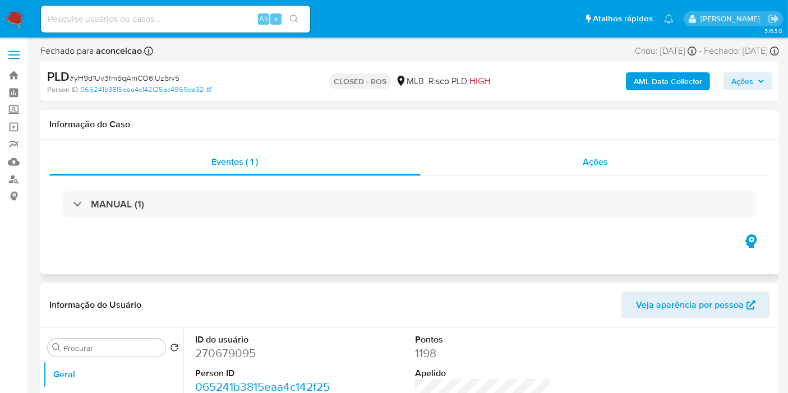
click at [589, 167] on span "Ações" at bounding box center [594, 161] width 25 height 13
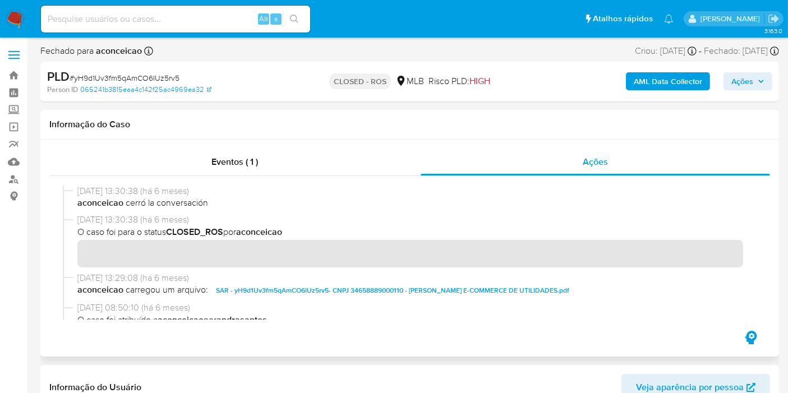
drag, startPoint x: 118, startPoint y: 189, endPoint x: 73, endPoint y: 194, distance: 45.6
click at [73, 194] on div "11/04/2025 13:30:38 (há 6 meses) aconceicao cerró la conversación" at bounding box center [409, 199] width 693 height 29
click at [206, 173] on div "Eventos ( 1 )" at bounding box center [234, 162] width 371 height 27
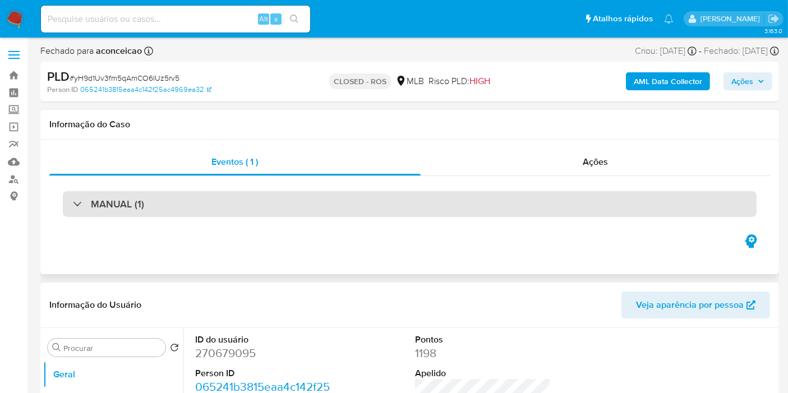
click at [144, 211] on div "MANUAL (1)" at bounding box center [409, 204] width 693 height 26
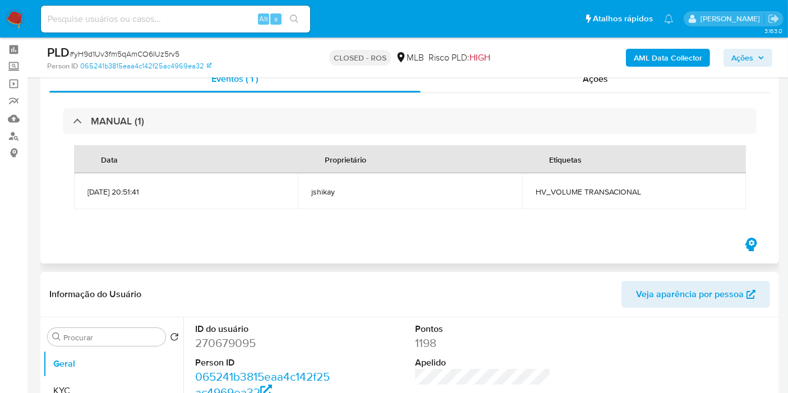
scroll to position [62, 0]
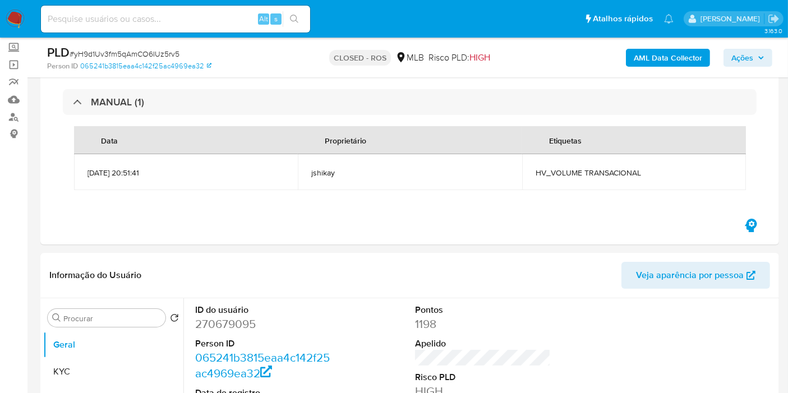
click at [131, 24] on input at bounding box center [175, 19] width 269 height 15
paste input "xUmt60m30ImJ22DOCPQB1Udp"
type input "xUmt60m30ImJ22DOCPQB1Udp"
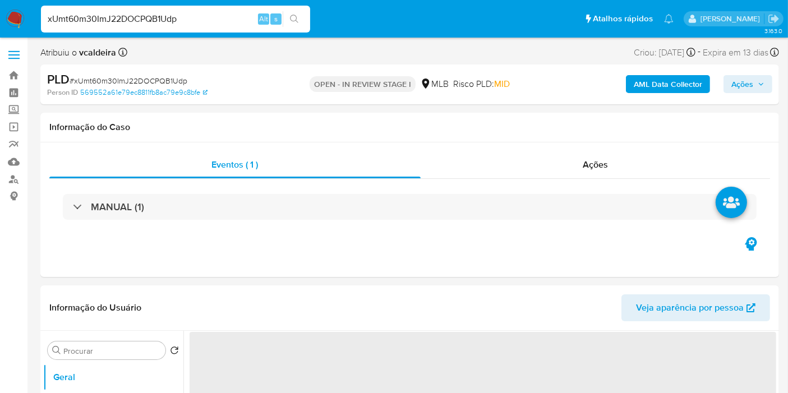
select select "10"
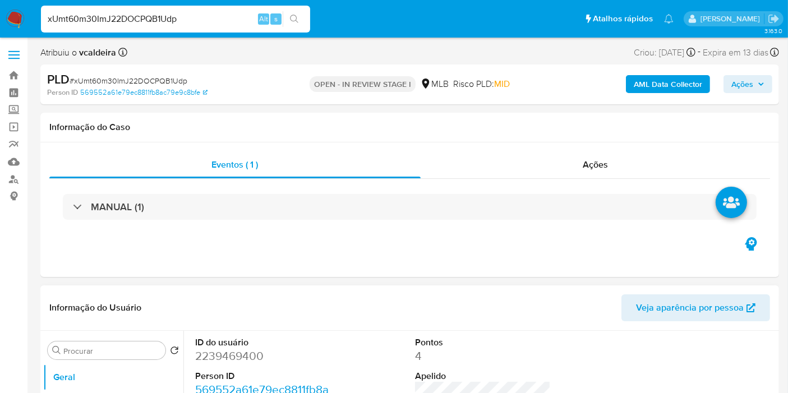
click at [234, 342] on dt "ID do usuário" at bounding box center [263, 342] width 136 height 12
click at [227, 357] on dd "2239469400" at bounding box center [263, 356] width 136 height 16
copy dd "2239469400"
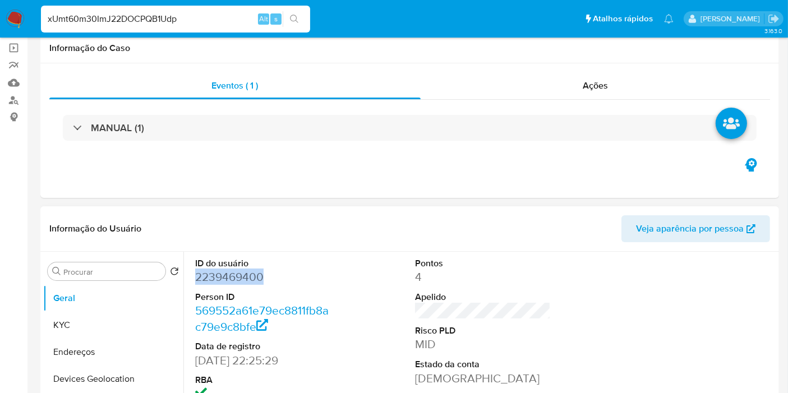
scroll to position [124, 0]
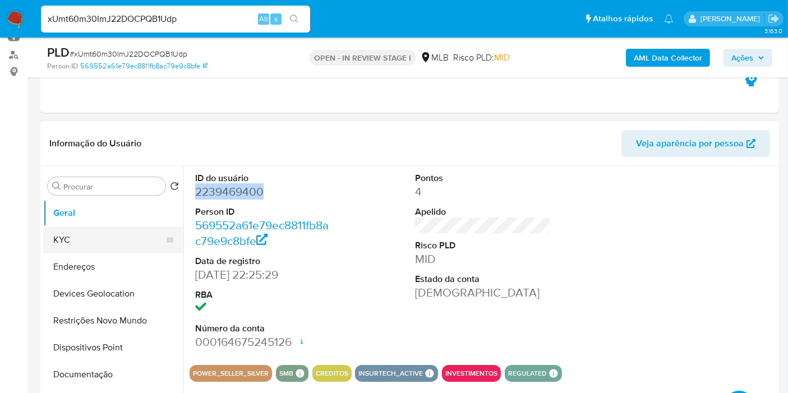
click at [107, 244] on button "KYC" at bounding box center [108, 239] width 131 height 27
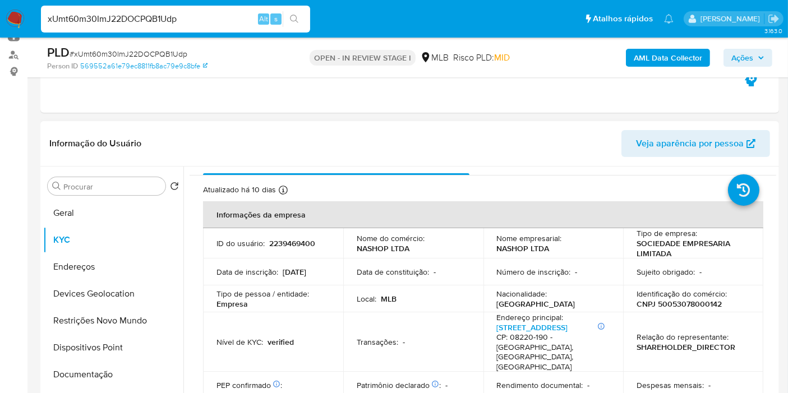
scroll to position [0, 0]
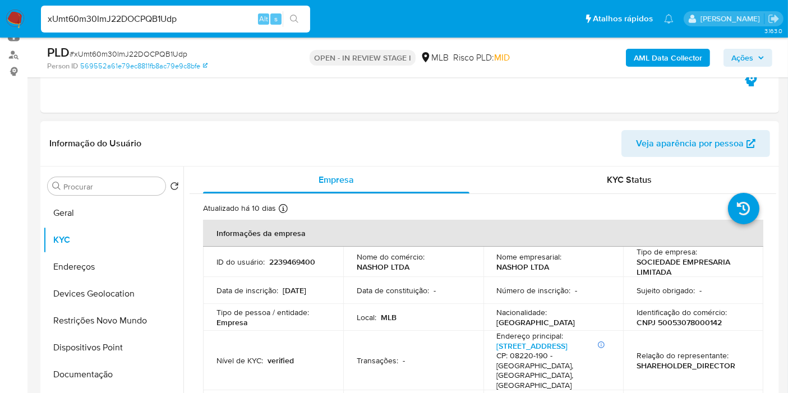
click at [679, 326] on p "CNPJ 50053078000142" at bounding box center [678, 322] width 85 height 10
copy p "50053078000142"
click at [291, 266] on p "2239469400" at bounding box center [292, 262] width 46 height 10
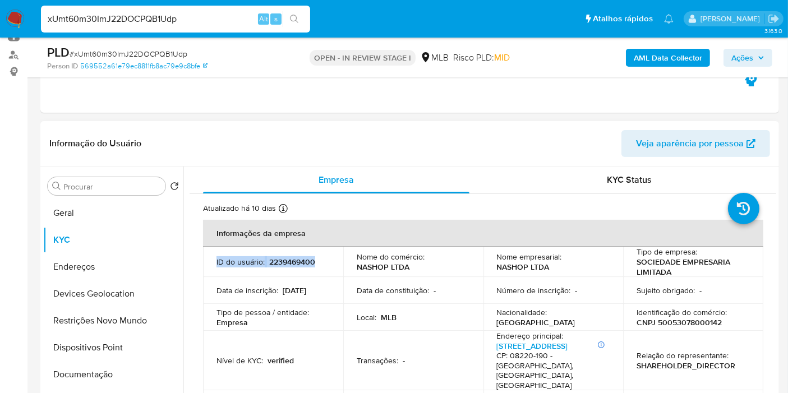
click at [291, 266] on p "2239469400" at bounding box center [292, 262] width 46 height 10
copy div "ID do usuário : 2239469400"
click at [68, 378] on button "Documentação" at bounding box center [108, 374] width 131 height 27
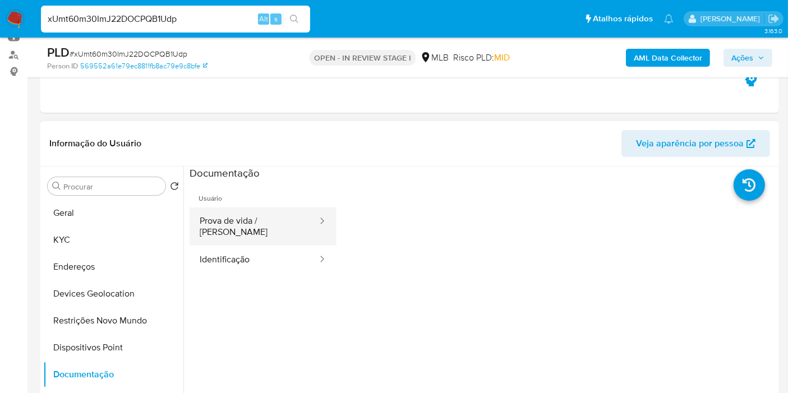
click at [281, 221] on button "Prova de vida / Selfie" at bounding box center [253, 226] width 129 height 38
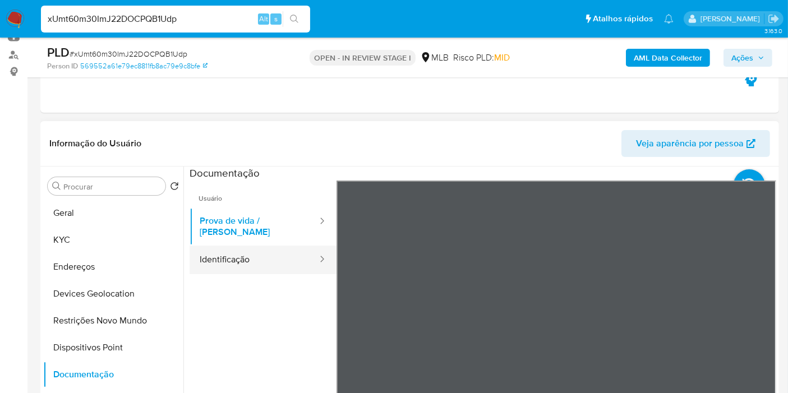
click at [226, 246] on button "Identificação" at bounding box center [253, 260] width 129 height 29
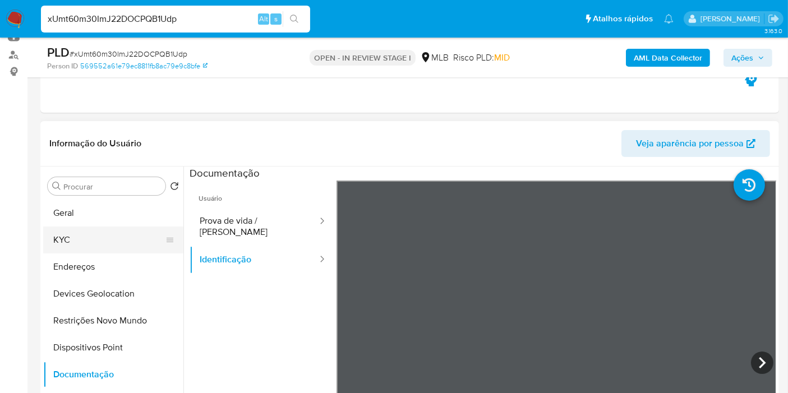
click at [92, 236] on button "KYC" at bounding box center [108, 239] width 131 height 27
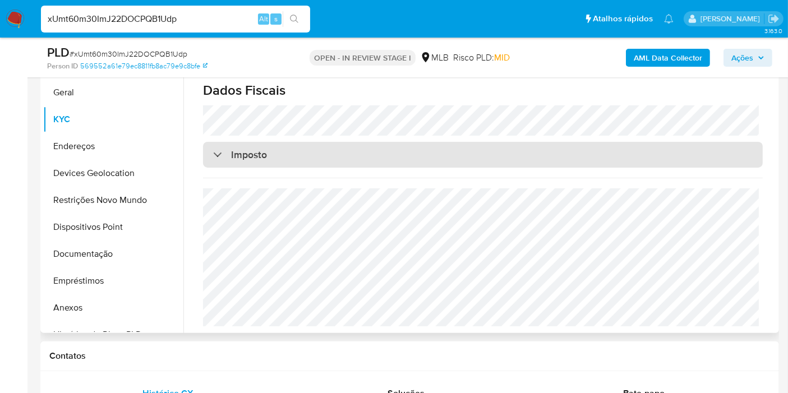
scroll to position [311, 0]
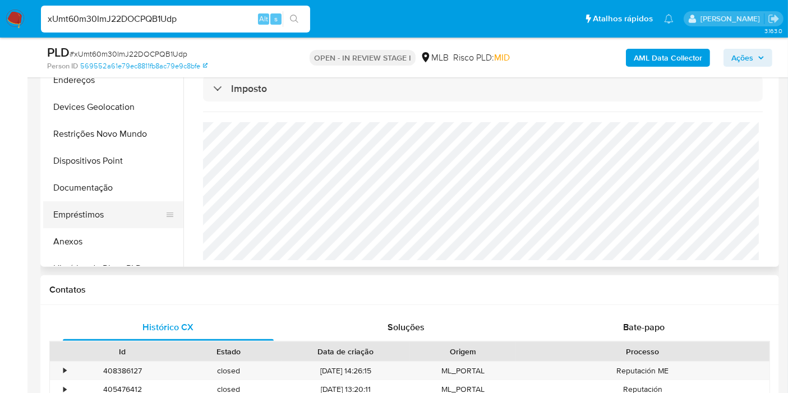
click at [61, 215] on button "Empréstimos" at bounding box center [108, 214] width 131 height 27
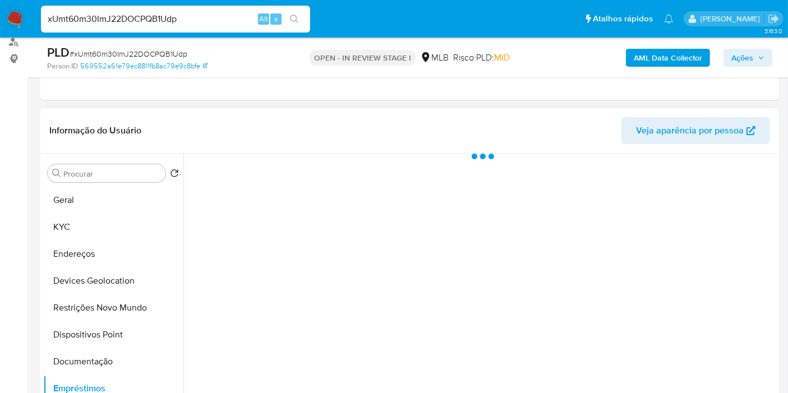
scroll to position [124, 0]
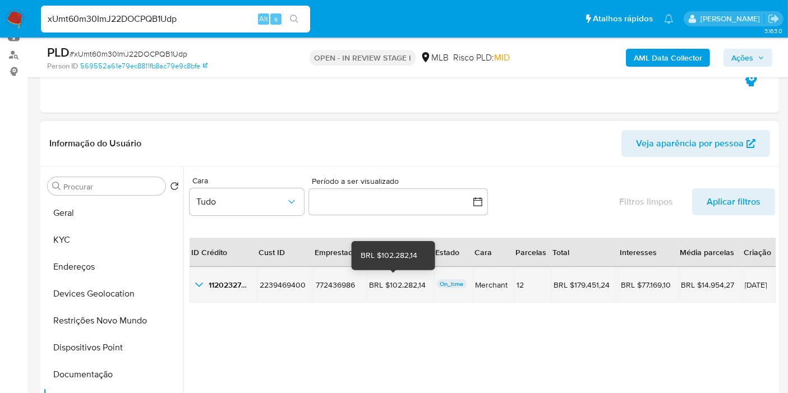
drag, startPoint x: 420, startPoint y: 284, endPoint x: 382, endPoint y: 284, distance: 38.1
click at [382, 284] on div "BRL $102.282,14" at bounding box center [400, 285] width 62 height 10
click at [215, 278] on div "1120232764 1120232764" at bounding box center [223, 284] width 62 height 13
drag, startPoint x: 215, startPoint y: 277, endPoint x: 215, endPoint y: 283, distance: 5.6
click at [215, 278] on div "1120232764 1120232764" at bounding box center [223, 284] width 62 height 13
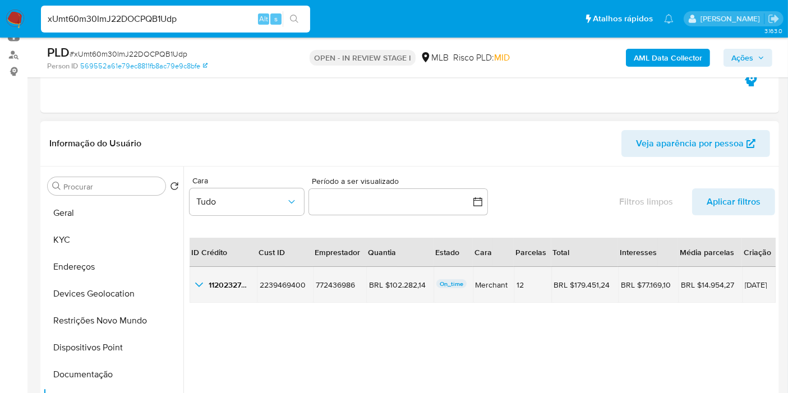
drag, startPoint x: 765, startPoint y: 282, endPoint x: 721, endPoint y: 281, distance: 43.2
click at [721, 281] on tr "1120232764 1120232764 2239469400 2239469400 772436986 772436986 BRL $102.282,14…" at bounding box center [482, 285] width 586 height 36
click at [201, 286] on icon "button_show_hidden_detail_by_id_0" at bounding box center [198, 284] width 13 height 13
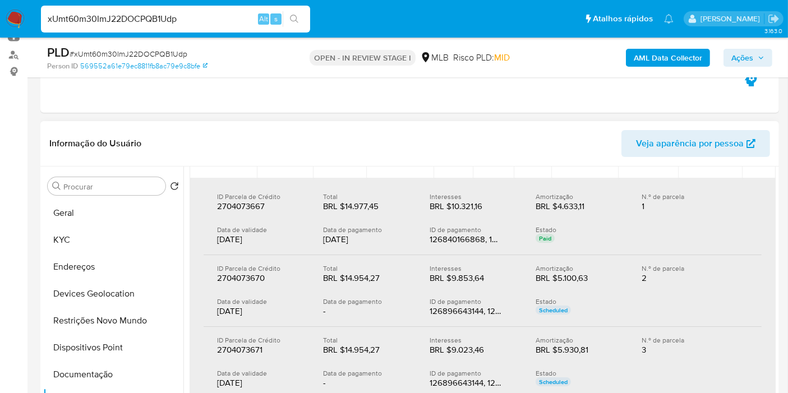
drag, startPoint x: 373, startPoint y: 240, endPoint x: 354, endPoint y: 135, distance: 106.5
click at [323, 237] on div "20/09/2025" at bounding box center [367, 239] width 88 height 11
click at [98, 382] on button "Documentação" at bounding box center [108, 374] width 131 height 27
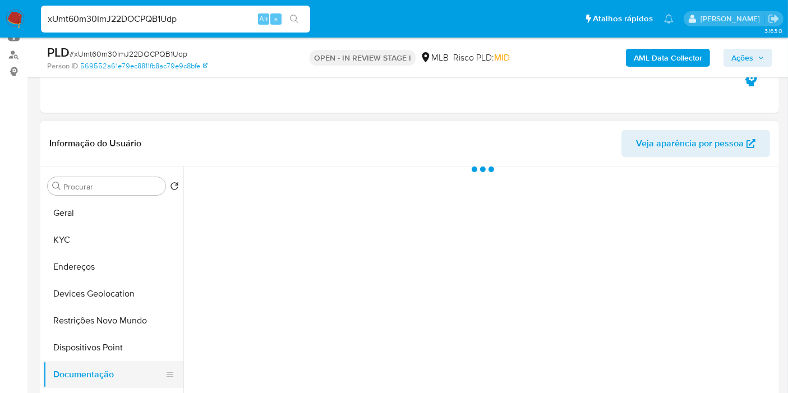
scroll to position [0, 0]
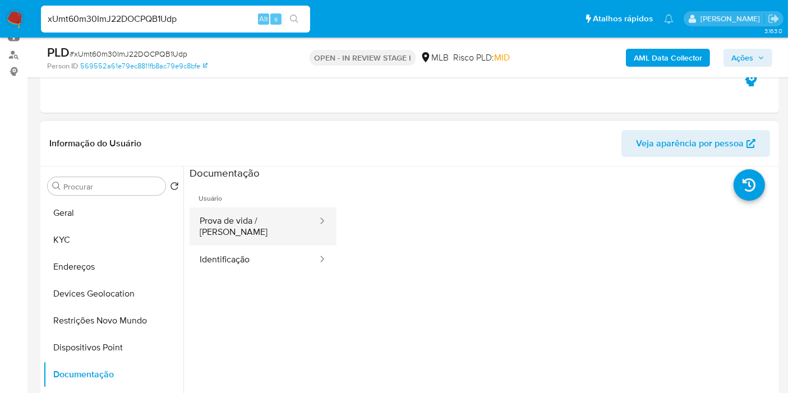
click at [271, 223] on button "Prova de vida / Selfie" at bounding box center [253, 226] width 129 height 38
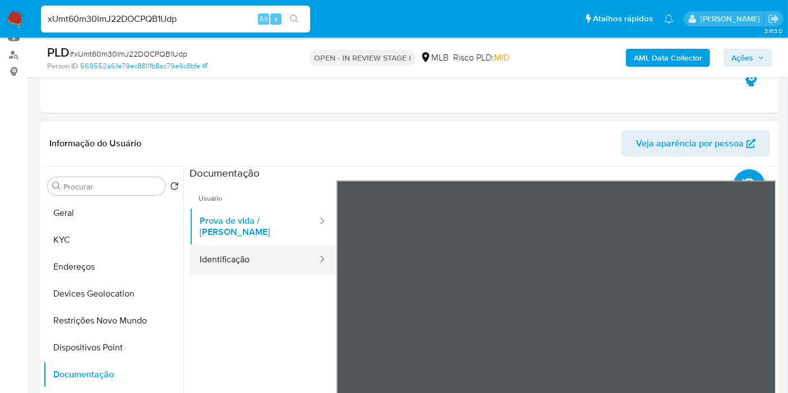
click at [253, 247] on button "Identificação" at bounding box center [253, 260] width 129 height 29
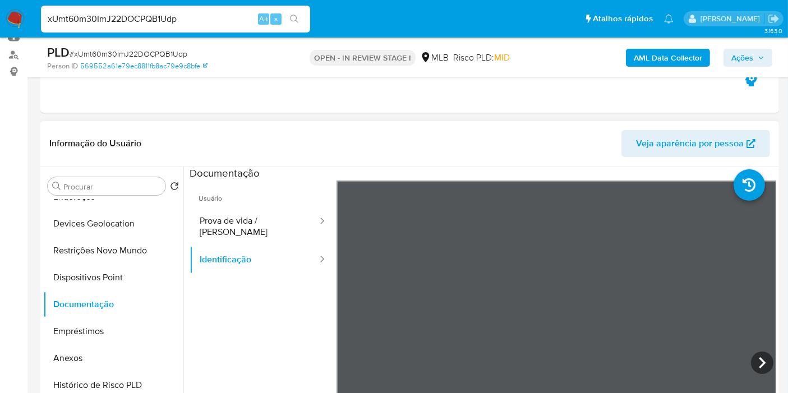
scroll to position [187, 0]
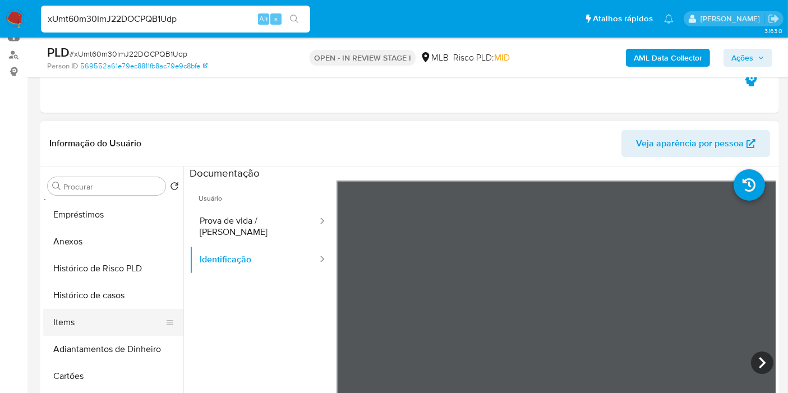
click at [88, 317] on button "Items" at bounding box center [108, 322] width 131 height 27
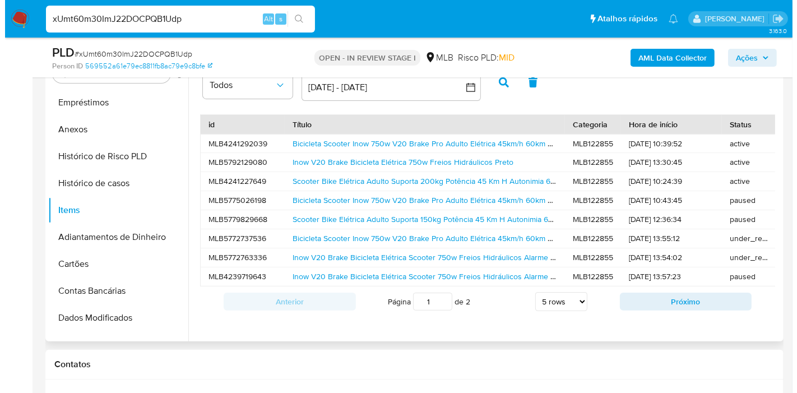
scroll to position [249, 0]
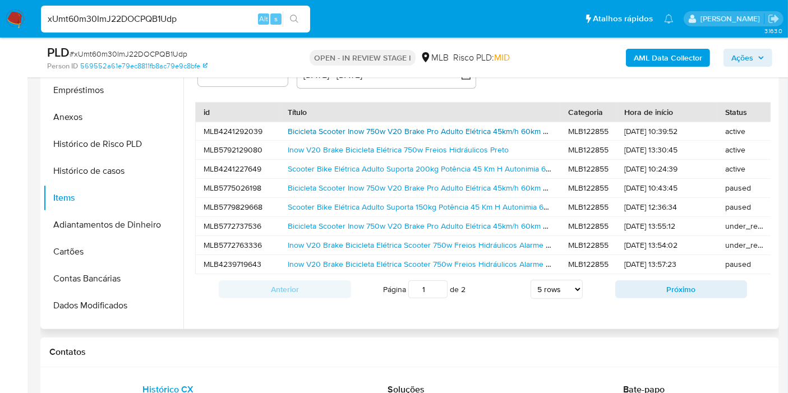
click at [326, 131] on link "Bicicleta Scooter Inow 750w V20 Brake Pro Adulto Elétrica 45km/h 60km Autonomia…" at bounding box center [502, 131] width 428 height 11
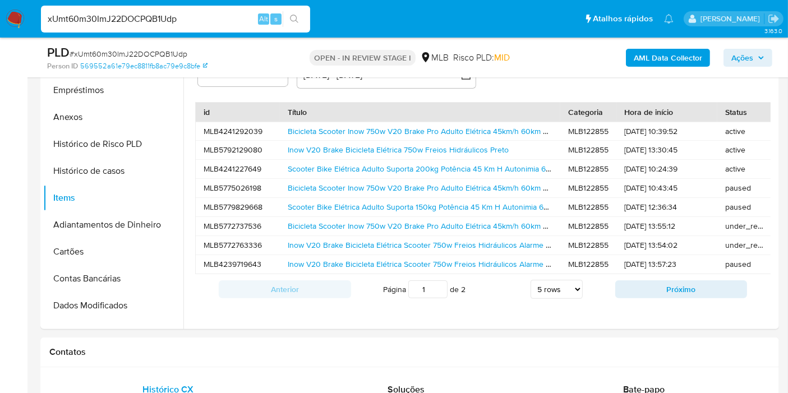
click at [683, 54] on b "AML Data Collector" at bounding box center [667, 58] width 68 height 18
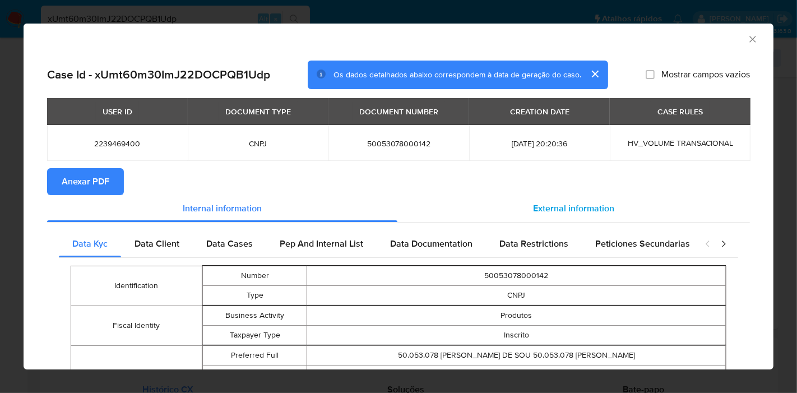
click at [544, 204] on span "External information" at bounding box center [573, 208] width 81 height 13
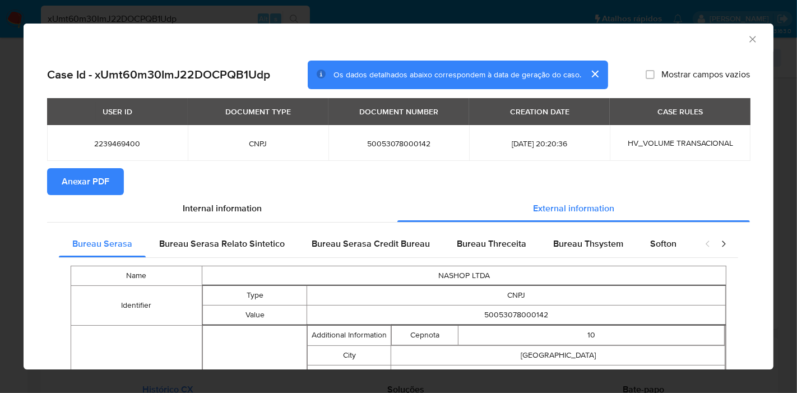
click at [102, 172] on span "Anexar PDF" at bounding box center [86, 181] width 48 height 25
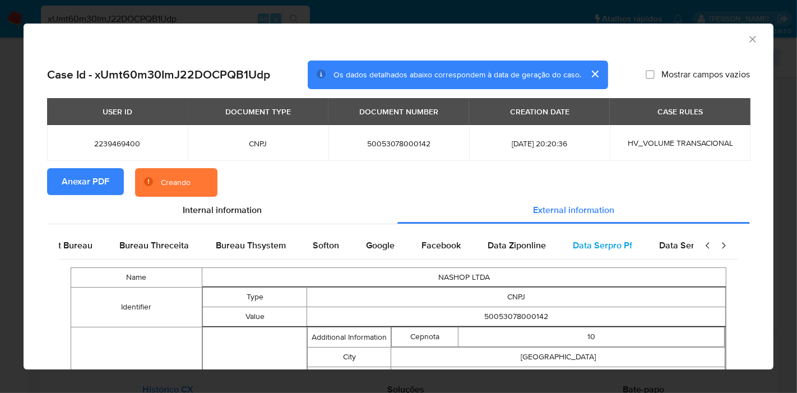
scroll to position [0, 377]
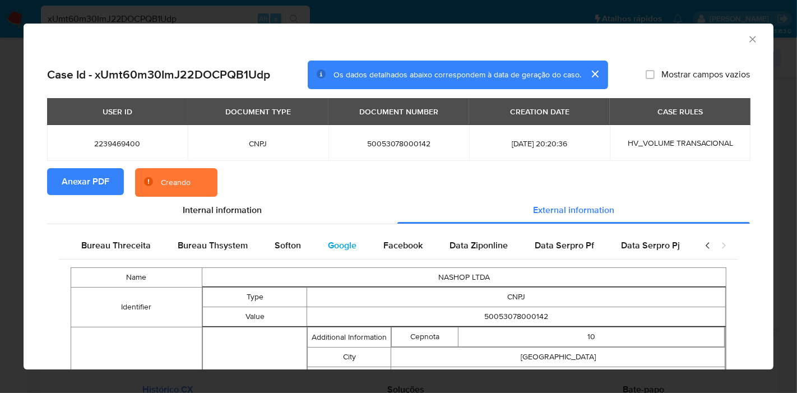
click at [343, 246] on span "Google" at bounding box center [342, 245] width 29 height 13
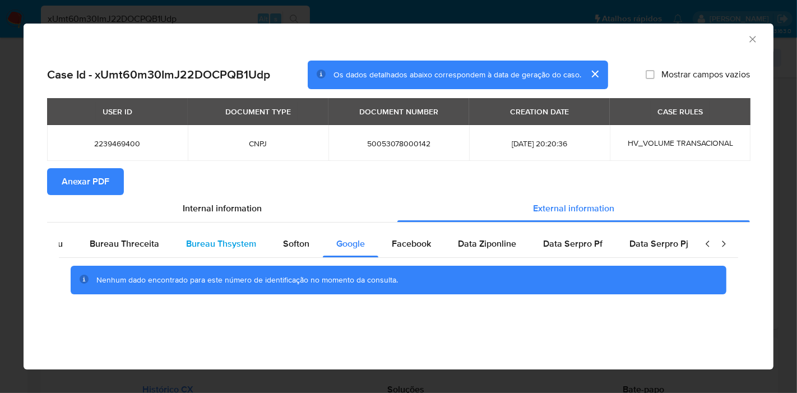
scroll to position [0, 0]
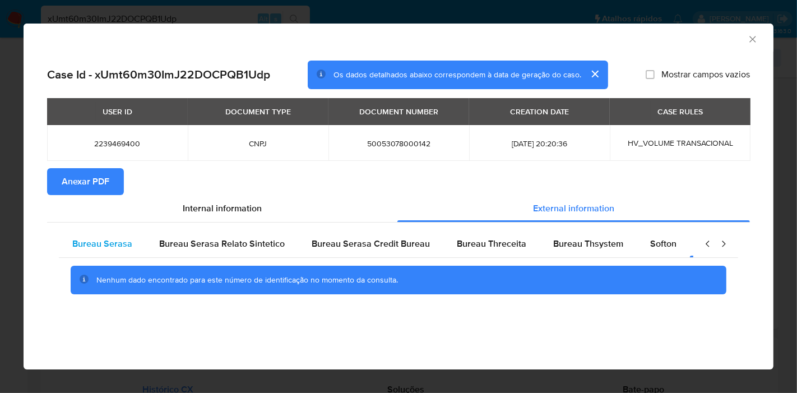
click at [118, 242] on span "Bureau Serasa" at bounding box center [102, 243] width 60 height 13
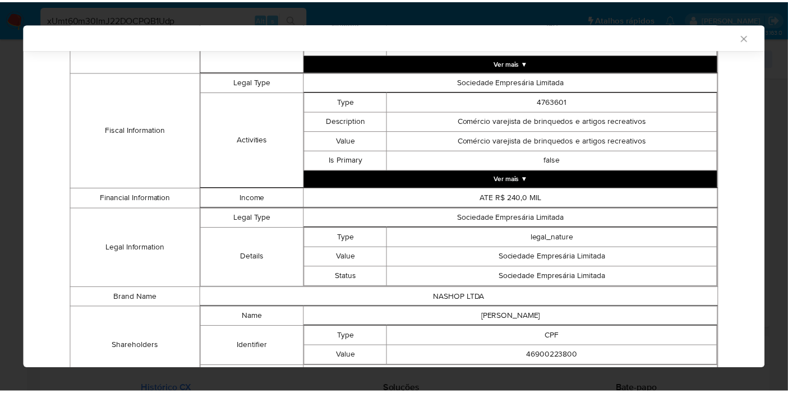
scroll to position [504, 0]
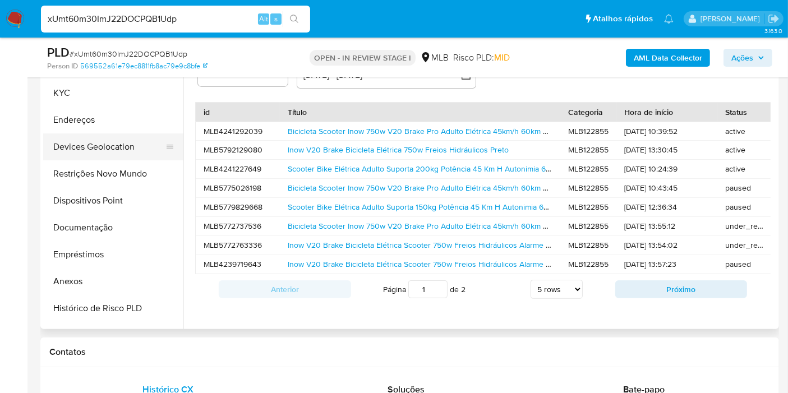
scroll to position [0, 0]
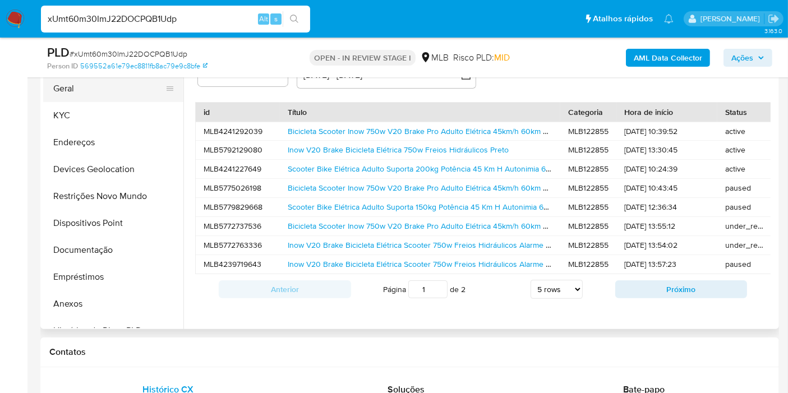
click at [85, 97] on button "Geral" at bounding box center [108, 88] width 131 height 27
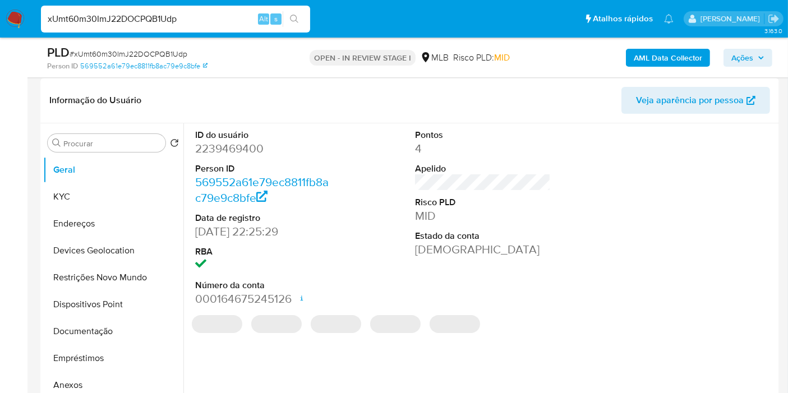
scroll to position [187, 0]
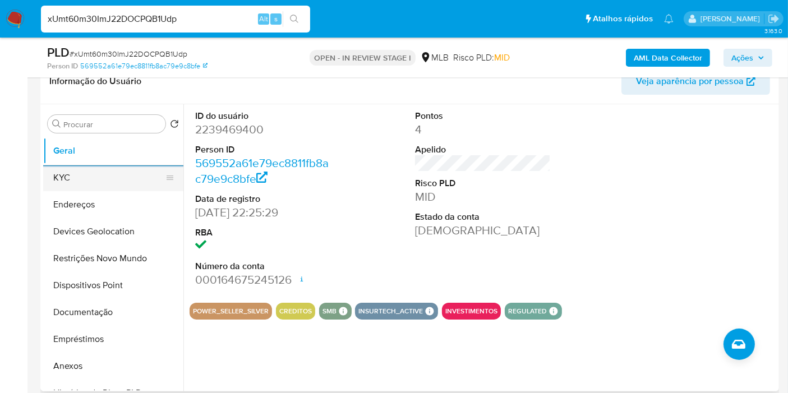
click at [92, 176] on button "KYC" at bounding box center [108, 177] width 131 height 27
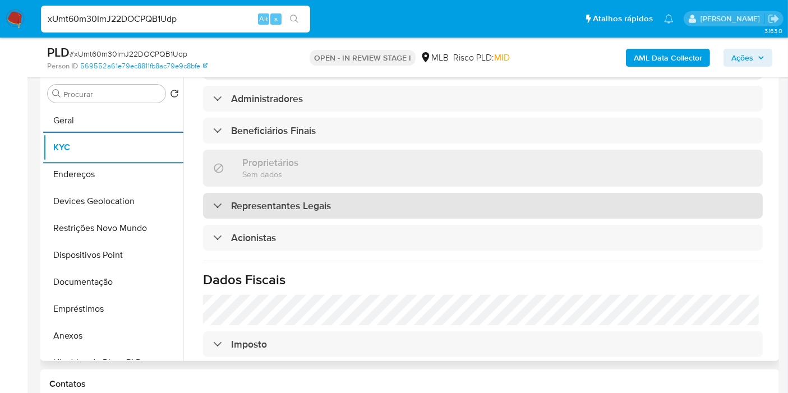
scroll to position [539, 0]
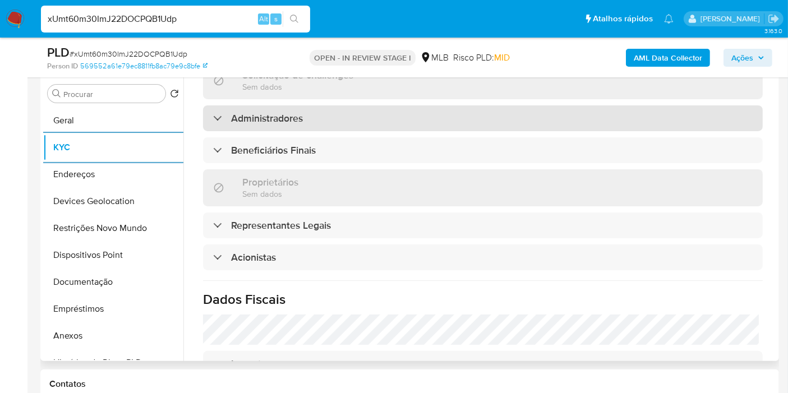
click at [301, 117] on h3 "Administradores" at bounding box center [267, 118] width 72 height 12
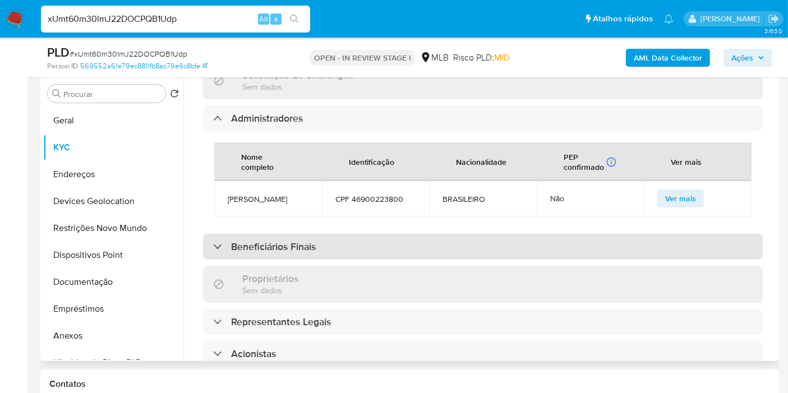
click at [296, 253] on h3 "Beneficiários Finais" at bounding box center [273, 246] width 85 height 12
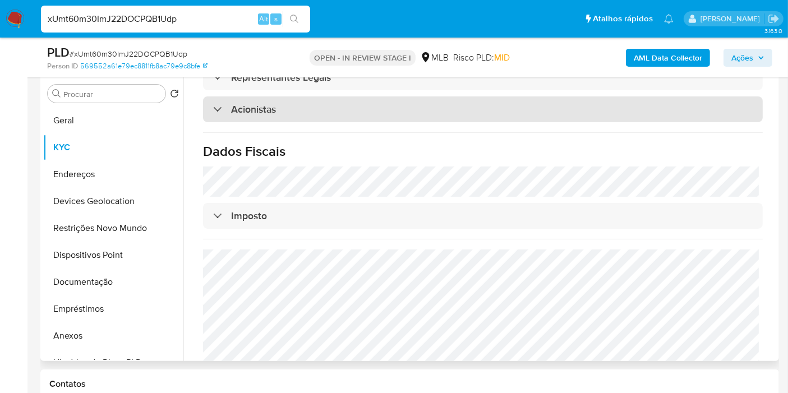
scroll to position [891, 0]
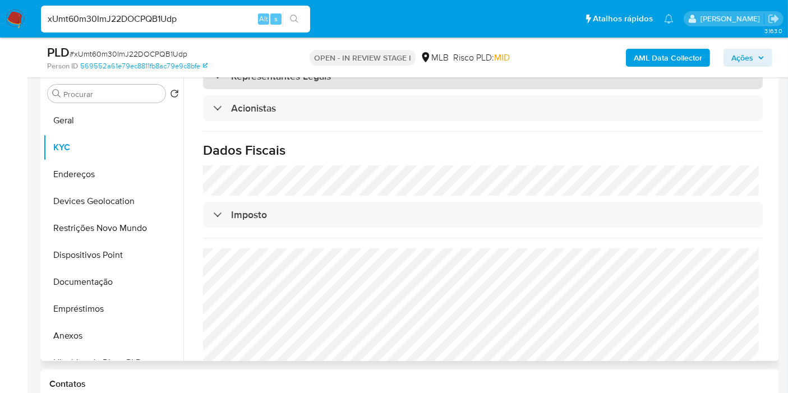
click at [296, 82] on h3 "Representantes Legais" at bounding box center [281, 76] width 100 height 12
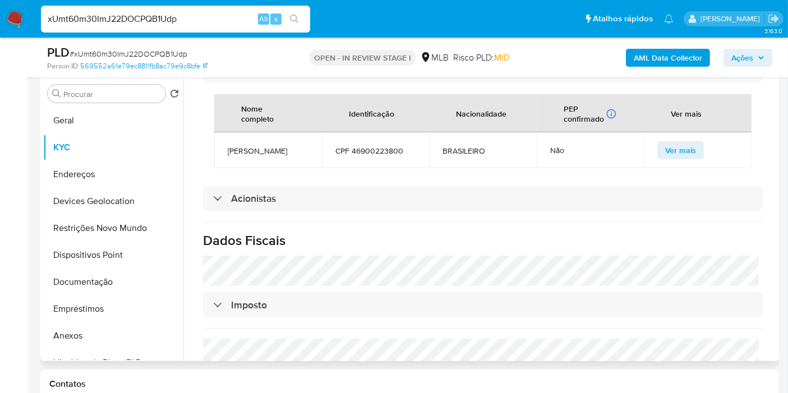
scroll to position [903, 0]
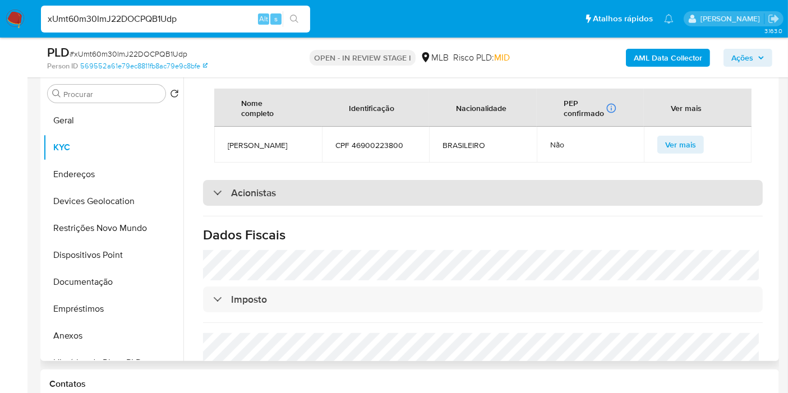
click at [334, 206] on div "Acionistas" at bounding box center [482, 193] width 559 height 26
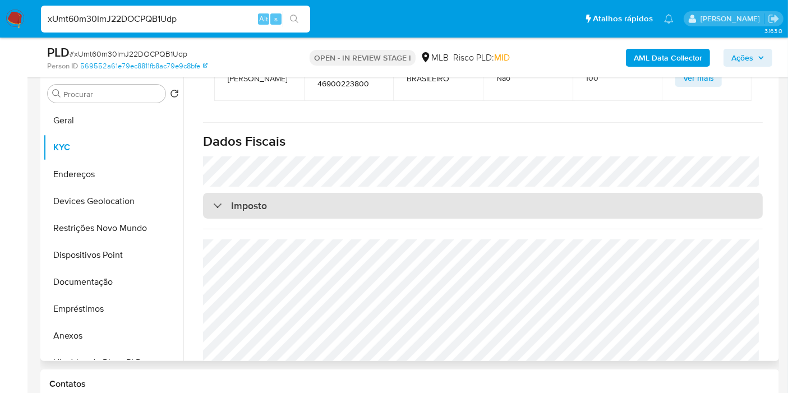
scroll to position [1187, 0]
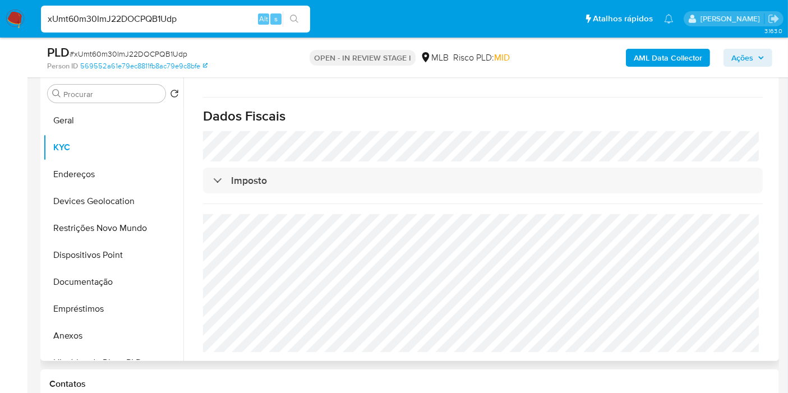
click at [525, 114] on h1 "Dados Fiscais" at bounding box center [482, 116] width 559 height 17
click at [102, 173] on button "Endereços" at bounding box center [108, 174] width 131 height 27
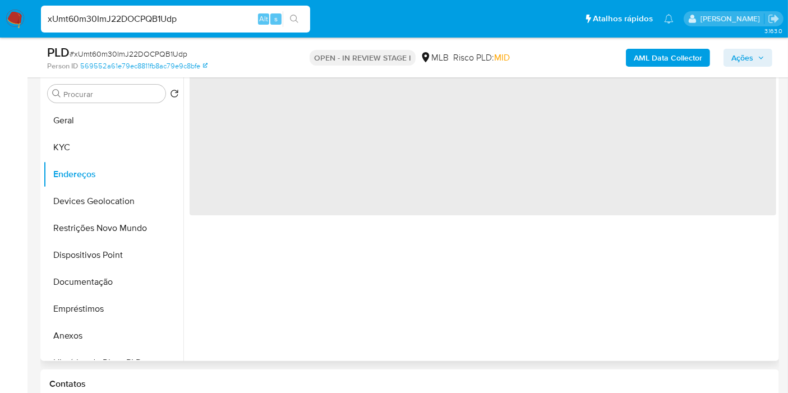
scroll to position [0, 0]
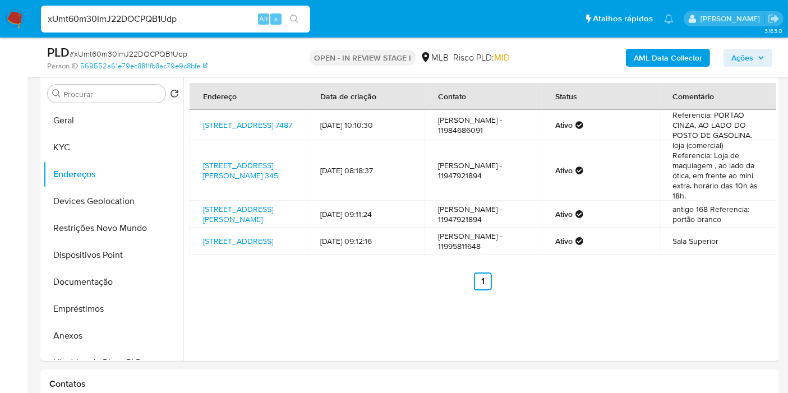
click at [554, 290] on ul "Anterior 1 Siguiente" at bounding box center [482, 281] width 586 height 18
click at [111, 207] on button "Devices Geolocation" at bounding box center [108, 201] width 131 height 27
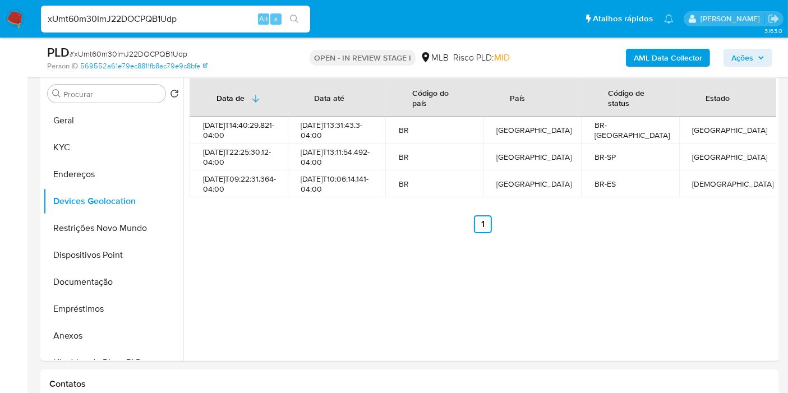
click at [379, 233] on ul "Anterior 1 Siguiente" at bounding box center [482, 224] width 586 height 18
click at [104, 227] on button "Restrições Novo Mundo" at bounding box center [108, 228] width 131 height 27
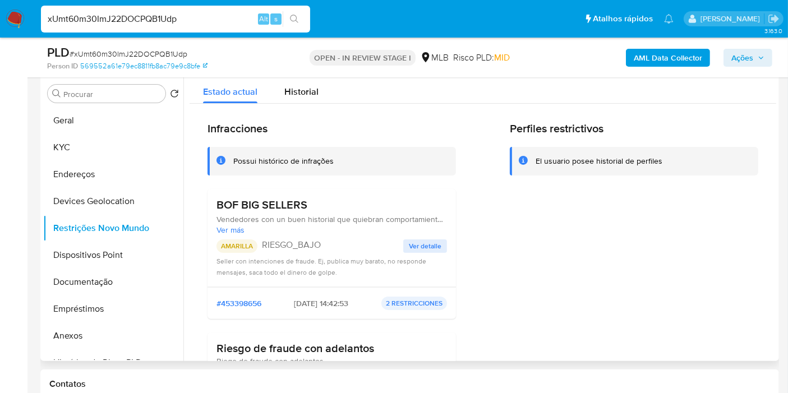
click at [600, 238] on div "Perfiles restrictivos El usuario posee historial de perfiles" at bounding box center [634, 285] width 248 height 327
click at [68, 251] on button "Dispositivos Point" at bounding box center [108, 255] width 131 height 27
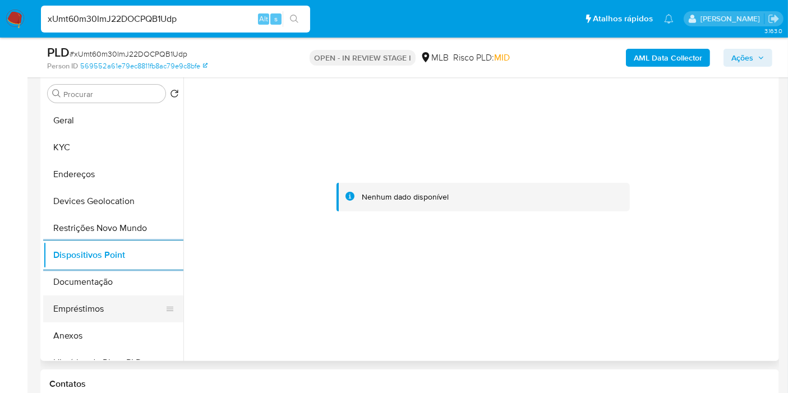
scroll to position [155, 0]
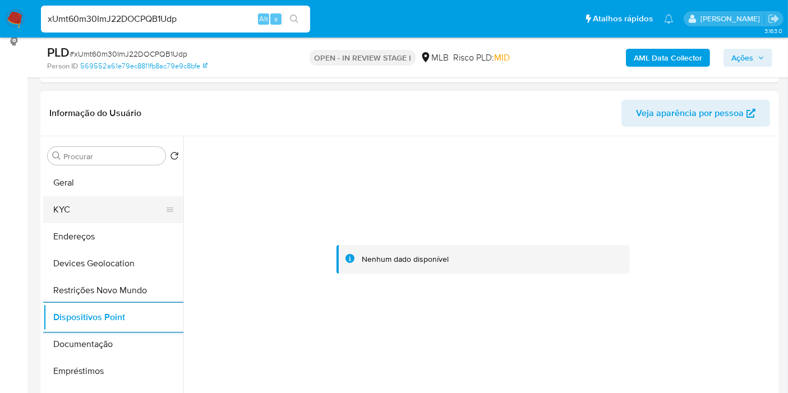
click at [74, 212] on button "KYC" at bounding box center [108, 209] width 131 height 27
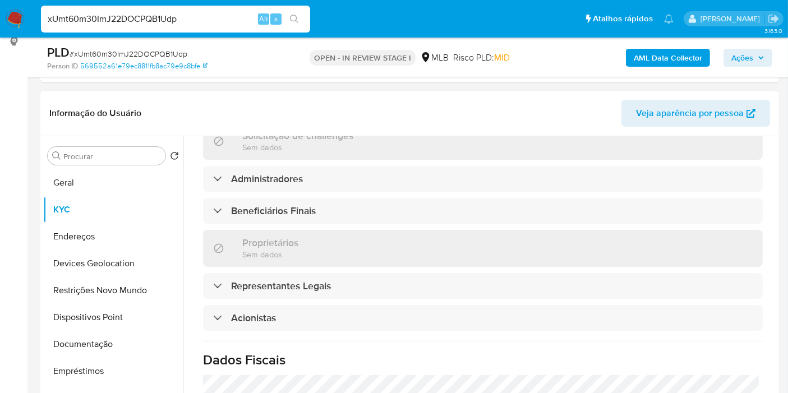
scroll to position [561, 0]
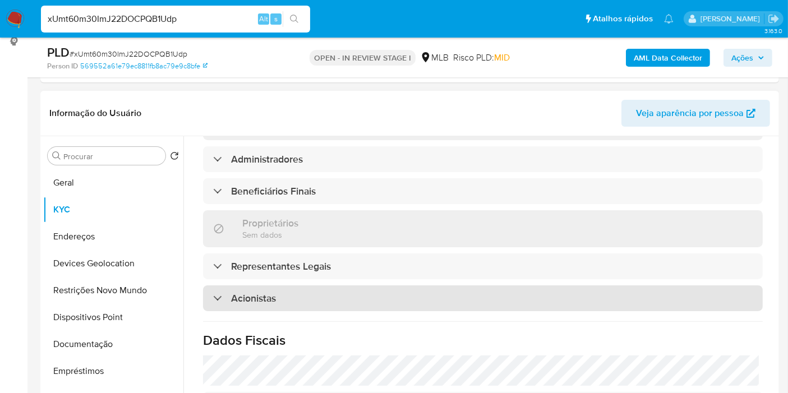
click at [263, 304] on div "Acionistas" at bounding box center [482, 298] width 559 height 26
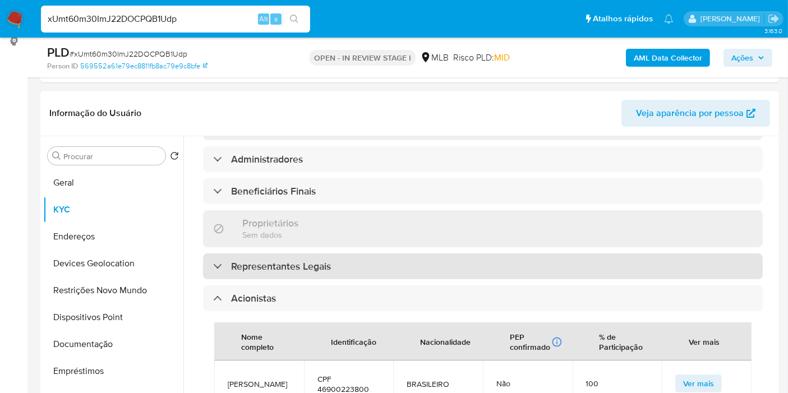
click at [270, 275] on div "Representantes Legais" at bounding box center [482, 266] width 559 height 26
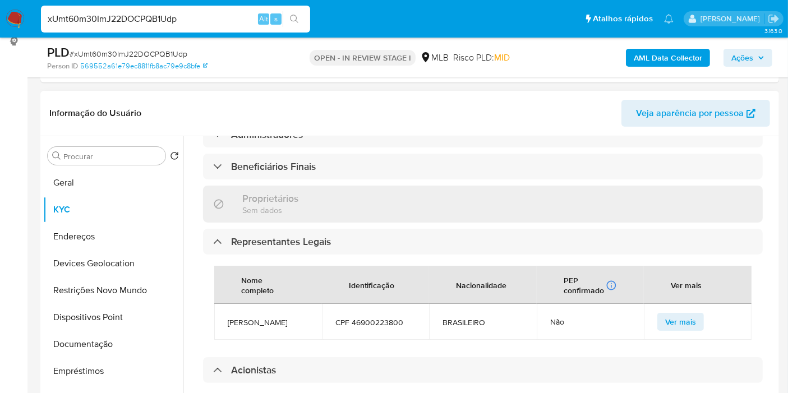
scroll to position [623, 0]
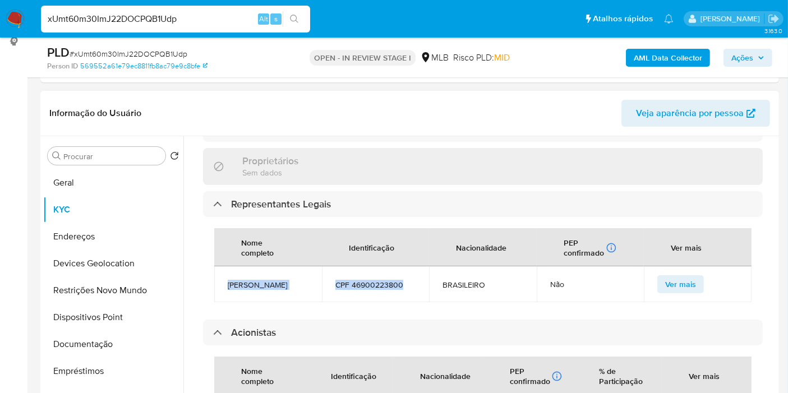
drag, startPoint x: 408, startPoint y: 290, endPoint x: 225, endPoint y: 286, distance: 182.8
click at [225, 286] on tr "NATALI ALVES DE SOUSA DE CARVALHO CPF 46900223800 BRASILEIRO Não Ver mais" at bounding box center [482, 284] width 537 height 36
copy tr "NATALI ALVES DE SOUSA DE CARVALHO CPF 46900223800"
click at [117, 14] on input "xUmt60m30ImJ22DOCPQB1Udp" at bounding box center [175, 19] width 269 height 15
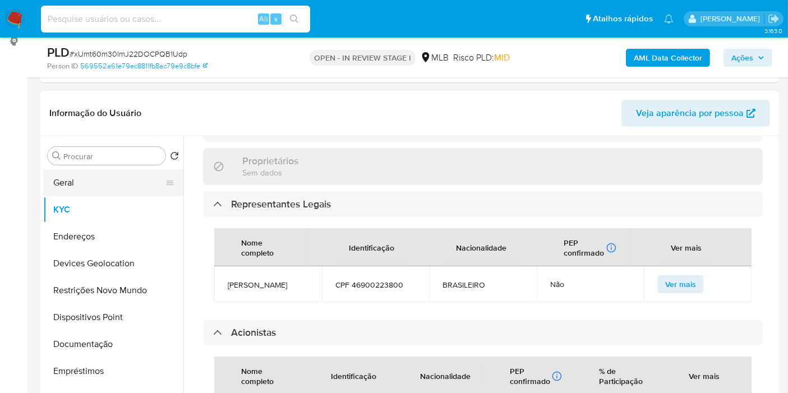
click at [97, 178] on button "Geral" at bounding box center [108, 182] width 131 height 27
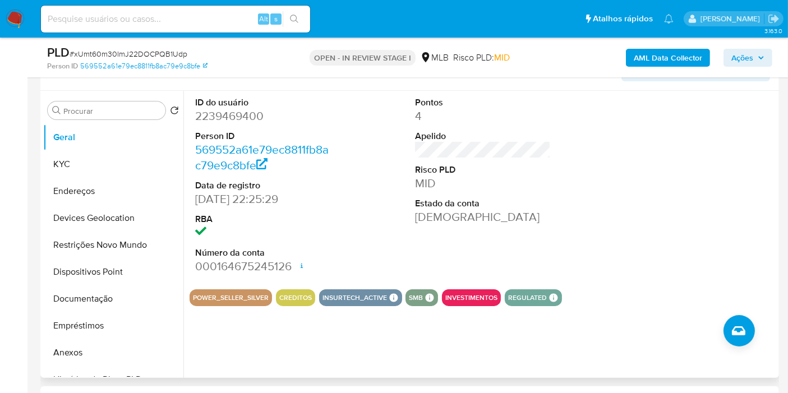
scroll to position [217, 0]
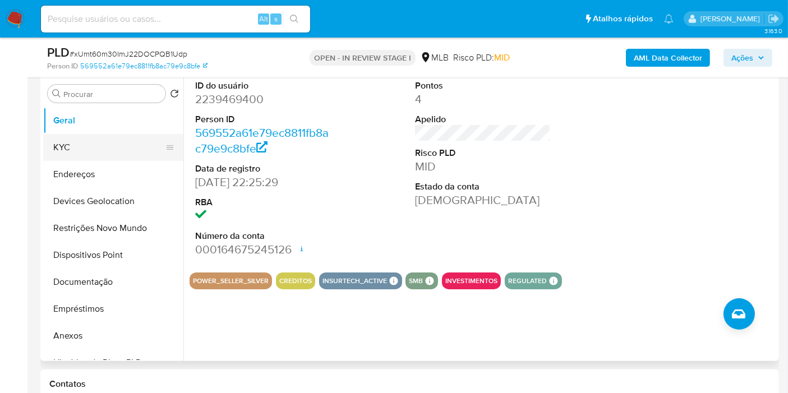
drag, startPoint x: 73, startPoint y: 152, endPoint x: 90, endPoint y: 150, distance: 16.5
click at [73, 152] on button "KYC" at bounding box center [108, 147] width 131 height 27
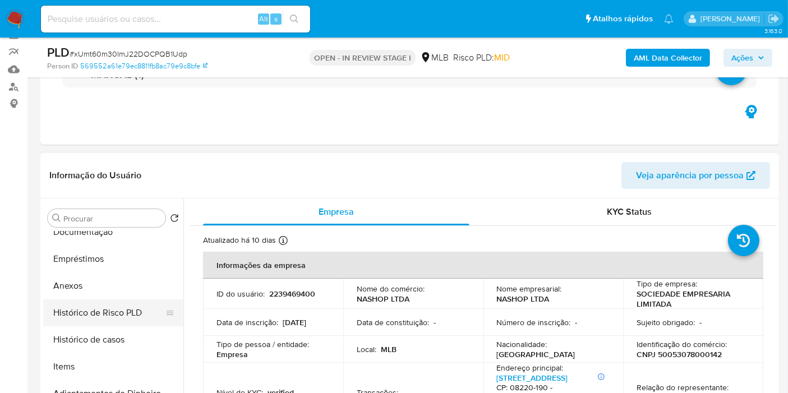
scroll to position [187, 0]
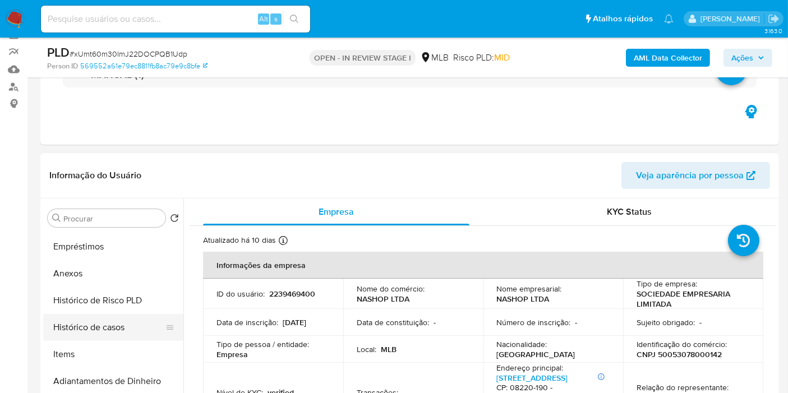
click at [112, 331] on button "Histórico de casos" at bounding box center [108, 327] width 131 height 27
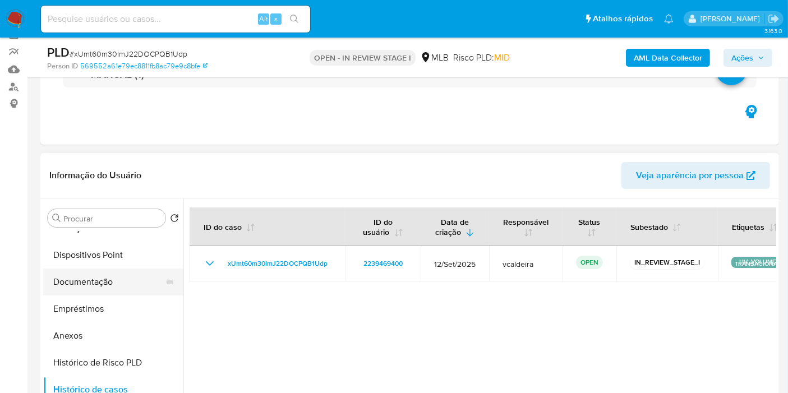
scroll to position [0, 0]
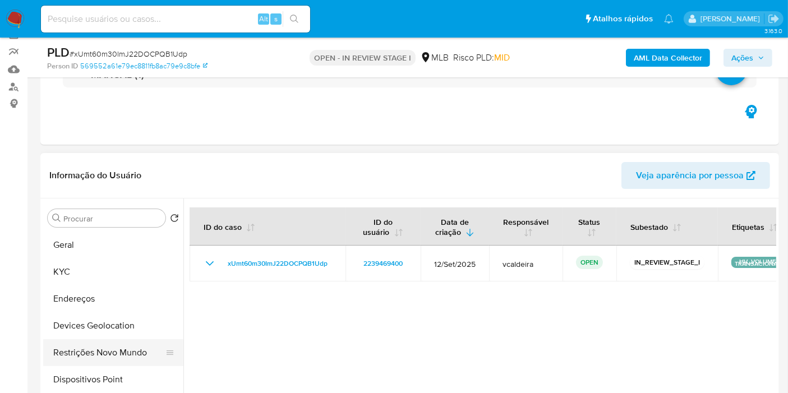
click at [63, 357] on button "Restrições Novo Mundo" at bounding box center [108, 352] width 131 height 27
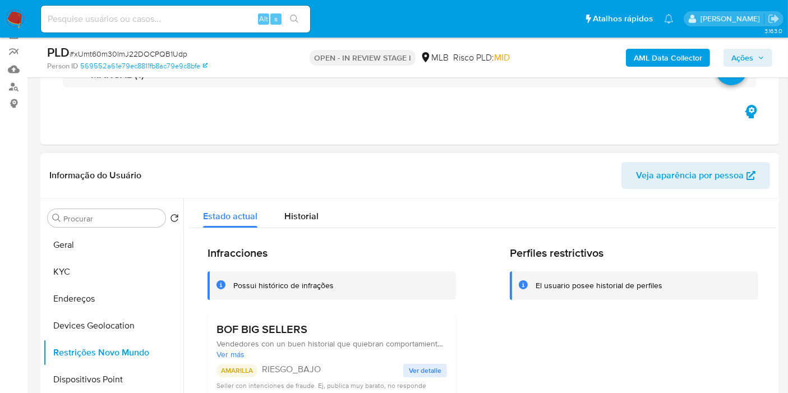
drag, startPoint x: 310, startPoint y: 331, endPoint x: 216, endPoint y: 333, distance: 94.2
click at [216, 333] on h3 "BOF BIG SELLERS" at bounding box center [331, 329] width 230 height 14
drag, startPoint x: 754, startPoint y: 57, endPoint x: 722, endPoint y: 61, distance: 32.1
click at [754, 57] on span "Ações" at bounding box center [747, 58] width 33 height 16
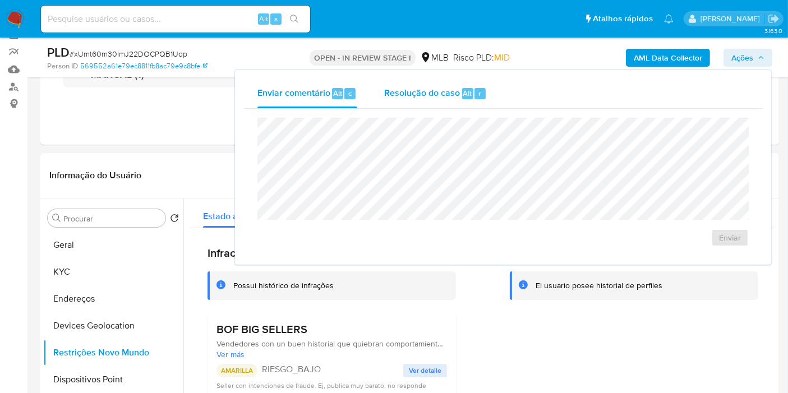
click at [463, 94] on span "Alt" at bounding box center [467, 93] width 9 height 11
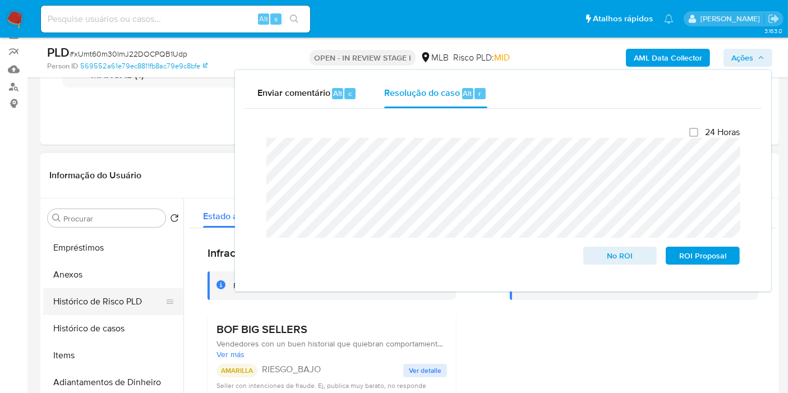
scroll to position [187, 0]
click at [81, 322] on button "Histórico de casos" at bounding box center [108, 327] width 131 height 27
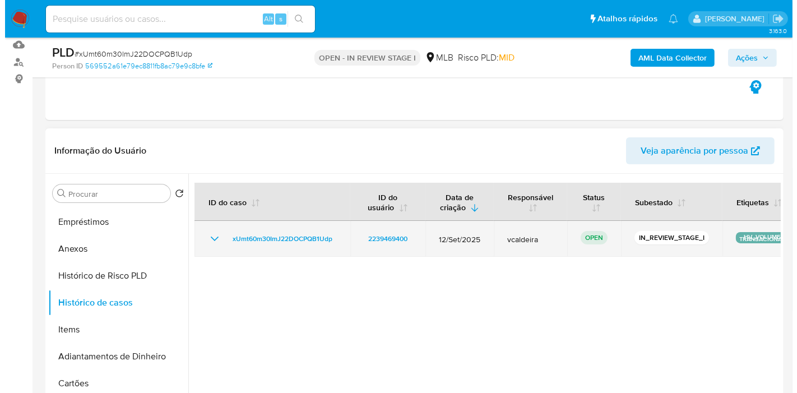
scroll to position [155, 0]
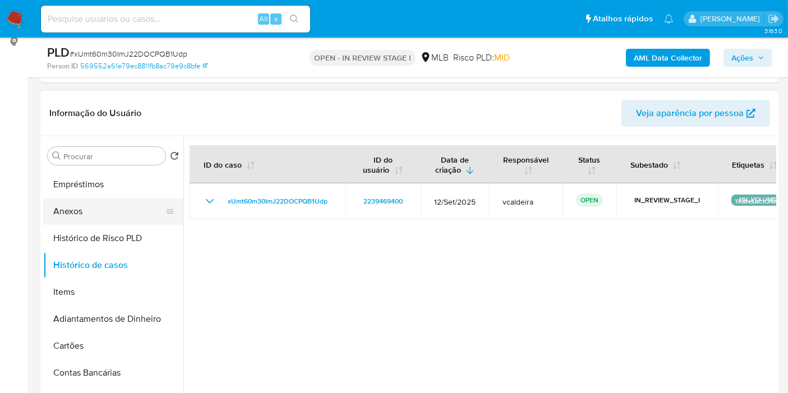
click at [86, 214] on button "Anexos" at bounding box center [108, 211] width 131 height 27
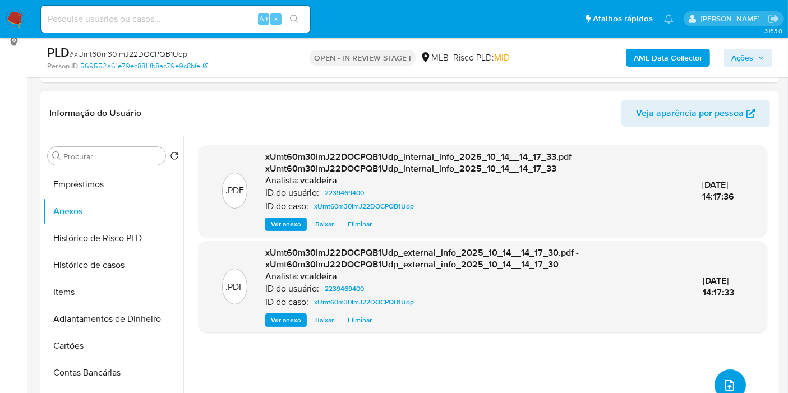
click at [724, 382] on icon "upload-file" at bounding box center [729, 384] width 13 height 13
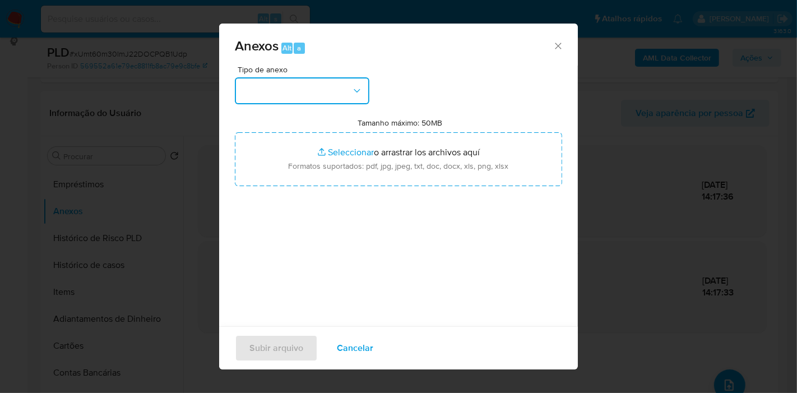
click at [350, 92] on button "button" at bounding box center [302, 90] width 135 height 27
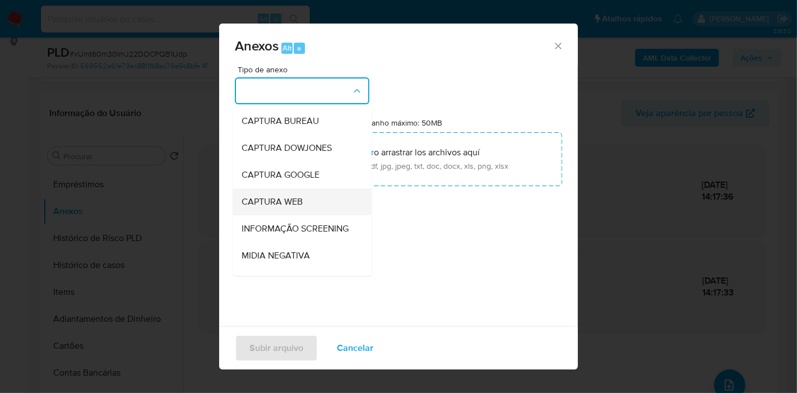
scroll to position [172, 0]
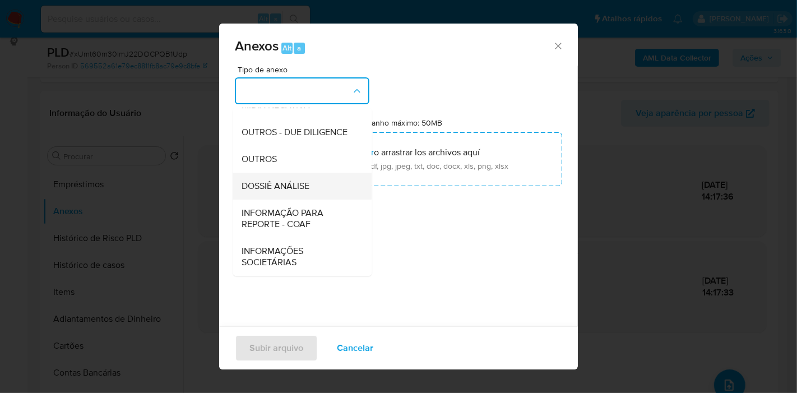
click at [307, 194] on div "DOSSIÊ ANÁLISE" at bounding box center [299, 186] width 114 height 27
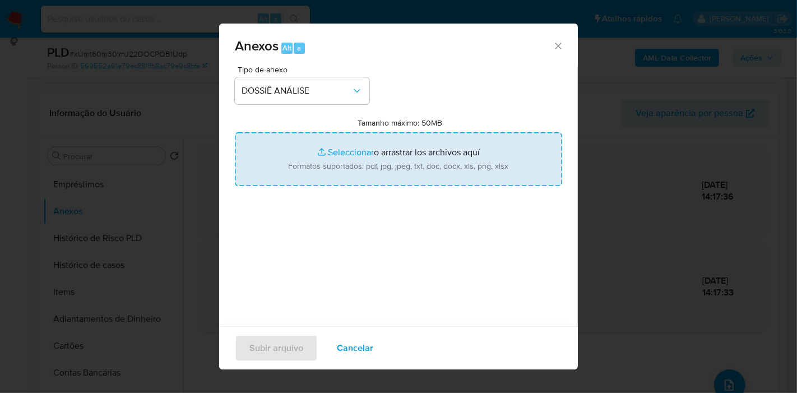
click at [336, 148] on input "Tamanho máximo: 50MB Seleccionar archivos" at bounding box center [398, 159] width 327 height 54
type input "C:\fakepath\SAR - (xxx) - CNPJ 50053078000142 - NASHOP LTDA.pdf"
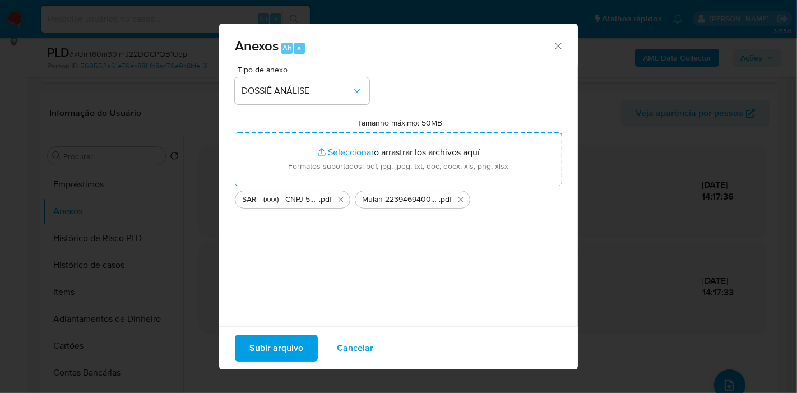
click at [124, 251] on div "Anexos Alt a Tipo de anexo DOSSIÊ ANÁLISE Tamanho máximo: 50MB Seleccionar arch…" at bounding box center [398, 196] width 797 height 393
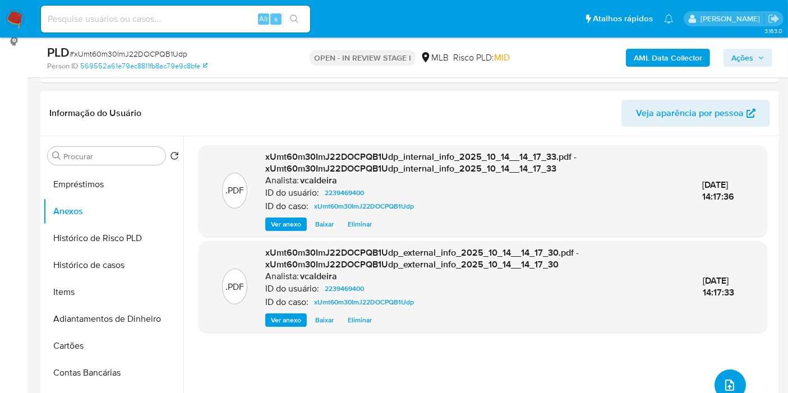
click at [734, 391] on button "upload-file" at bounding box center [729, 384] width 31 height 31
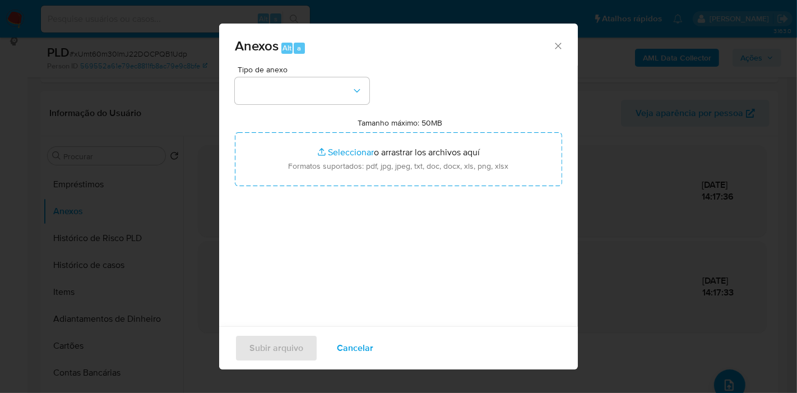
click at [273, 74] on div "Tipo de anexo" at bounding box center [302, 85] width 135 height 39
click at [291, 87] on button "button" at bounding box center [302, 90] width 135 height 27
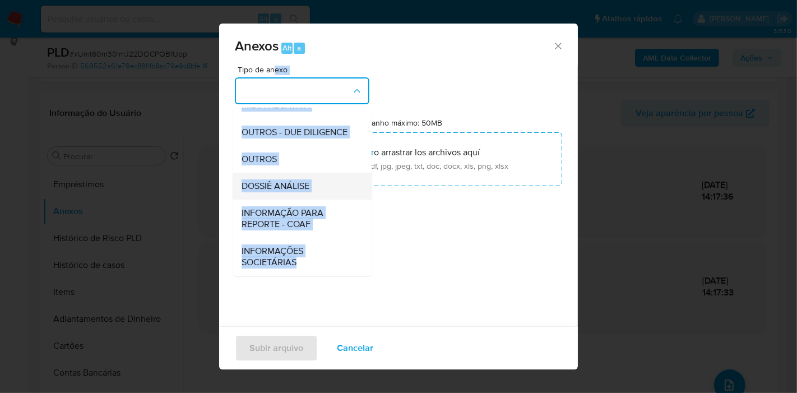
click at [295, 183] on span "DOSSIÊ ANÁLISE" at bounding box center [276, 185] width 68 height 11
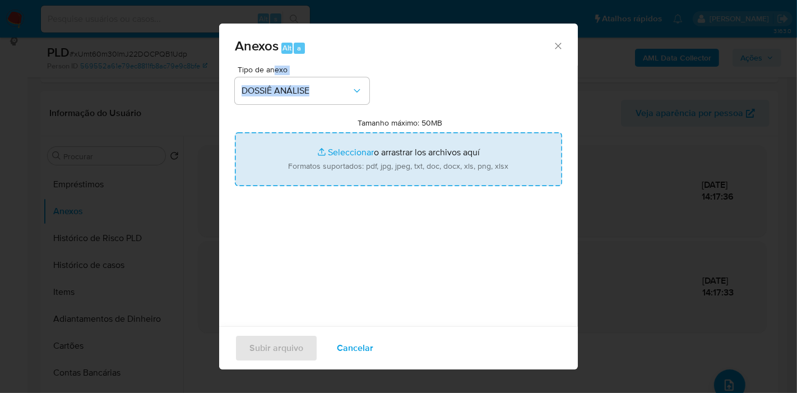
click at [354, 167] on input "Tamanho máximo: 50MB Seleccionar archivos" at bounding box center [398, 159] width 327 height 54
type input "C:\fakepath\SAR - (xxx) - CNPJ 50053078000142 - NASHOP LTDA.pdf"
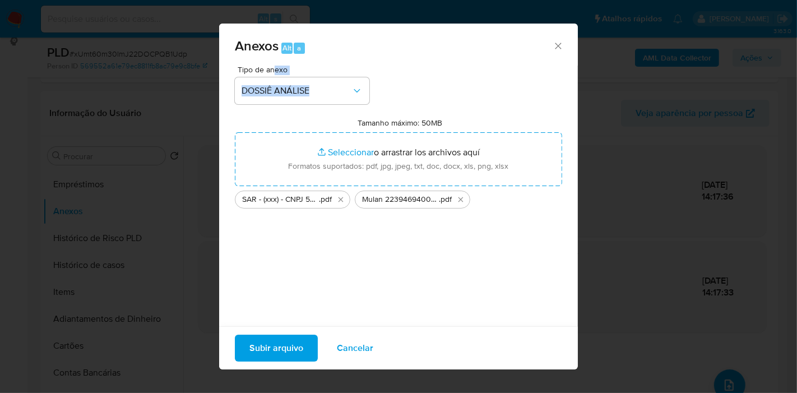
click at [277, 340] on span "Subir arquivo" at bounding box center [276, 348] width 54 height 25
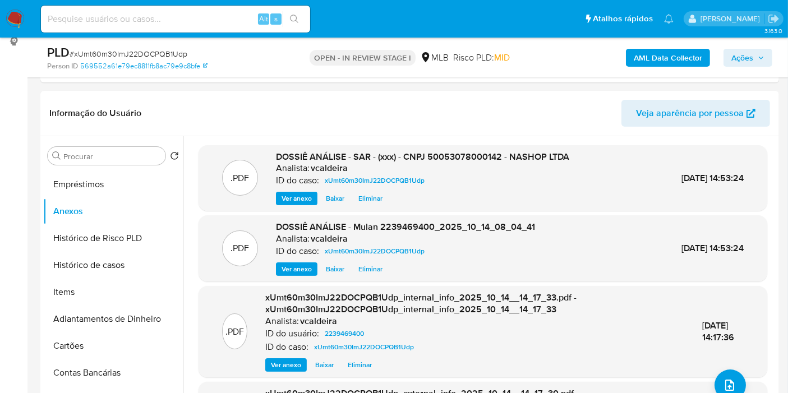
click at [734, 57] on span "Ações" at bounding box center [742, 58] width 22 height 18
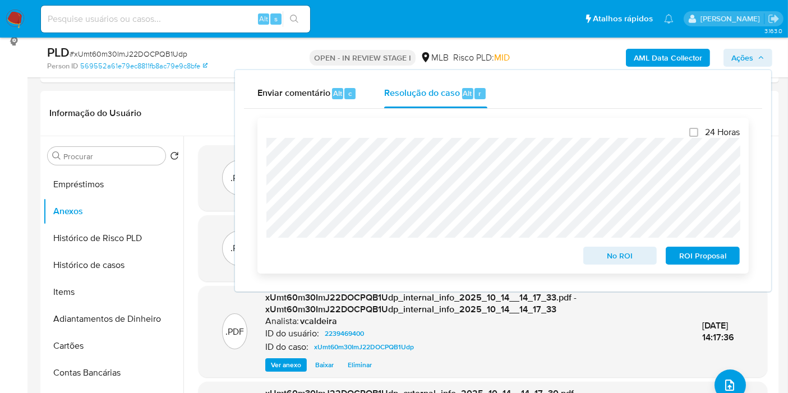
click at [689, 261] on span "ROI Proposal" at bounding box center [702, 256] width 58 height 16
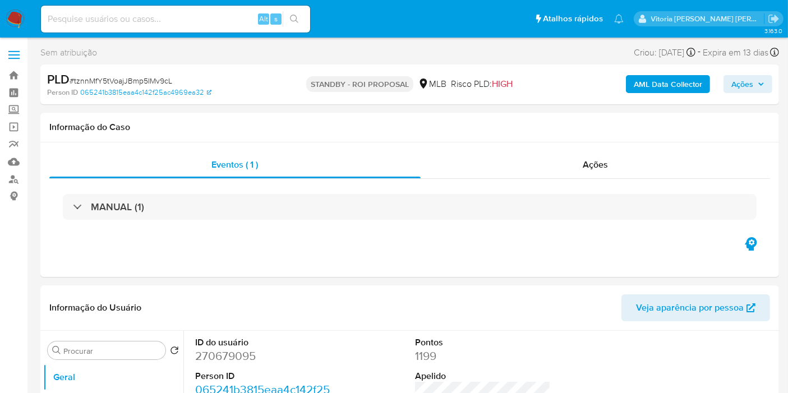
select select "10"
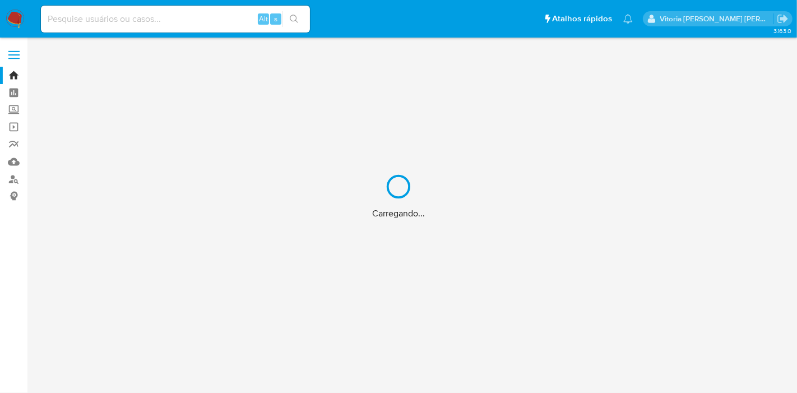
click at [161, 17] on div "Carregando..." at bounding box center [398, 196] width 797 height 393
click at [153, 21] on div "Carregando..." at bounding box center [398, 196] width 797 height 393
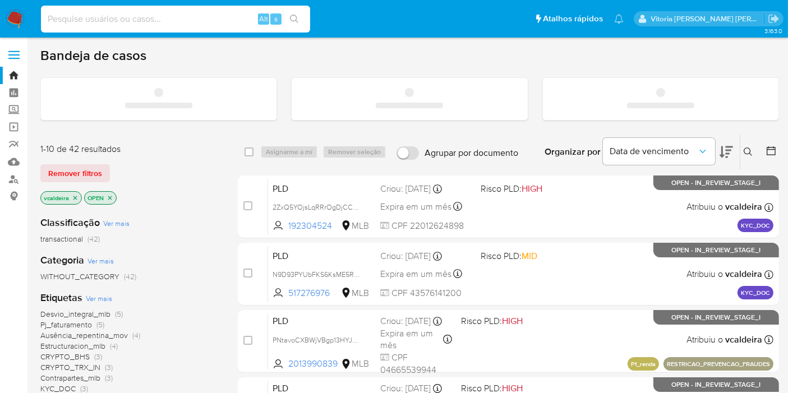
click at [152, 22] on input at bounding box center [175, 19] width 269 height 15
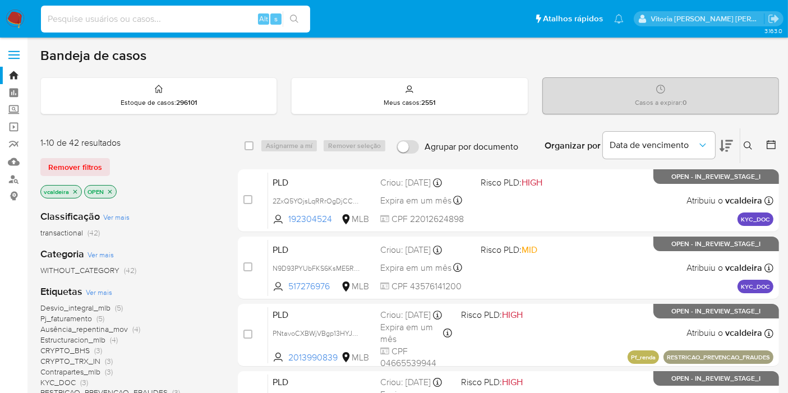
paste input "Yebv8kXsZ3pMrqGUnPoKAB5U"
type input "Yebv8kXsZ3pMrqGUnPoKAB5U"
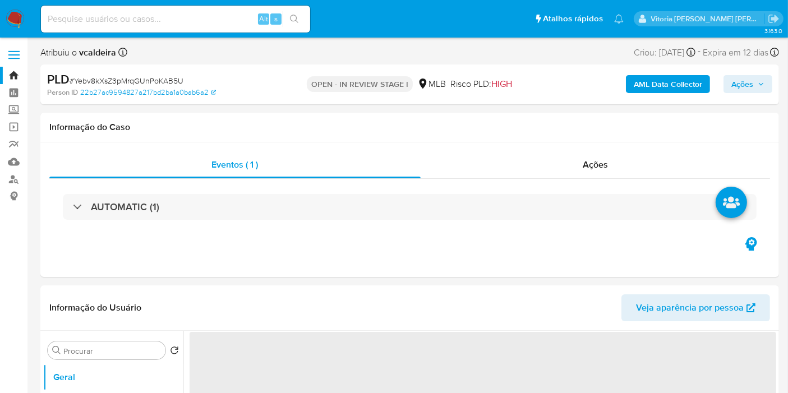
select select "10"
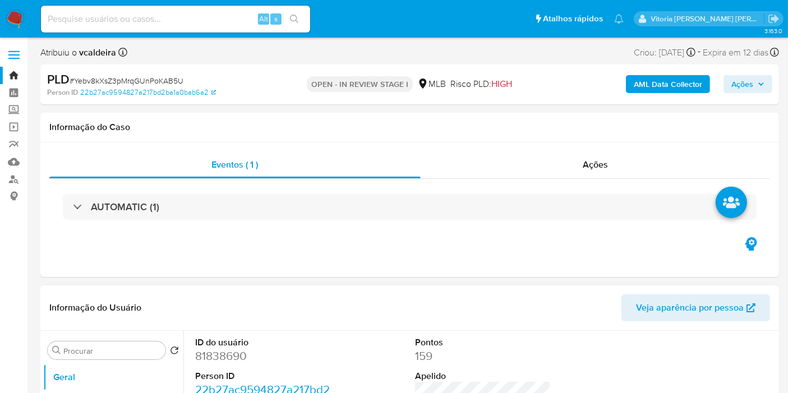
click at [197, 359] on dd "81838690" at bounding box center [263, 356] width 136 height 16
copy dd "81838690"
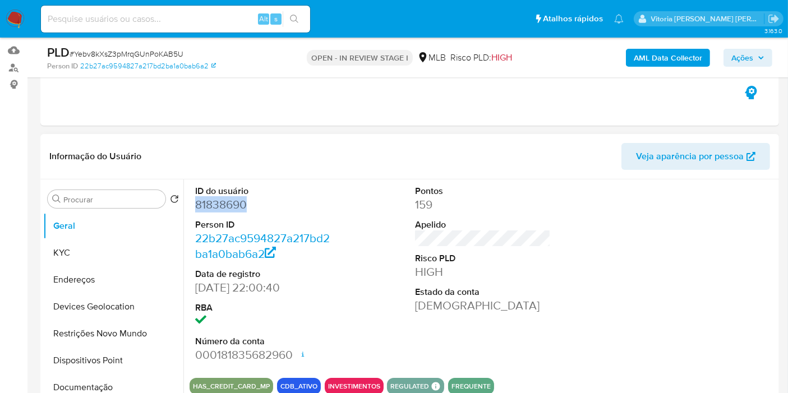
scroll to position [187, 0]
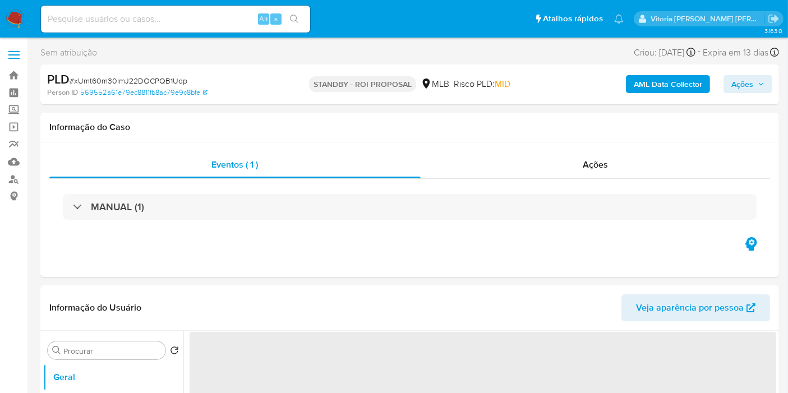
select select "10"
